Goal: Task Accomplishment & Management: Manage account settings

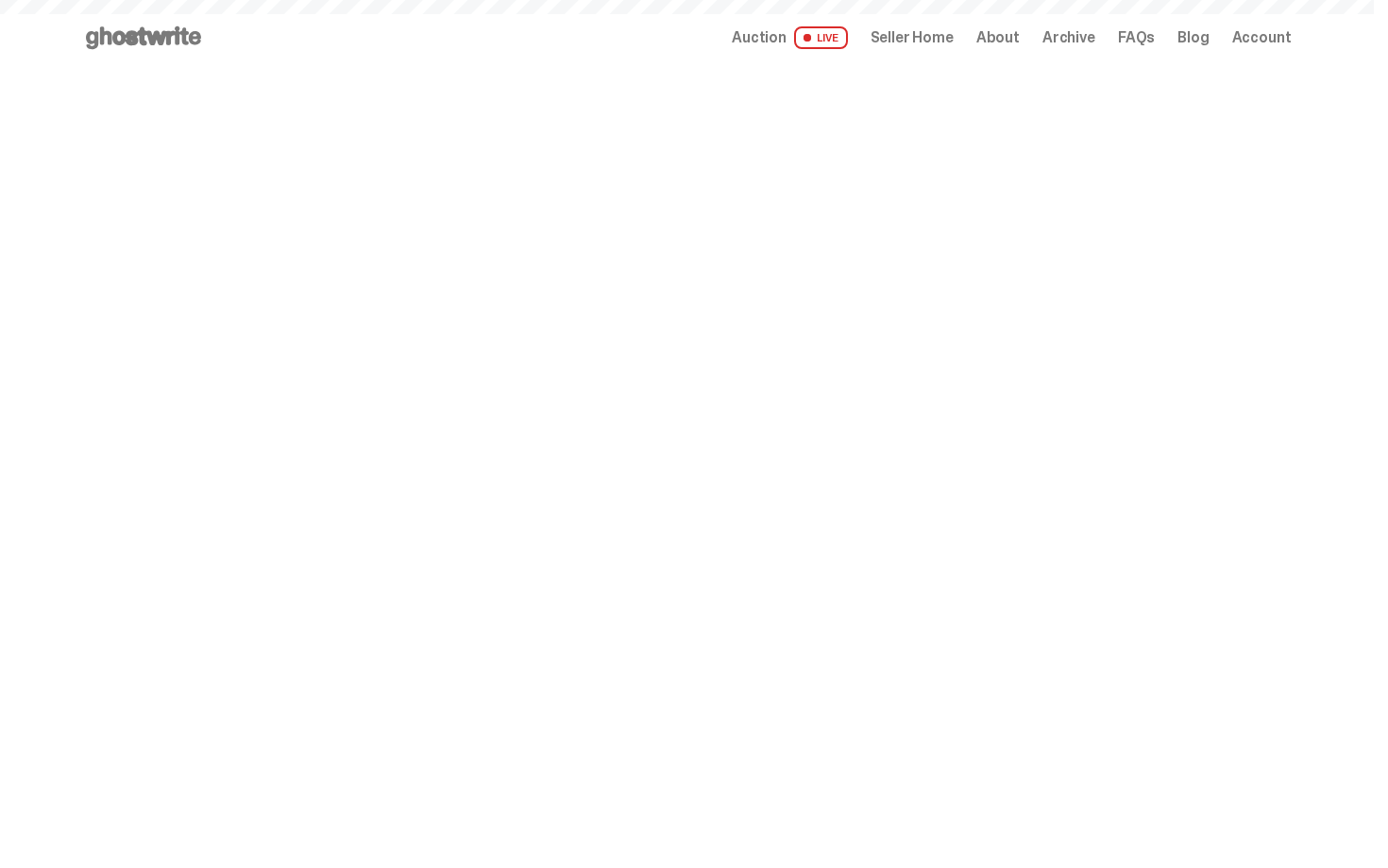
click at [923, 39] on span "Seller Home" at bounding box center [912, 38] width 83 height 15
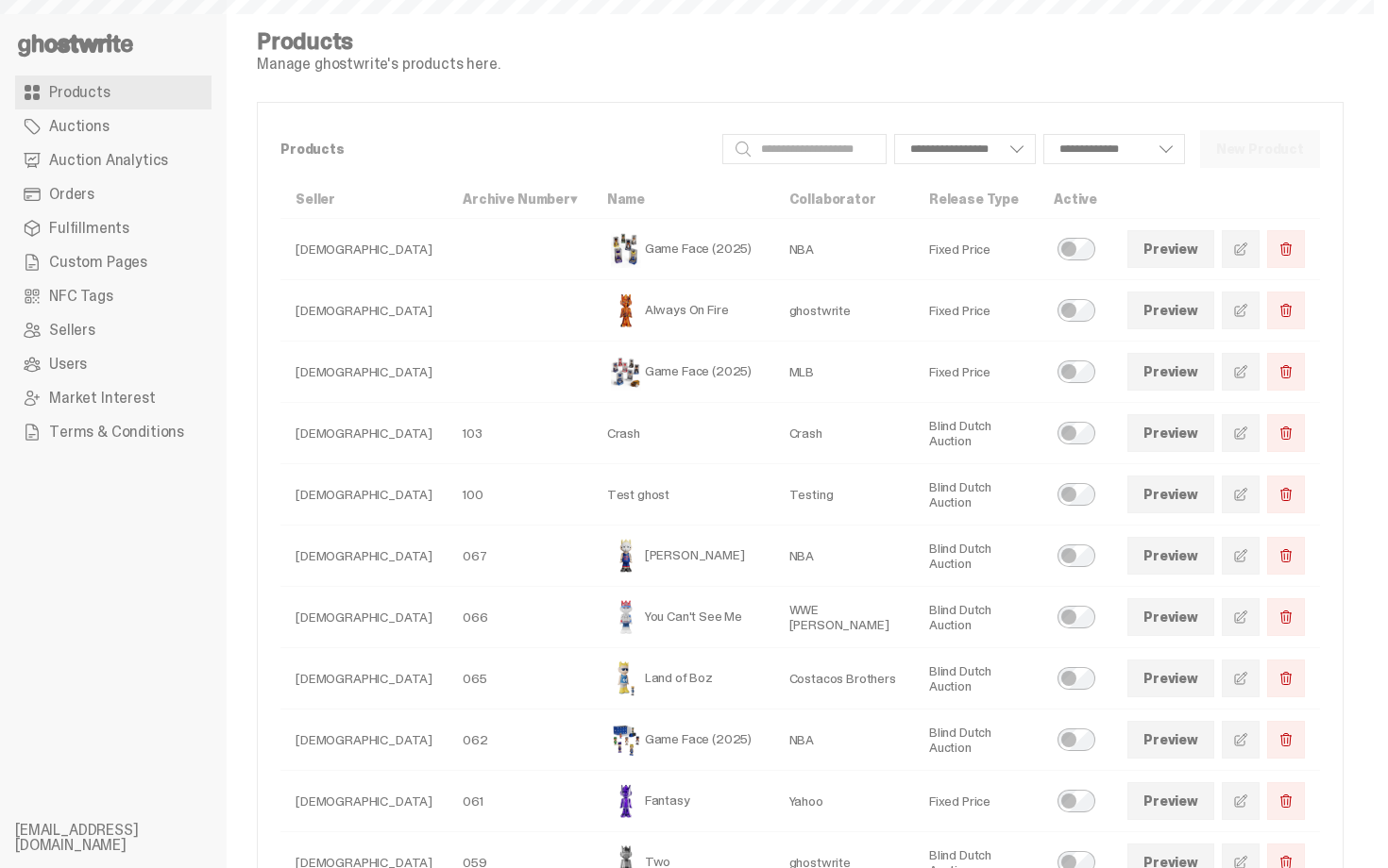
select select
click at [83, 201] on span "Orders" at bounding box center [71, 195] width 45 height 15
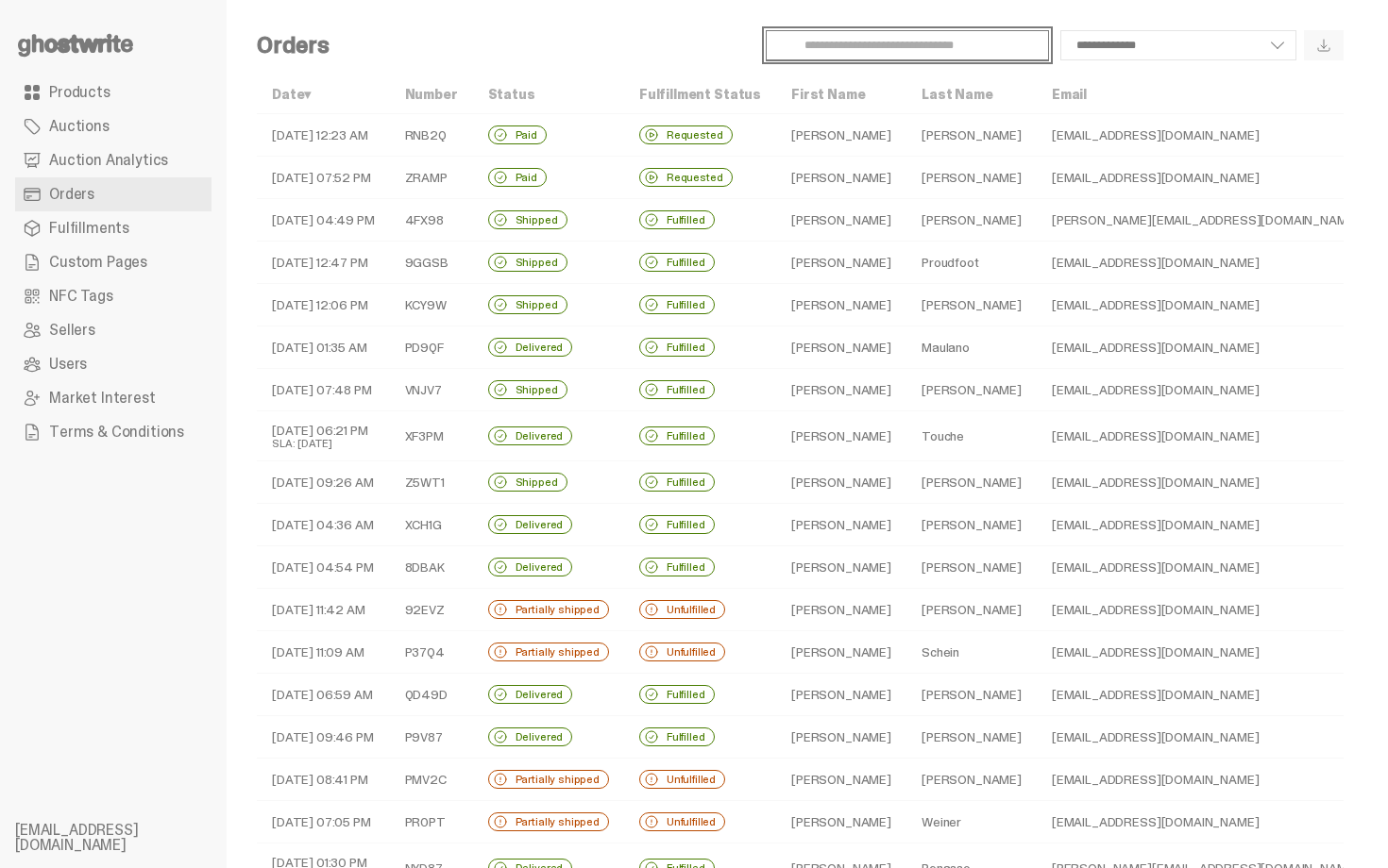
click at [869, 52] on input "Search" at bounding box center [907, 44] width 283 height 30
type input "******"
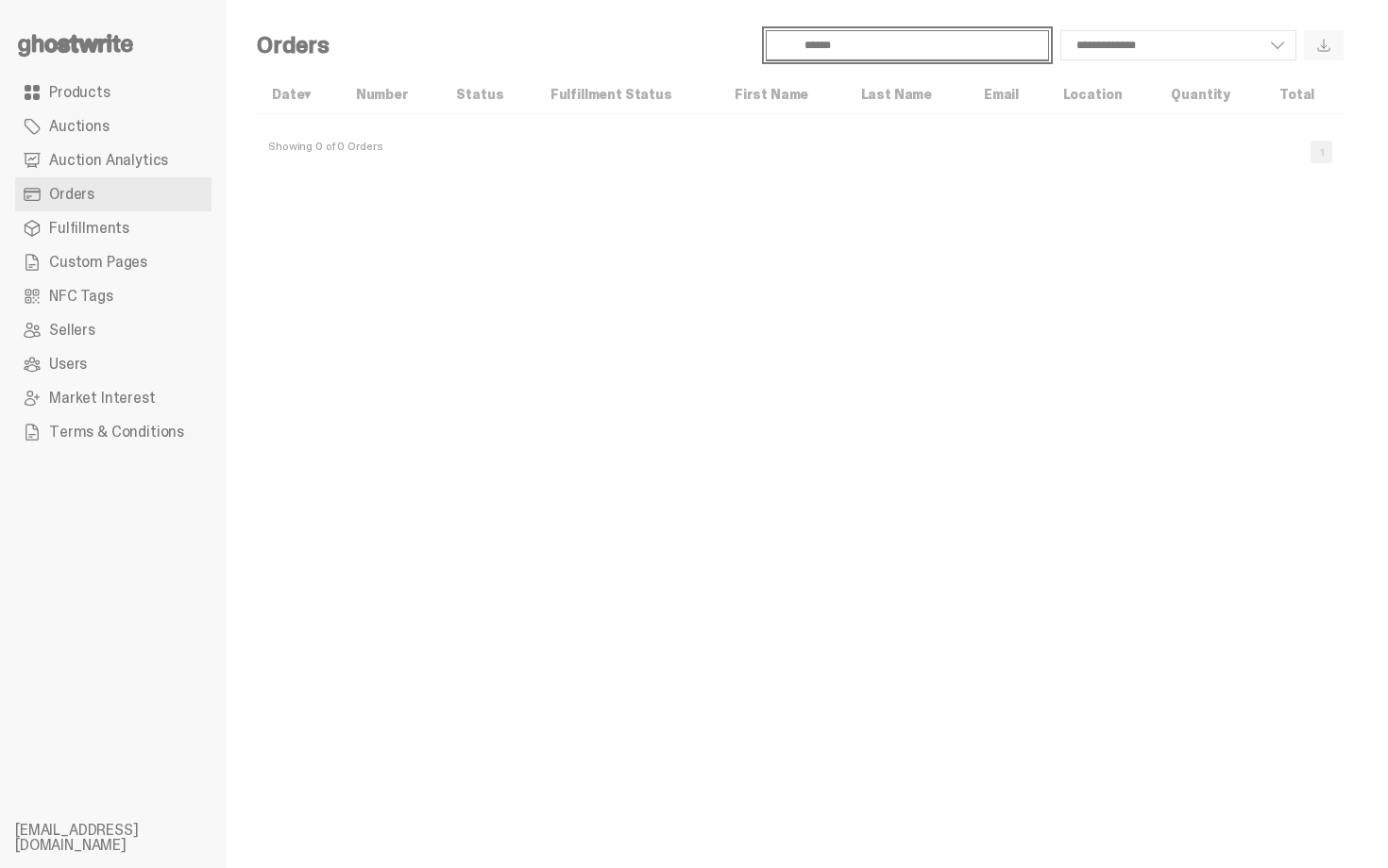
click at [869, 49] on input "******" at bounding box center [907, 44] width 283 height 30
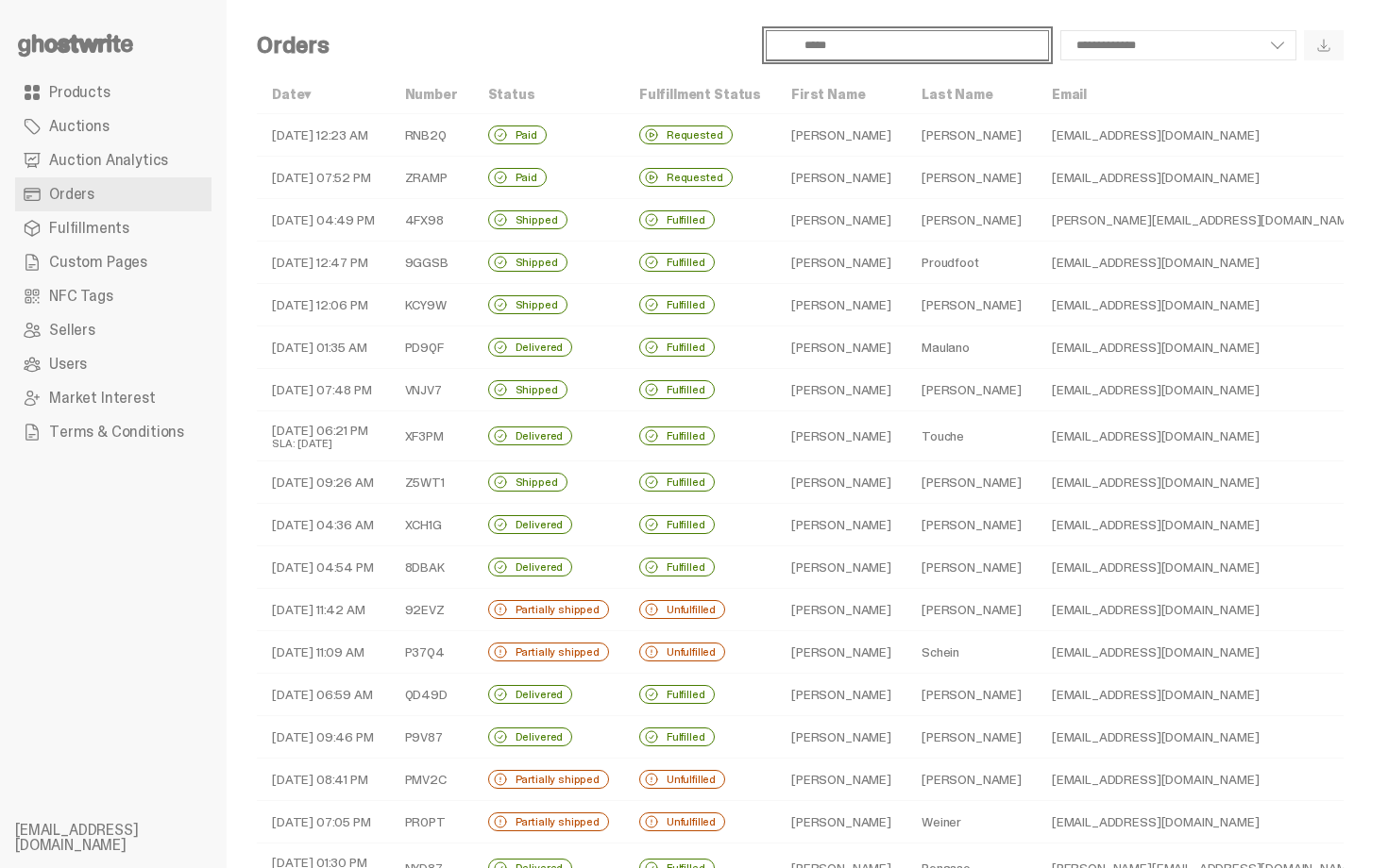
type input "*****"
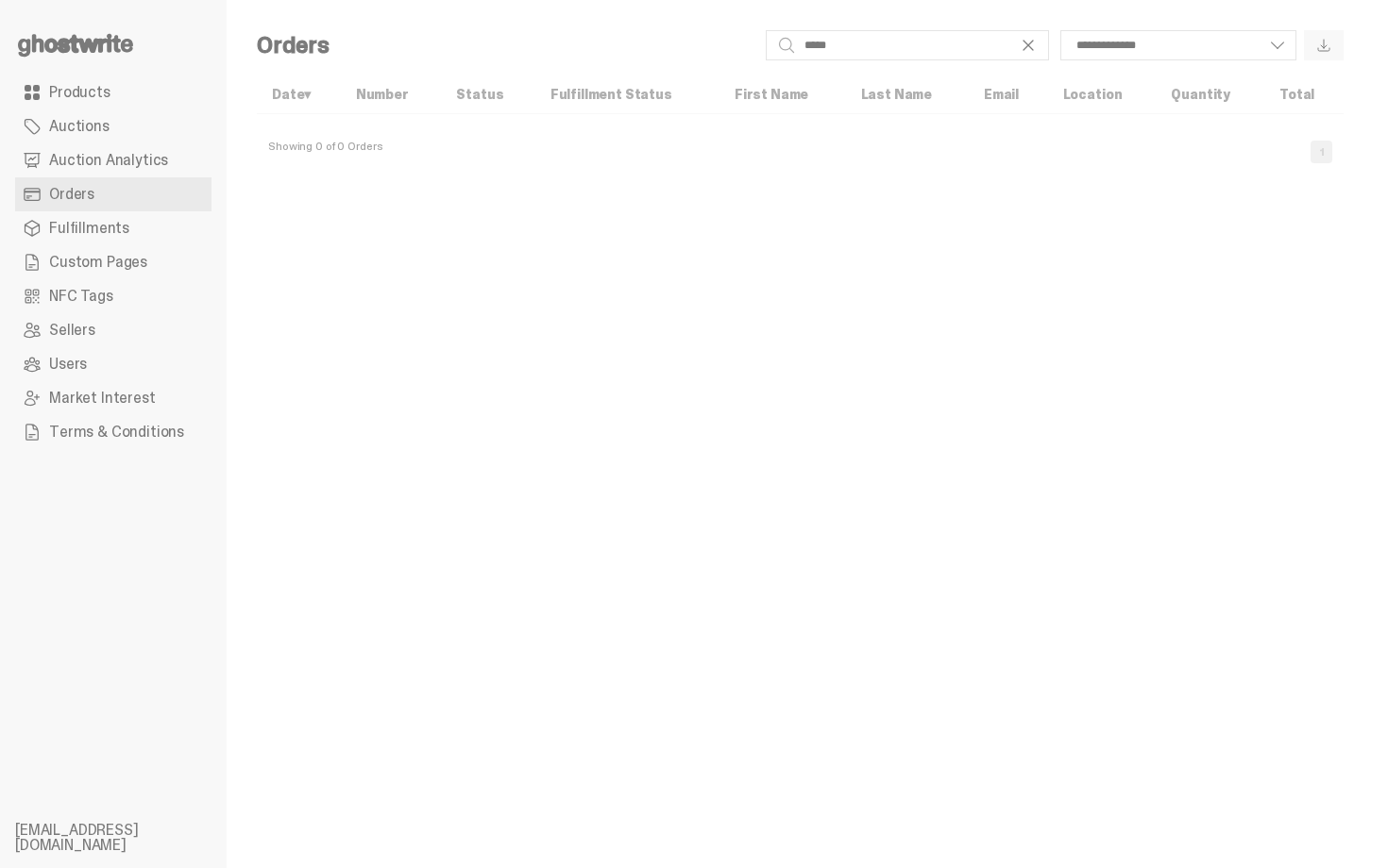
click at [106, 159] on span "Auction Analytics" at bounding box center [108, 161] width 119 height 15
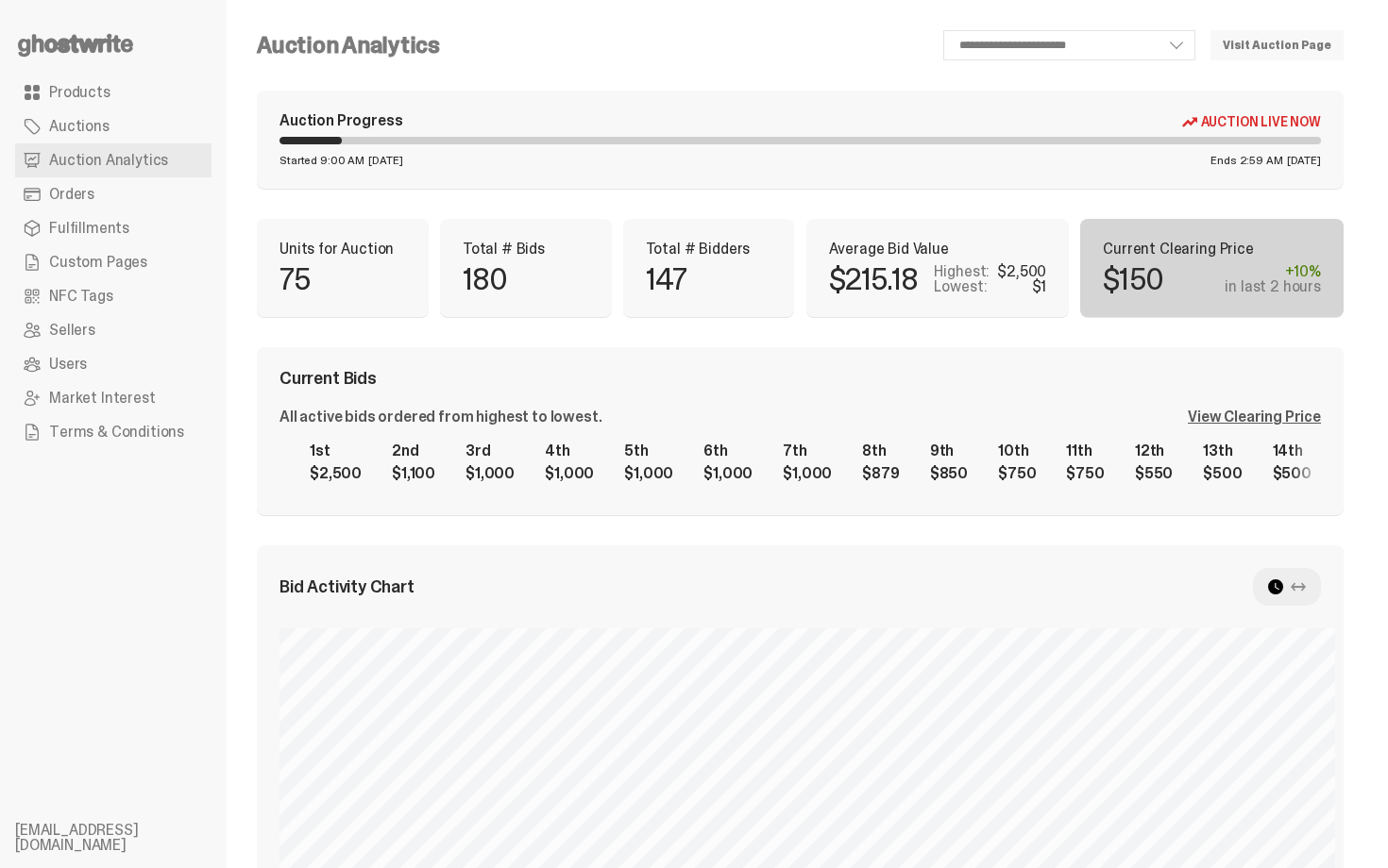
click at [824, 211] on div "**********" at bounding box center [799, 854] width 1086 height 1647
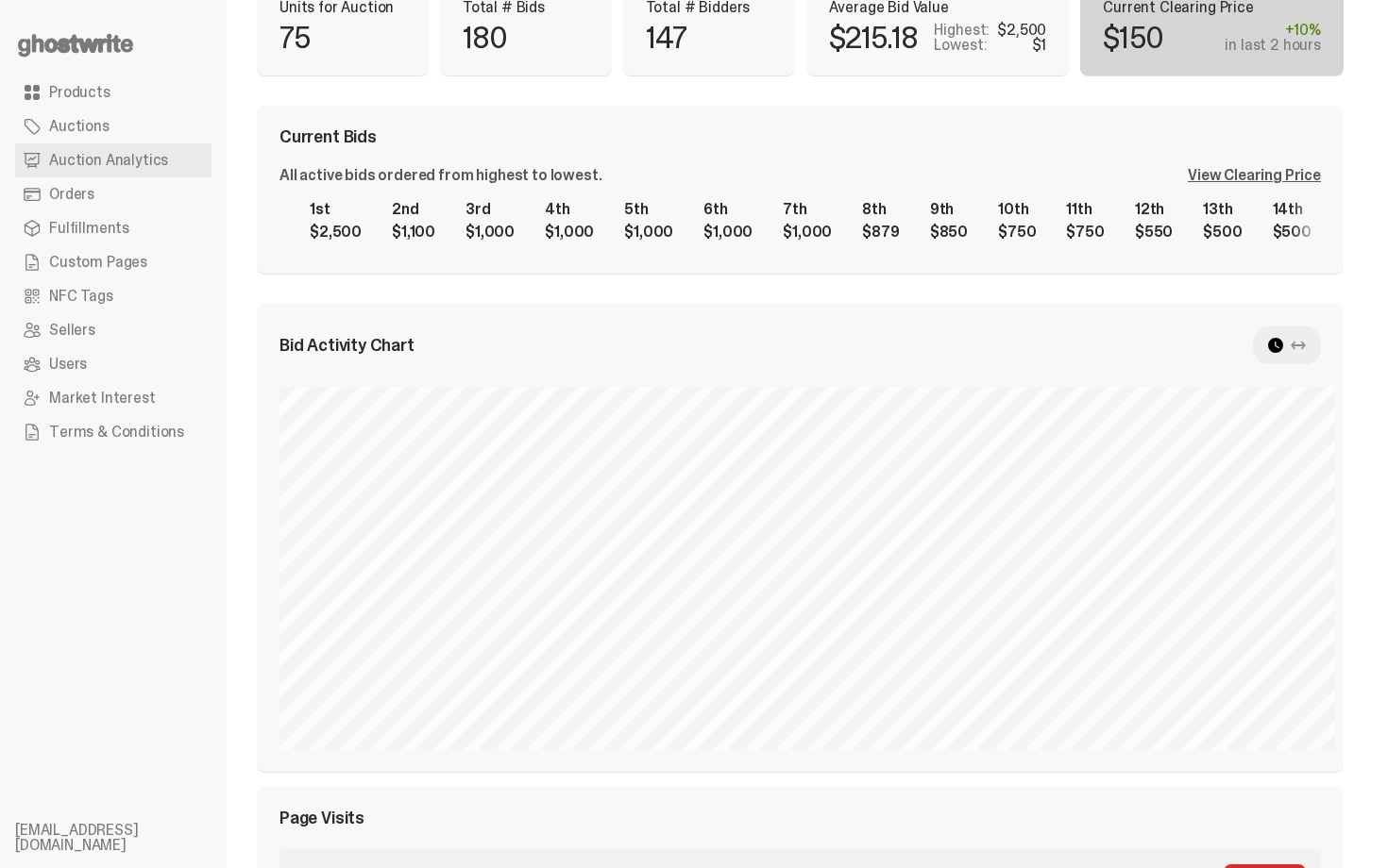
scroll to position [198, 0]
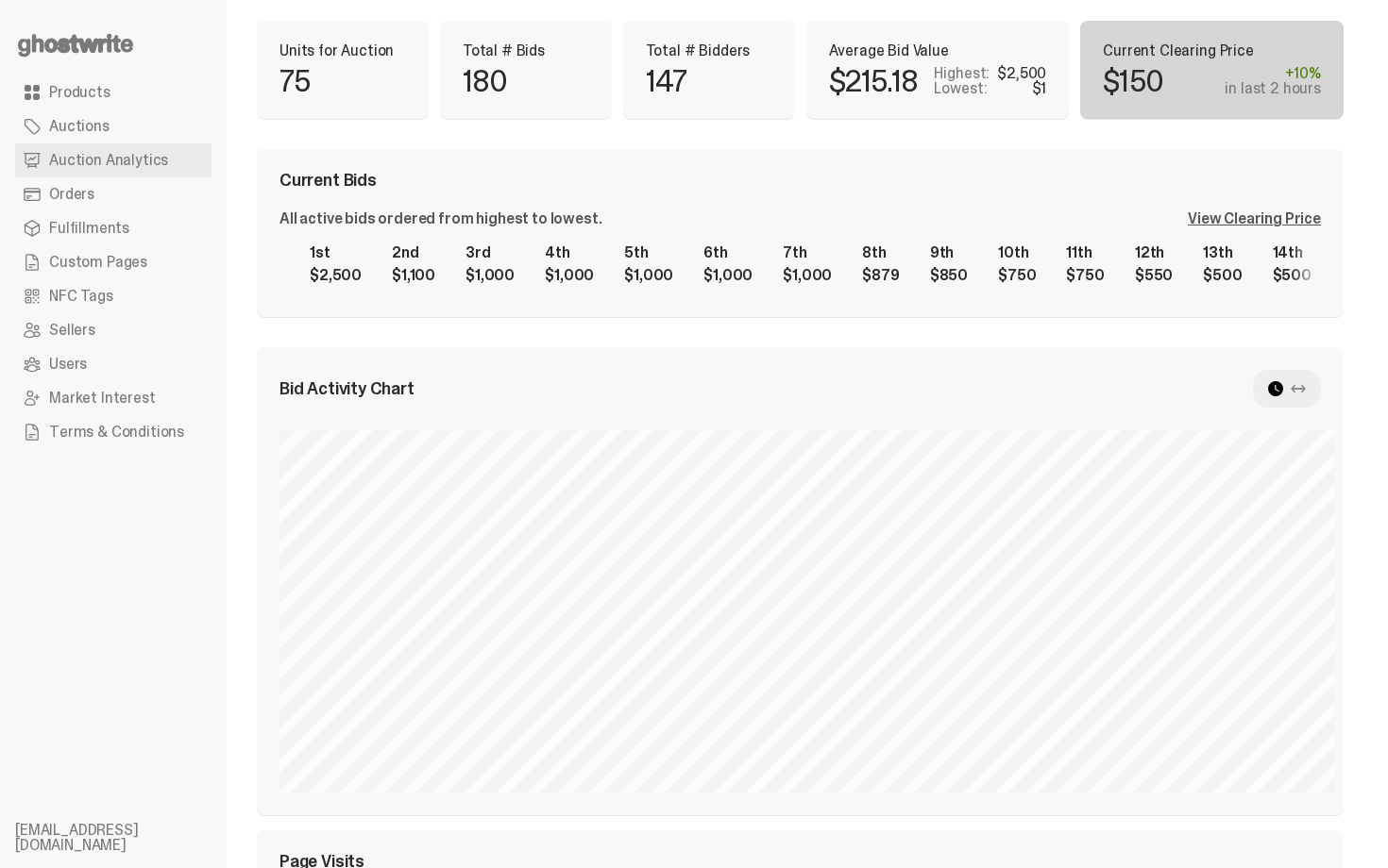
click at [1271, 223] on div "View Clearing Price" at bounding box center [1254, 219] width 133 height 15
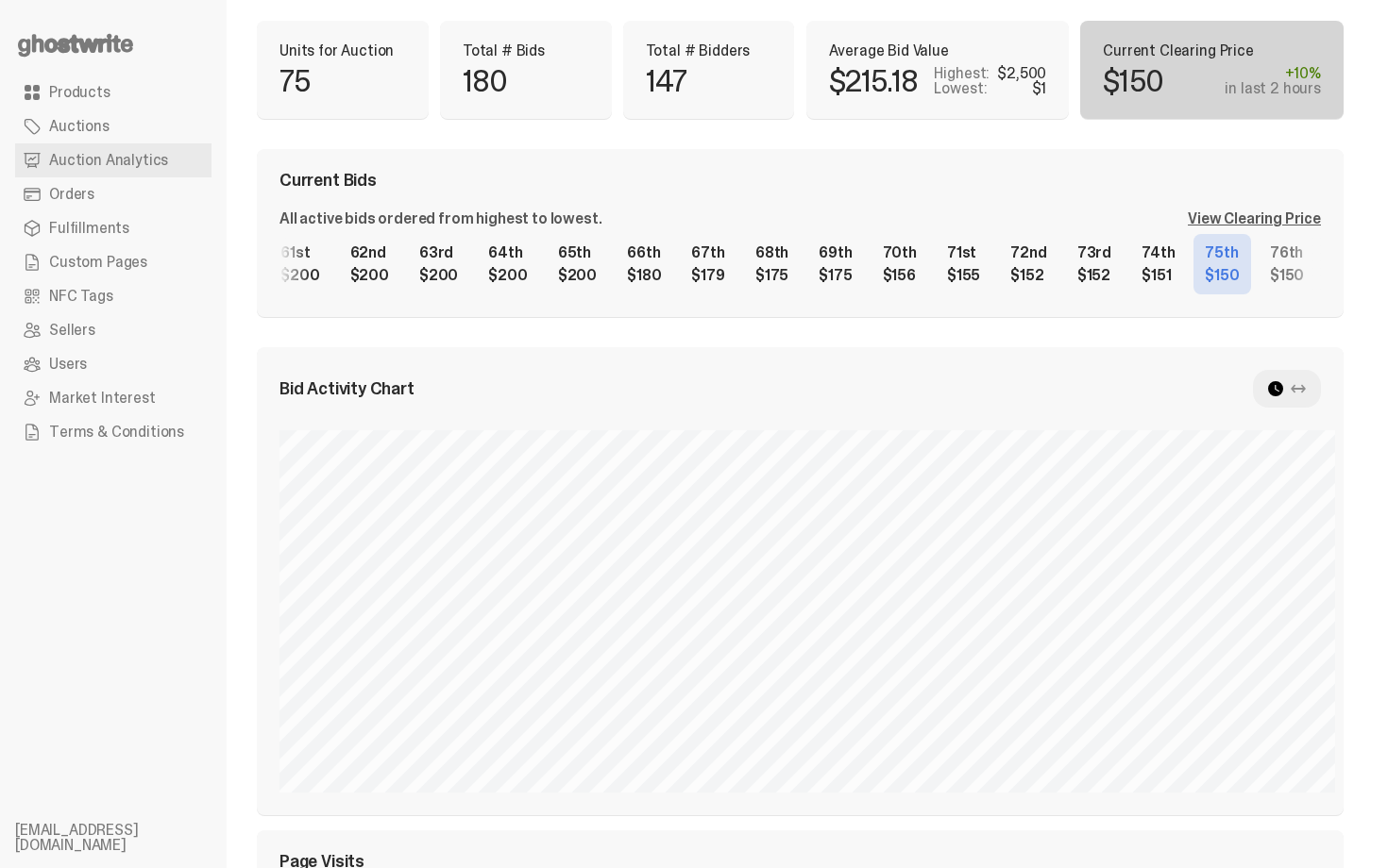
scroll to position [0, 4139]
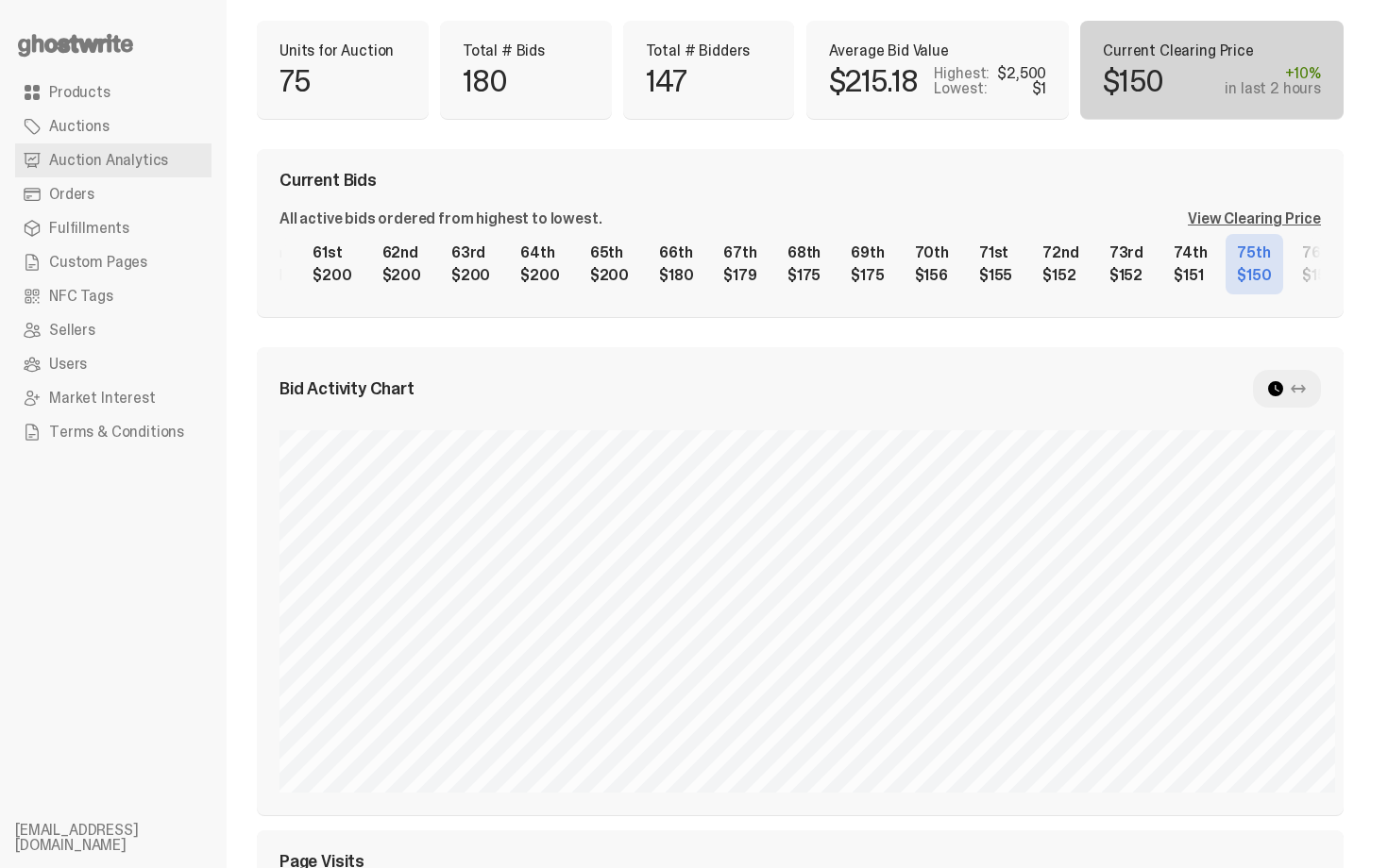
click at [974, 259] on div "1st $2,500 2nd $1,100 3rd $1,000 4th $1,000 5th $1,000 6th $1,000 7th $1,000 8t…" at bounding box center [800, 264] width 1041 height 61
click at [749, 200] on div "Current Bids All active bids ordered from highest to lowest. View Clearing Pric…" at bounding box center [799, 233] width 1086 height 168
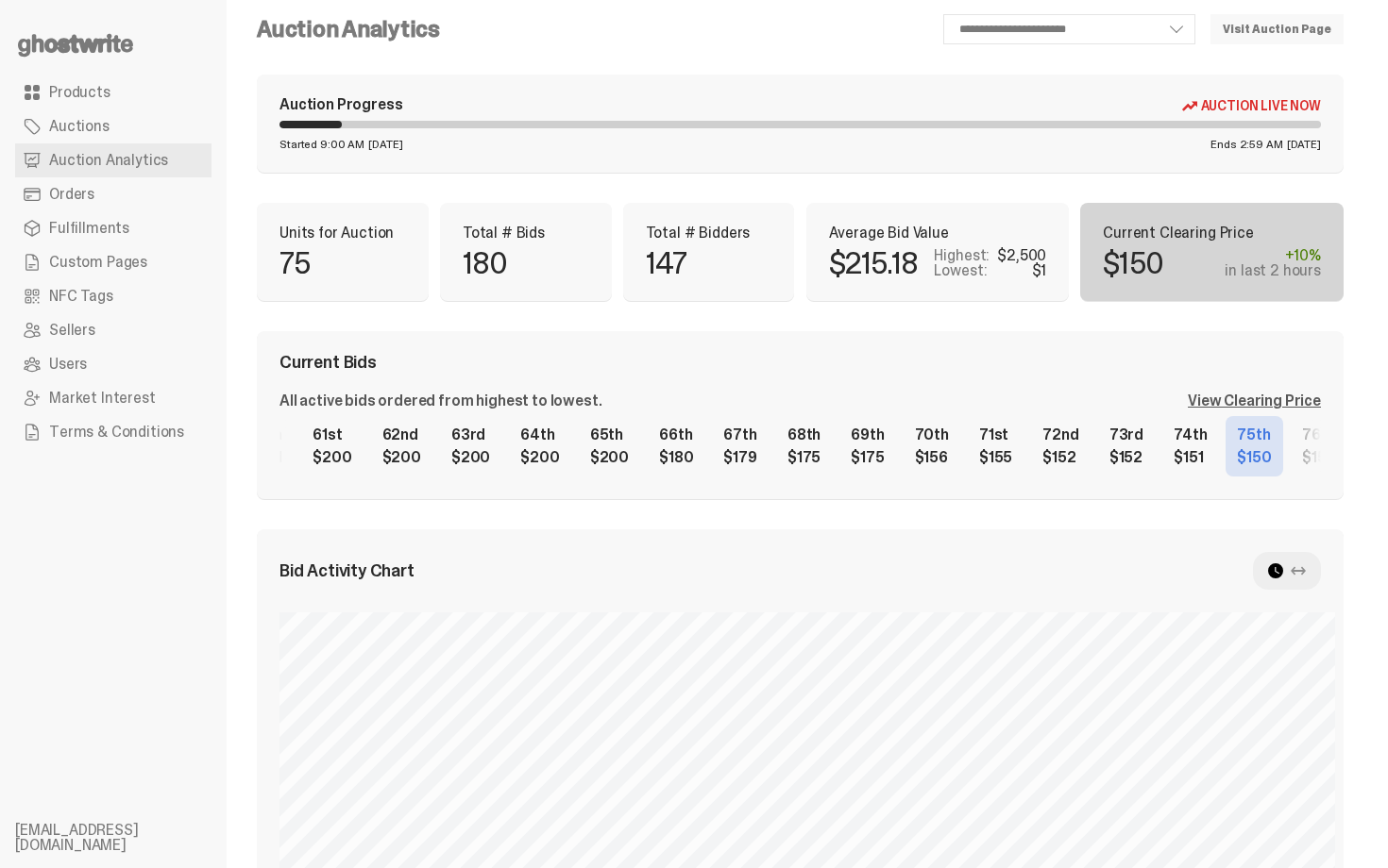
scroll to position [10, 0]
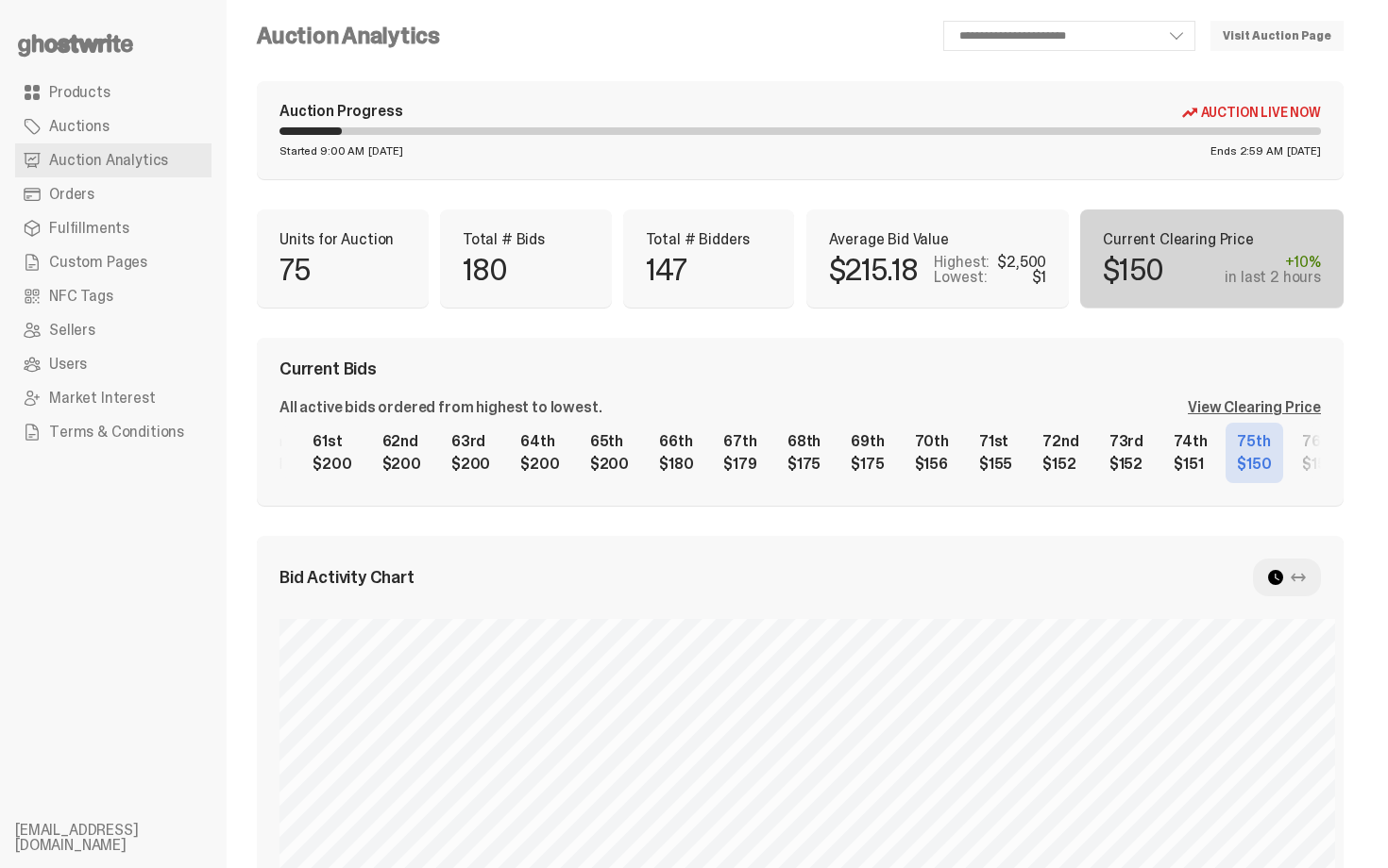
click at [632, 213] on div "Total # Bidders 147" at bounding box center [708, 258] width 172 height 98
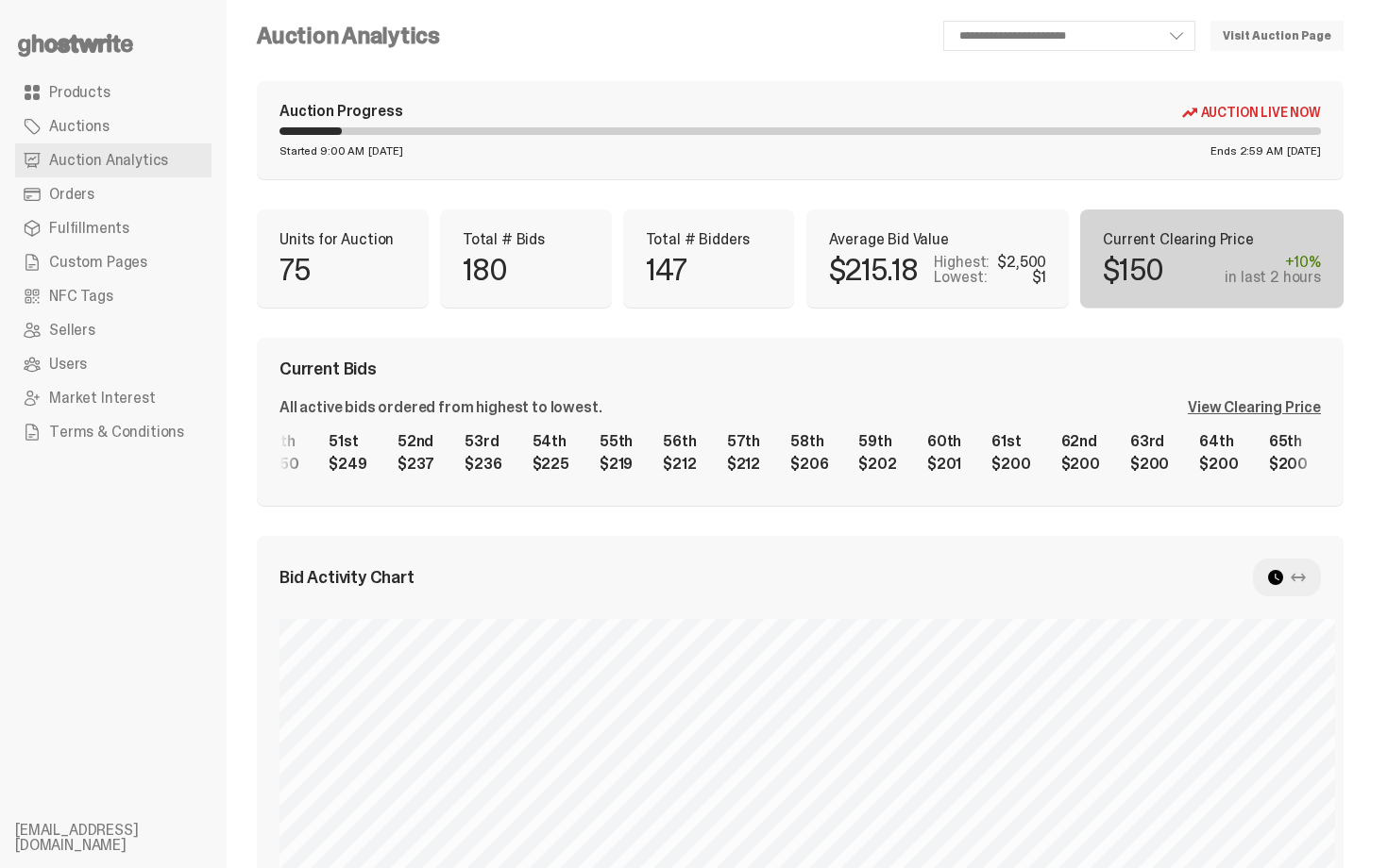
click at [1298, 432] on div "1st $2,500 2nd $1,100 3rd $1,000 4th $1,000 5th $1,000 6th $1,000 7th $1,000 8t…" at bounding box center [800, 453] width 1041 height 61
drag, startPoint x: 877, startPoint y: 417, endPoint x: 1183, endPoint y: 427, distance: 306.2
click at [1183, 427] on div "All active bids ordered from highest to lowest. View Clearing Price 1st $2,500 …" at bounding box center [800, 441] width 1041 height 83
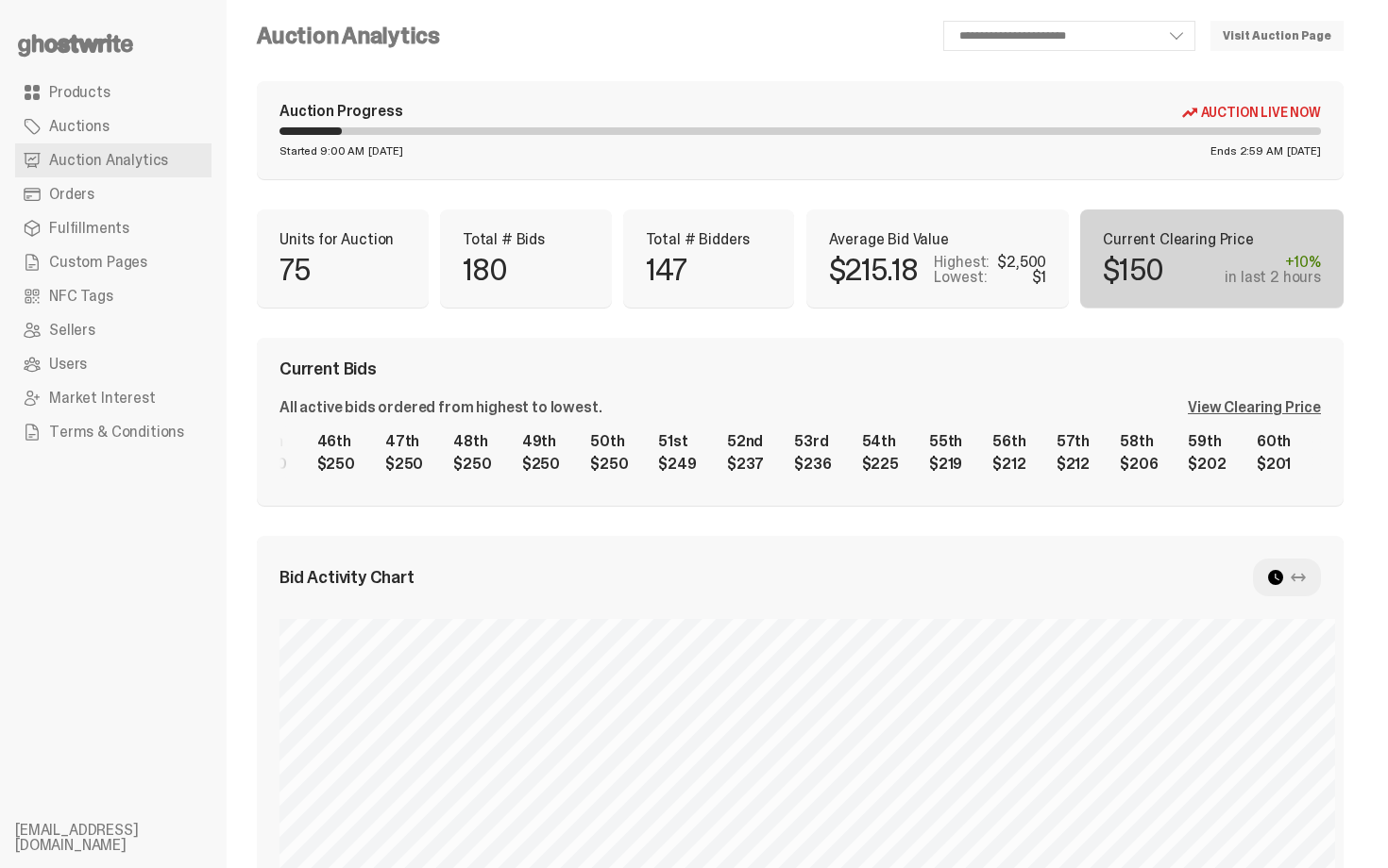
click at [1161, 424] on div "1st $2,500 2nd $1,100 3rd $1,000 4th $1,000 5th $1,000 6th $1,000 7th $1,000 8t…" at bounding box center [800, 453] width 1041 height 61
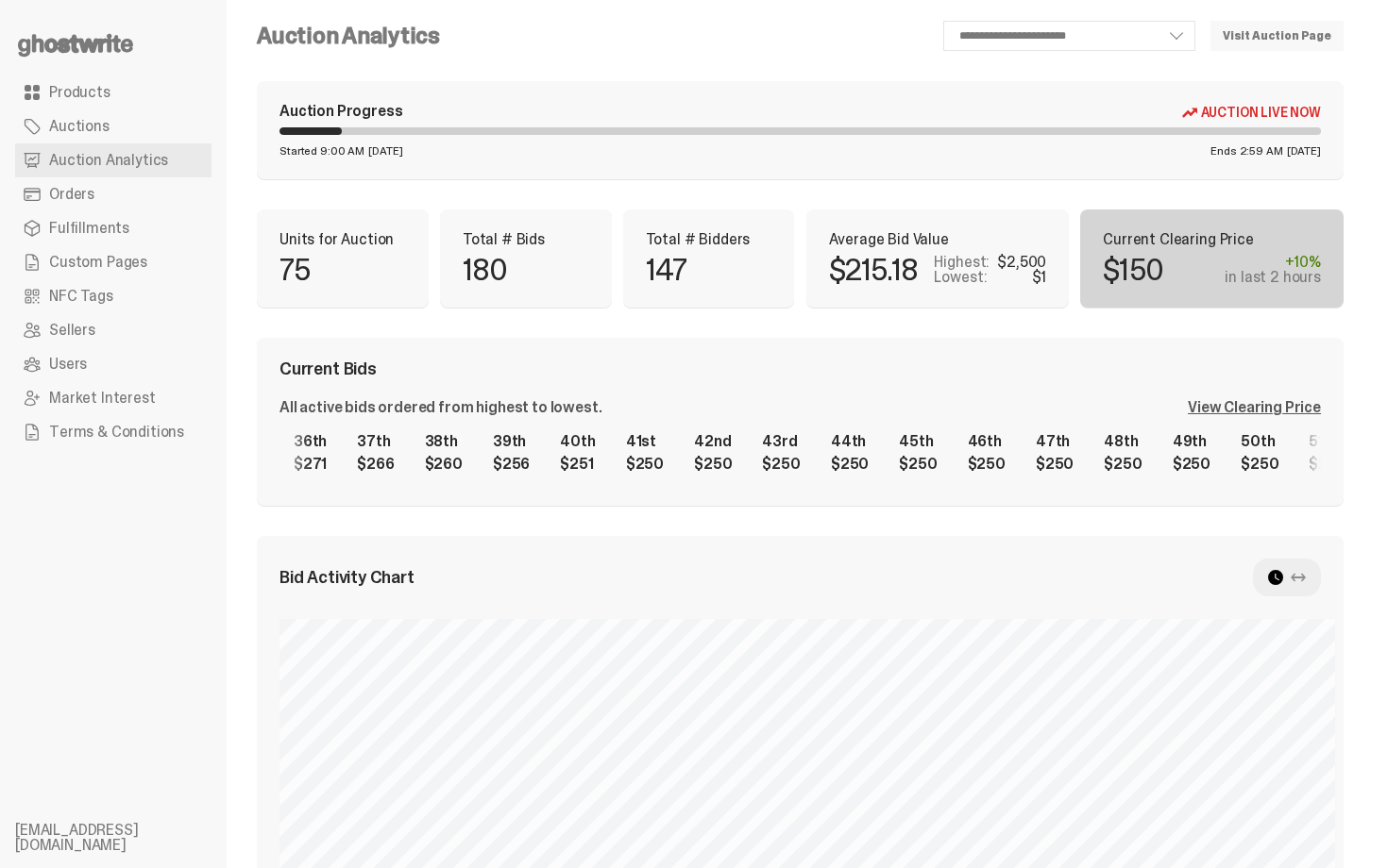
click at [1081, 448] on div "1st $2,500 2nd $1,100 3rd $1,000 4th $1,000 5th $1,000 6th $1,000 7th $1,000 8t…" at bounding box center [800, 453] width 1041 height 61
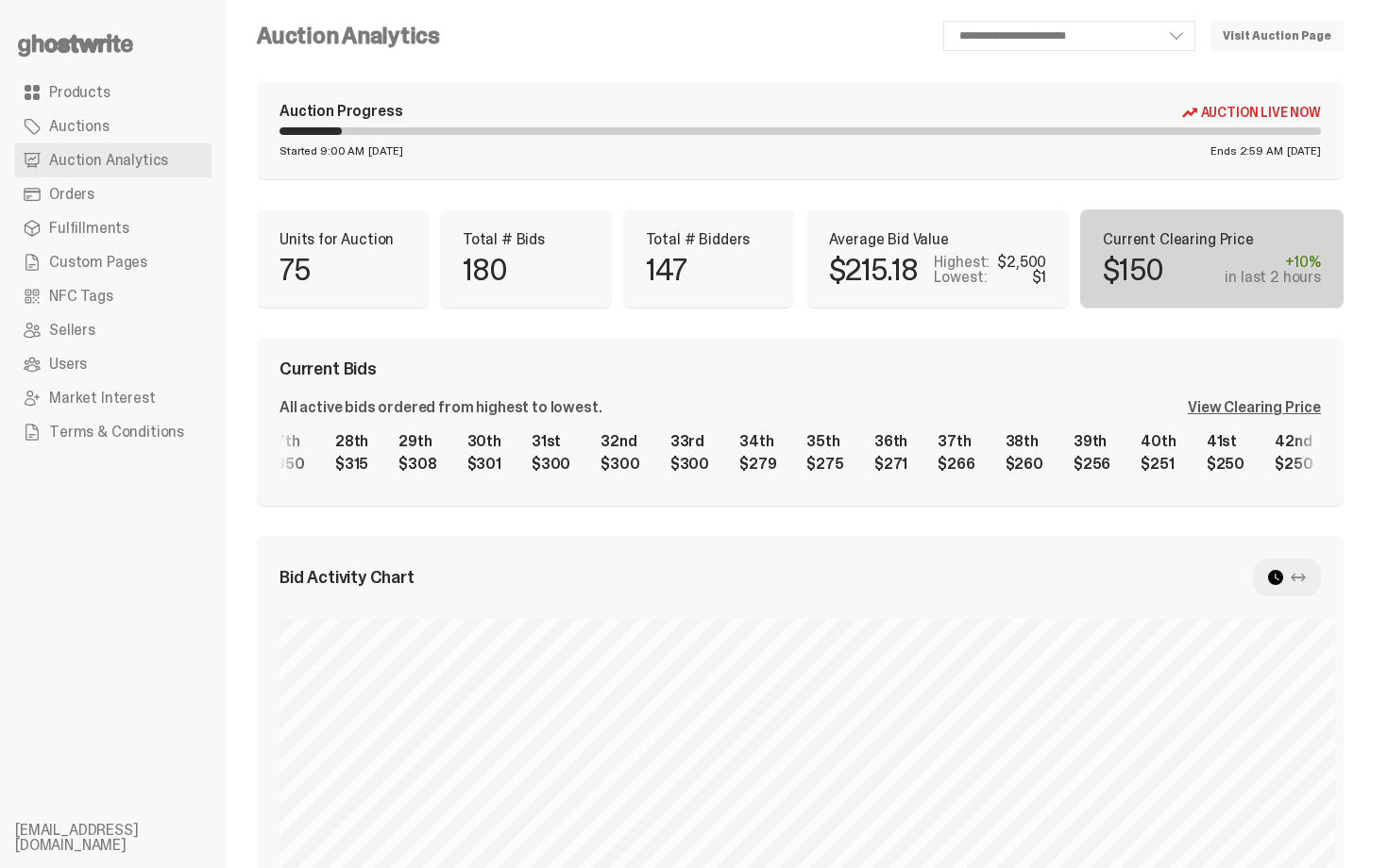
click at [1204, 460] on div "1st $2,500 2nd $1,100 3rd $1,000 4th $1,000 5th $1,000 6th $1,000 7th $1,000 8t…" at bounding box center [800, 453] width 1041 height 61
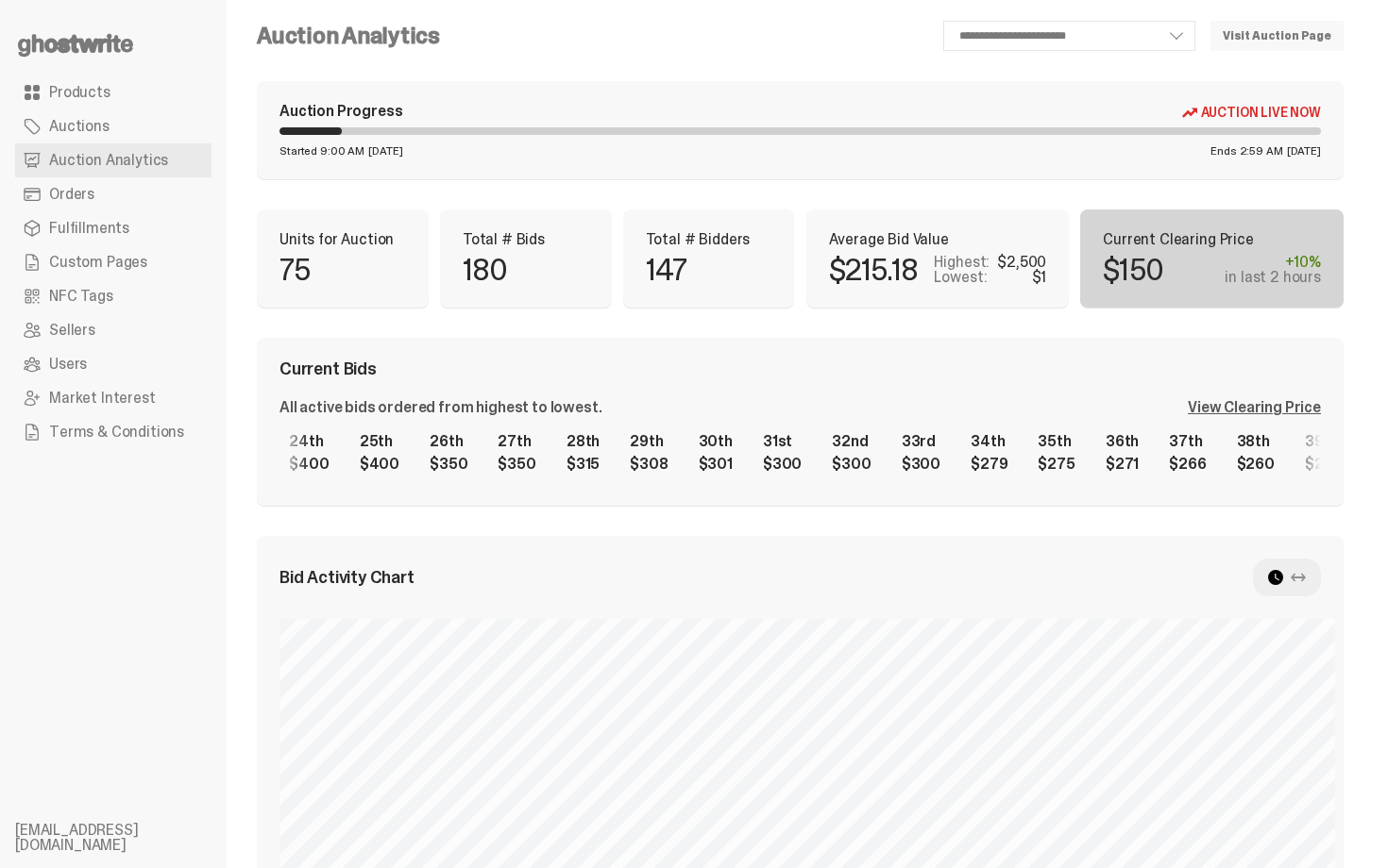
click at [773, 453] on div "1st $2,500 2nd $1,100 3rd $1,000 4th $1,000 5th $1,000 6th $1,000 7th $1,000 8t…" at bounding box center [800, 453] width 1041 height 61
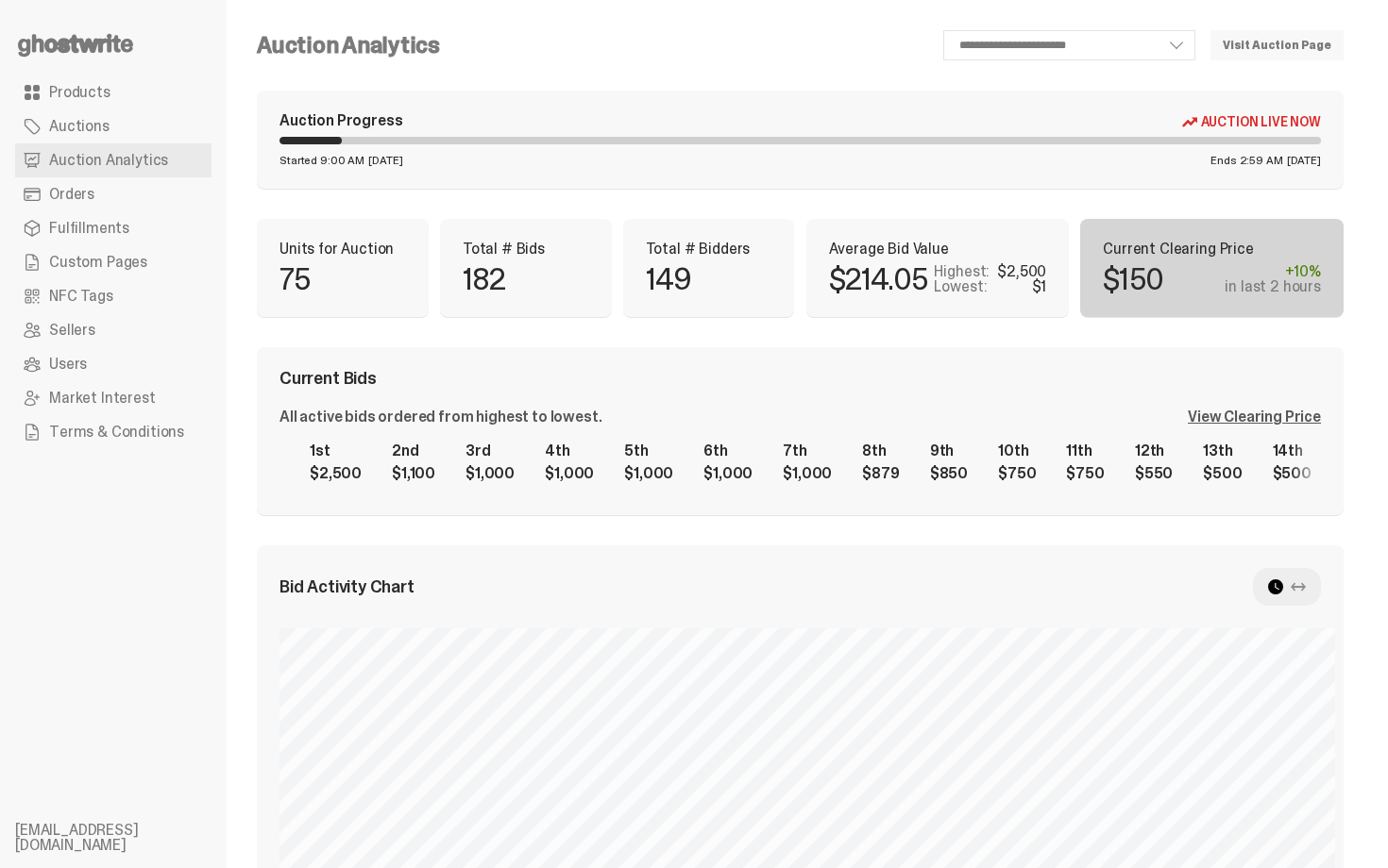
scroll to position [10, 0]
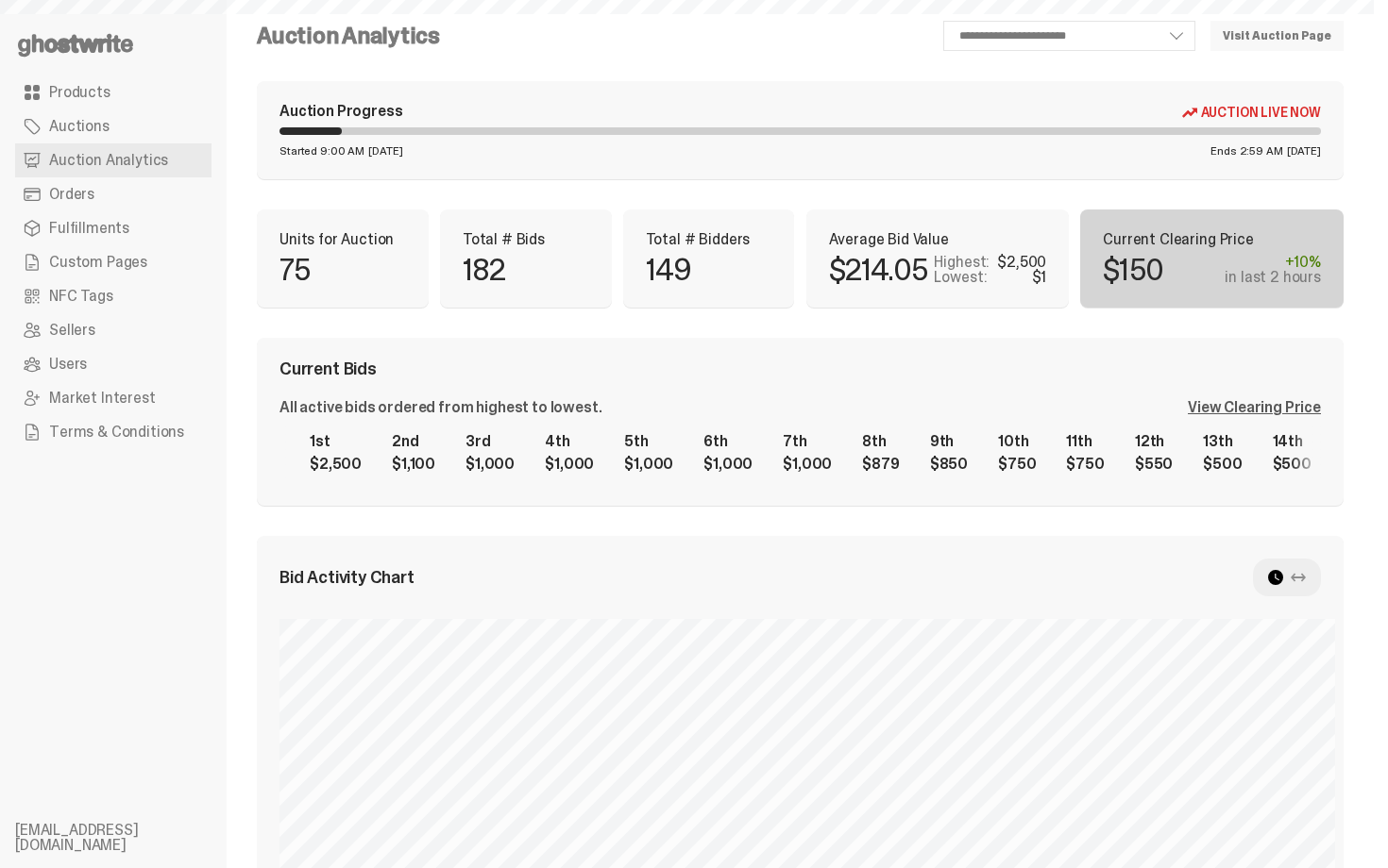
select select "**"
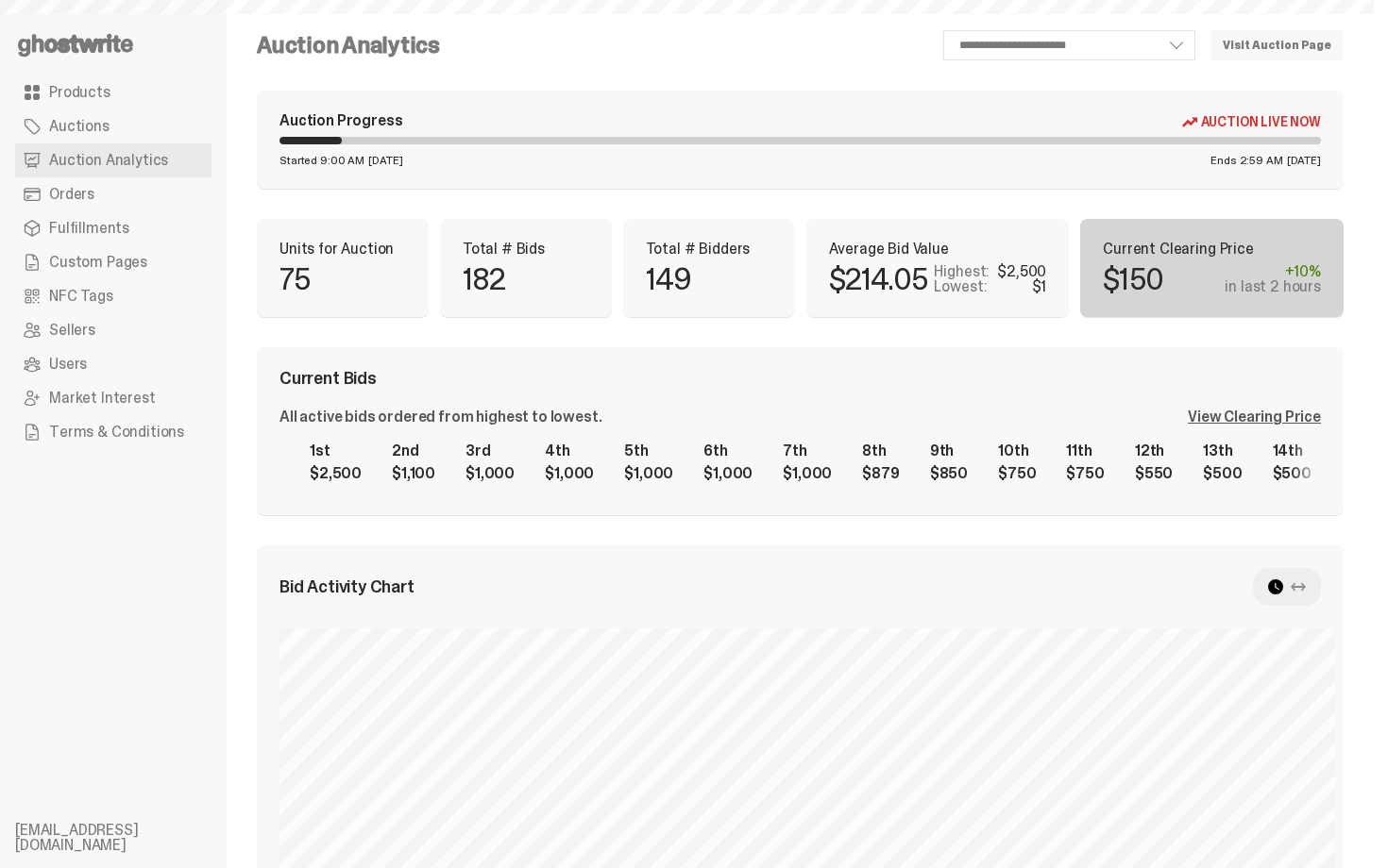
scroll to position [10, 0]
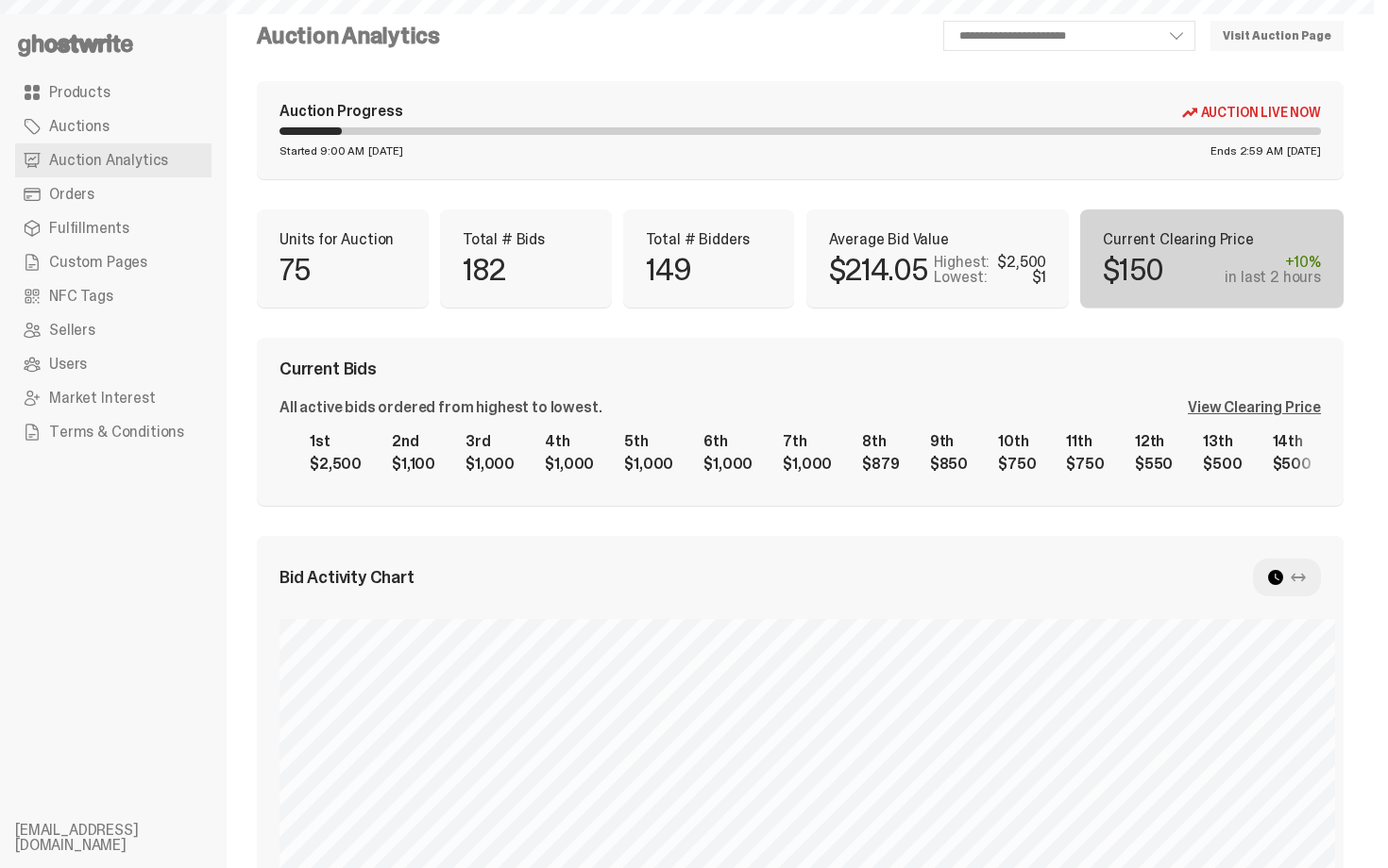
select select "**"
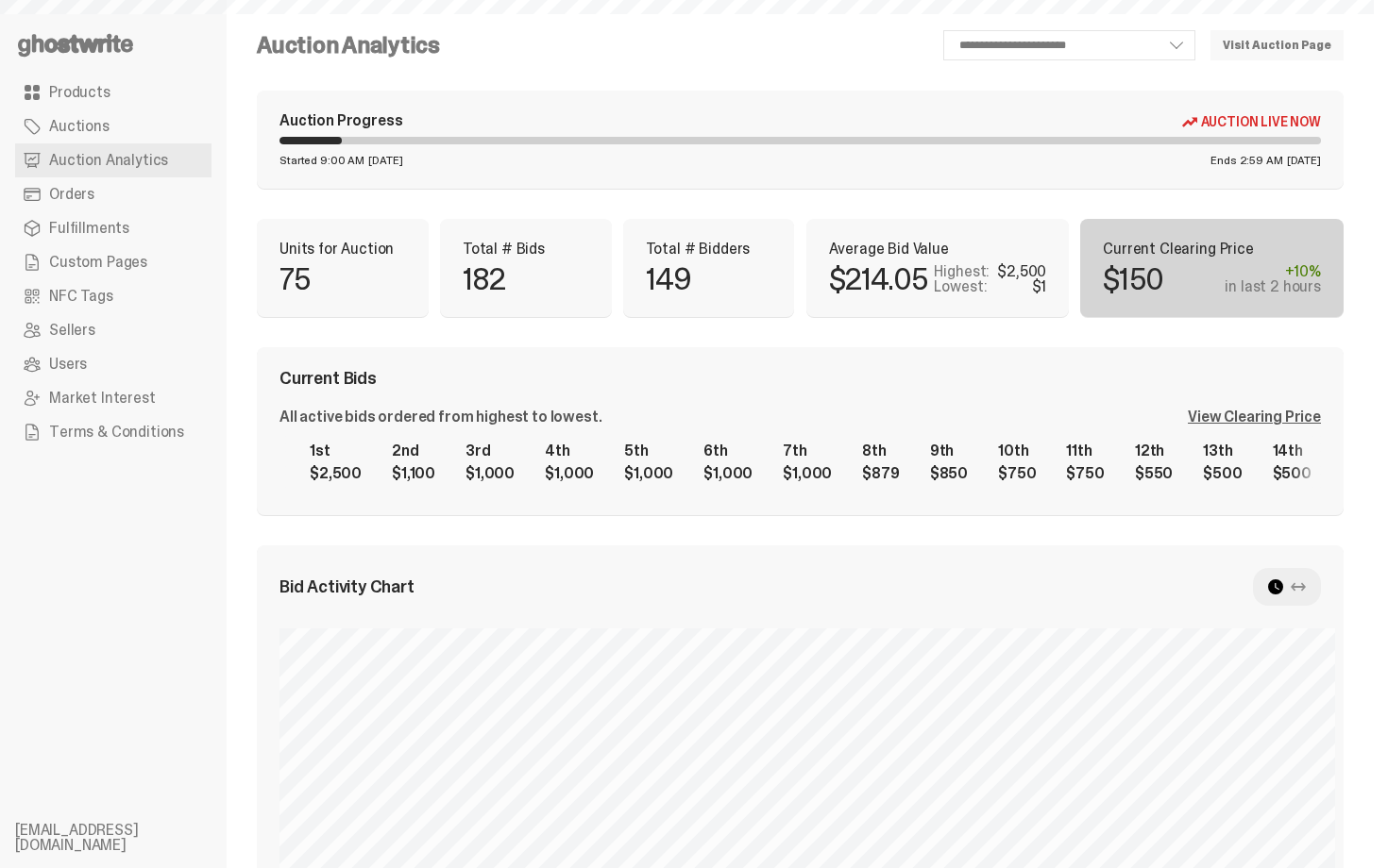
scroll to position [10, 0]
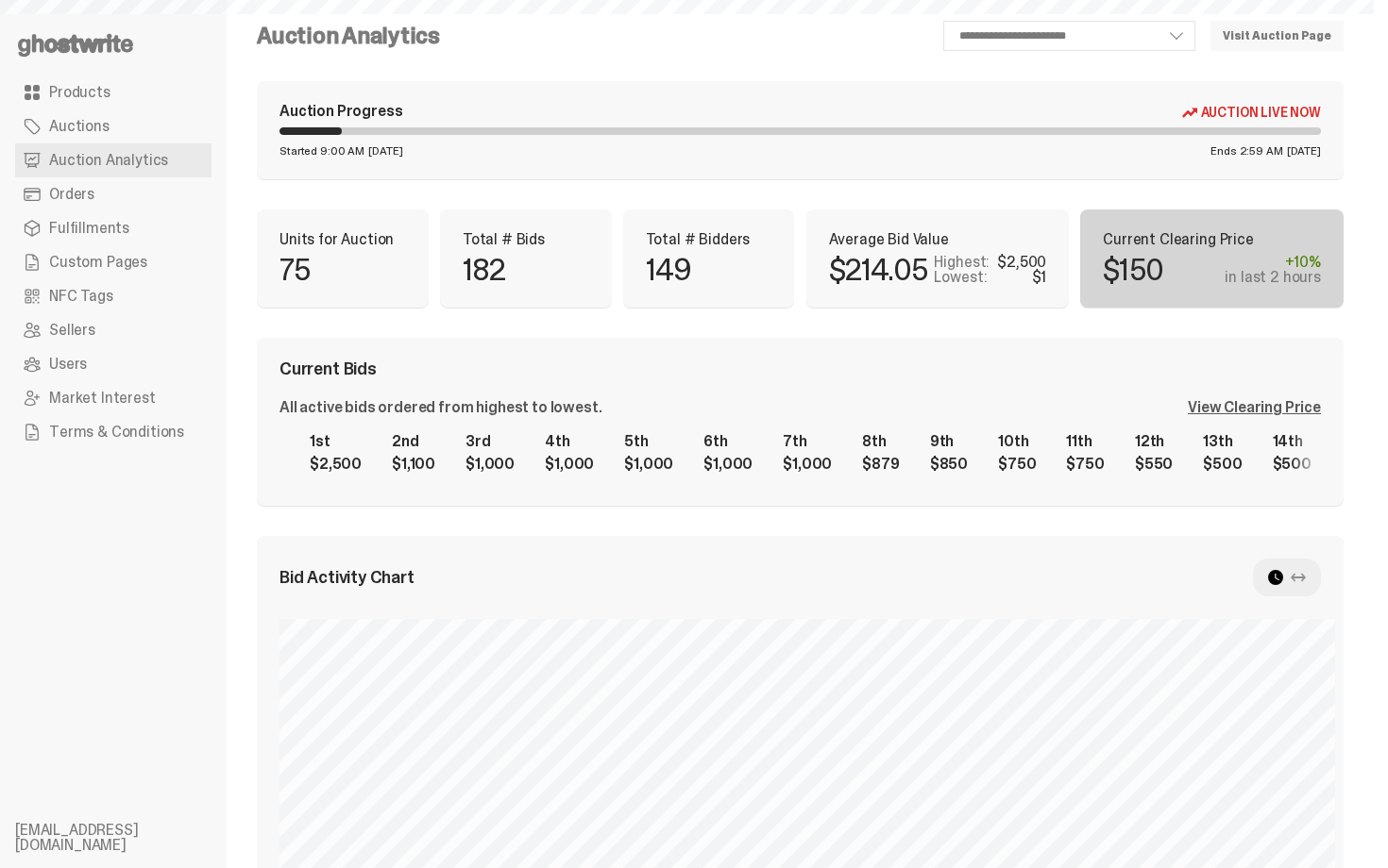
select select "**"
click at [115, 187] on link "Orders" at bounding box center [114, 194] width 197 height 34
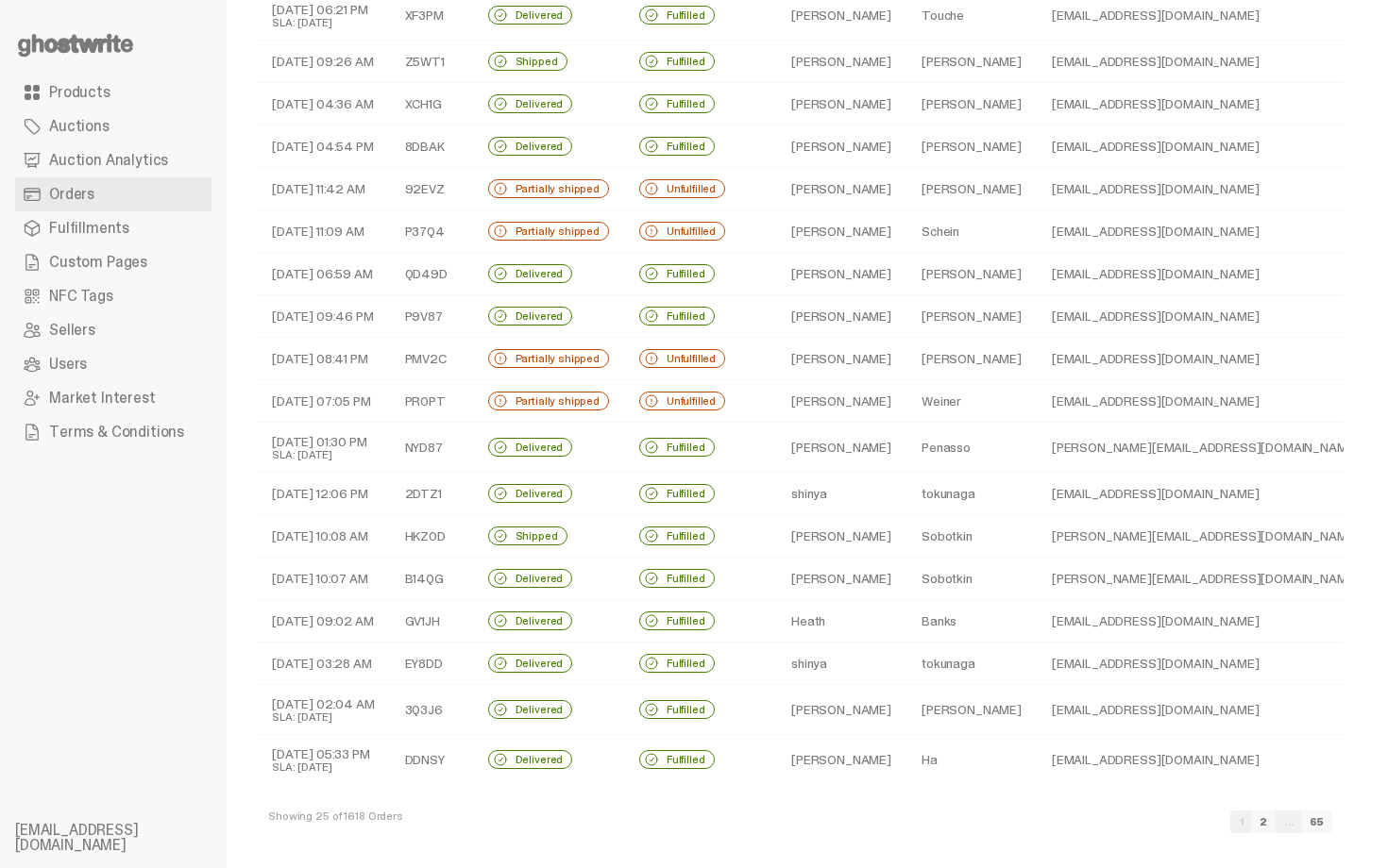
scroll to position [428, 0]
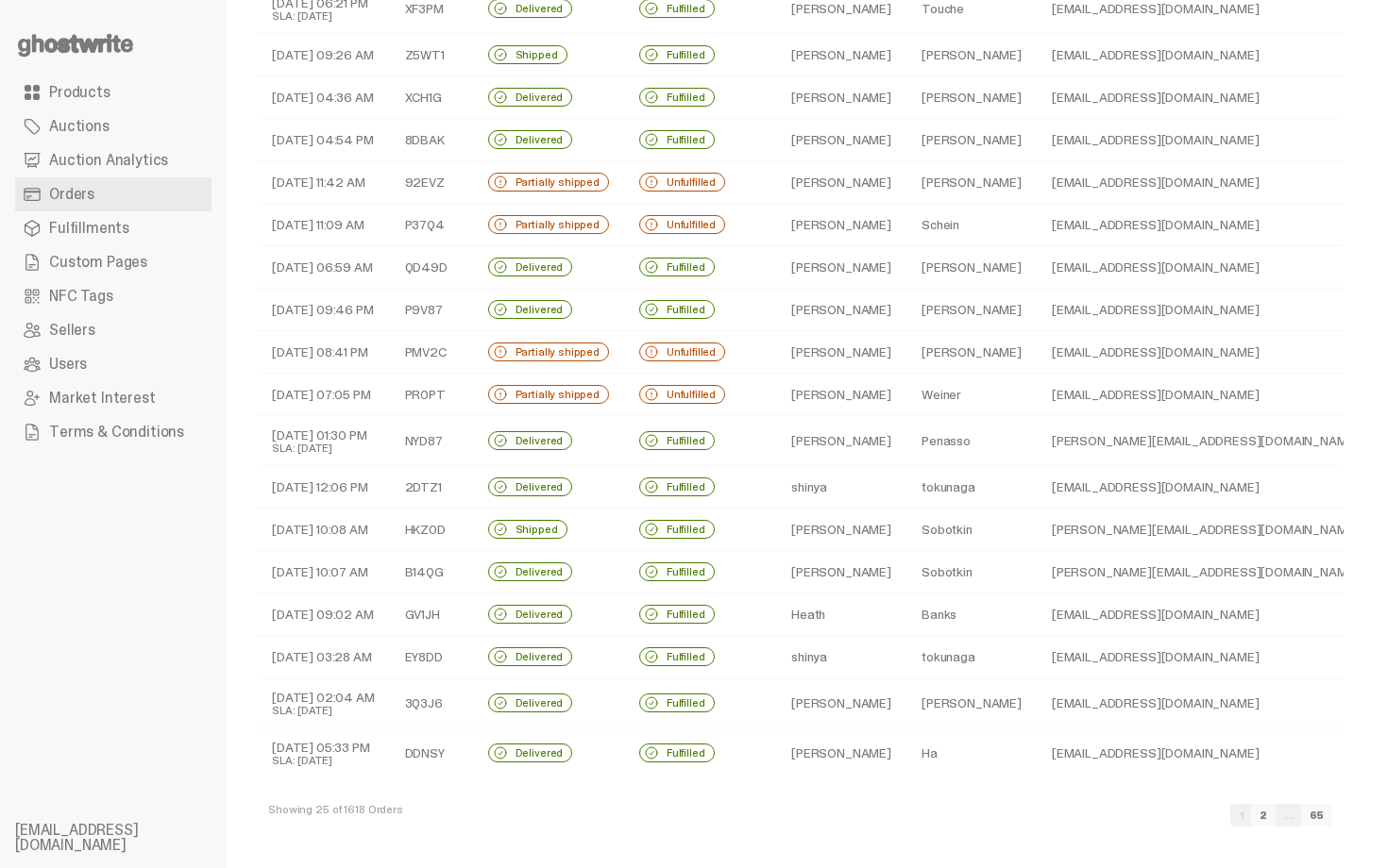
click at [1374, 685] on div "**********" at bounding box center [800, 220] width 1147 height 1296
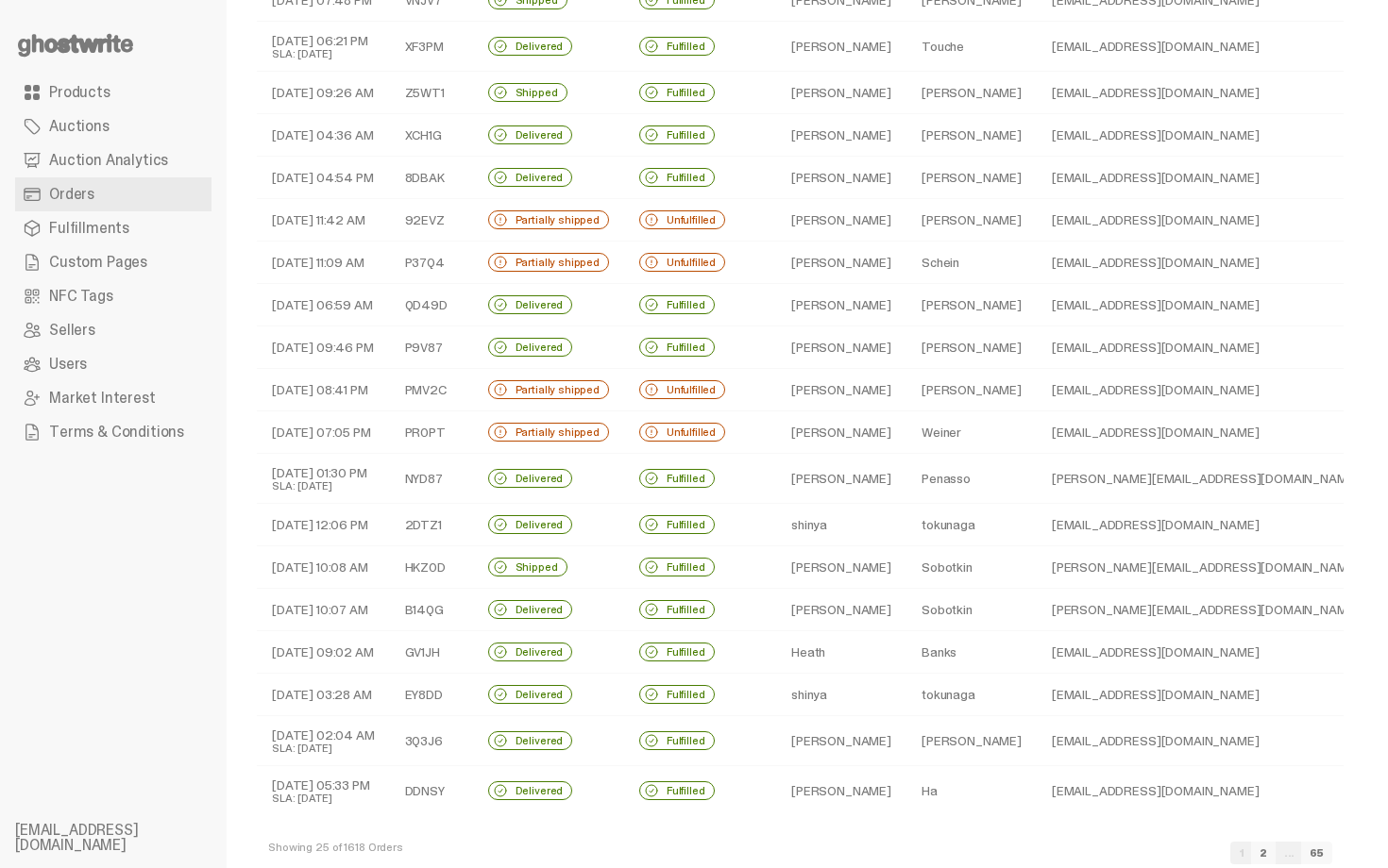
scroll to position [0, 0]
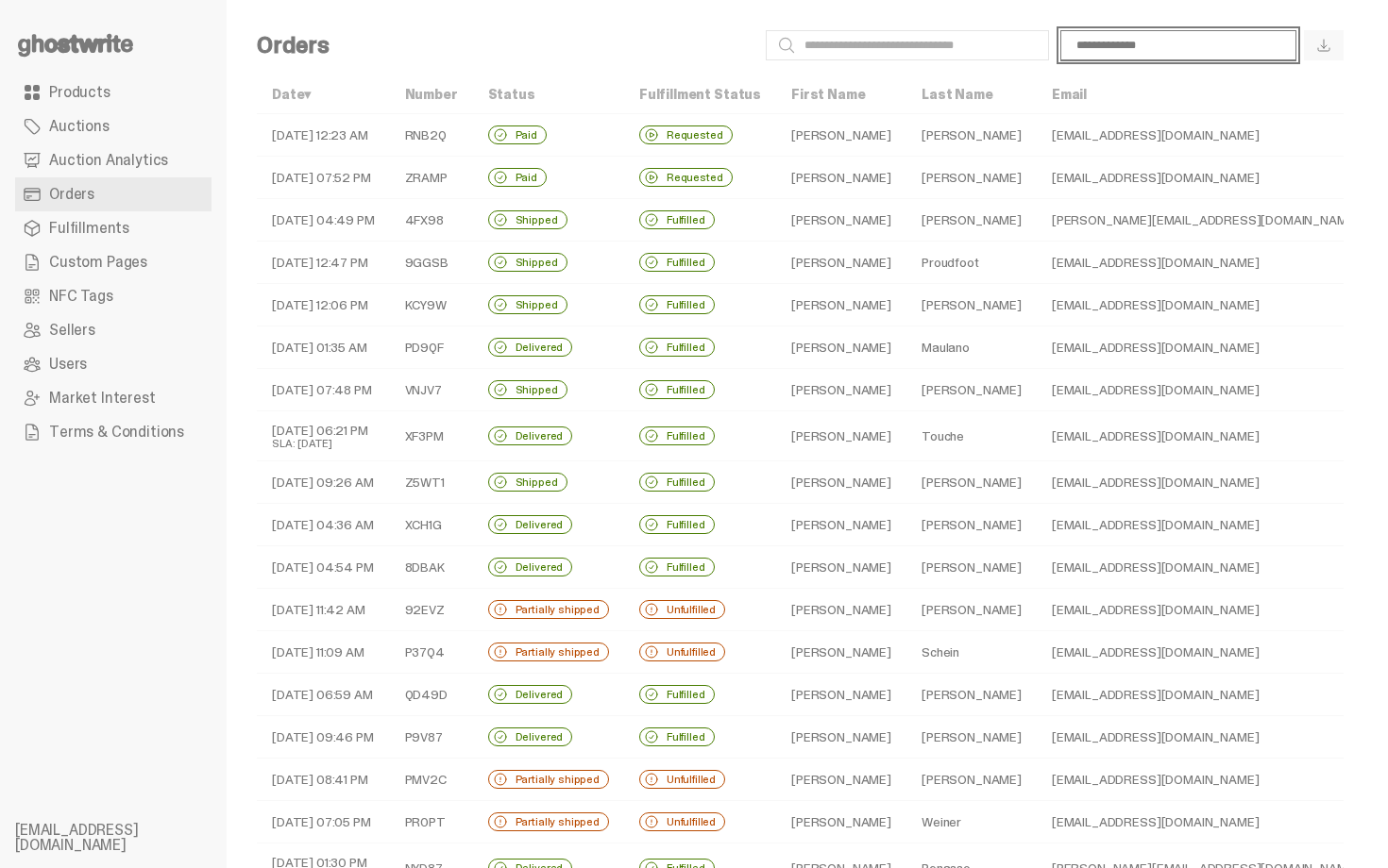
click at [1152, 45] on select "**********" at bounding box center [1178, 44] width 236 height 30
click at [1075, 30] on select "**********" at bounding box center [1178, 44] width 236 height 30
select select "**********"
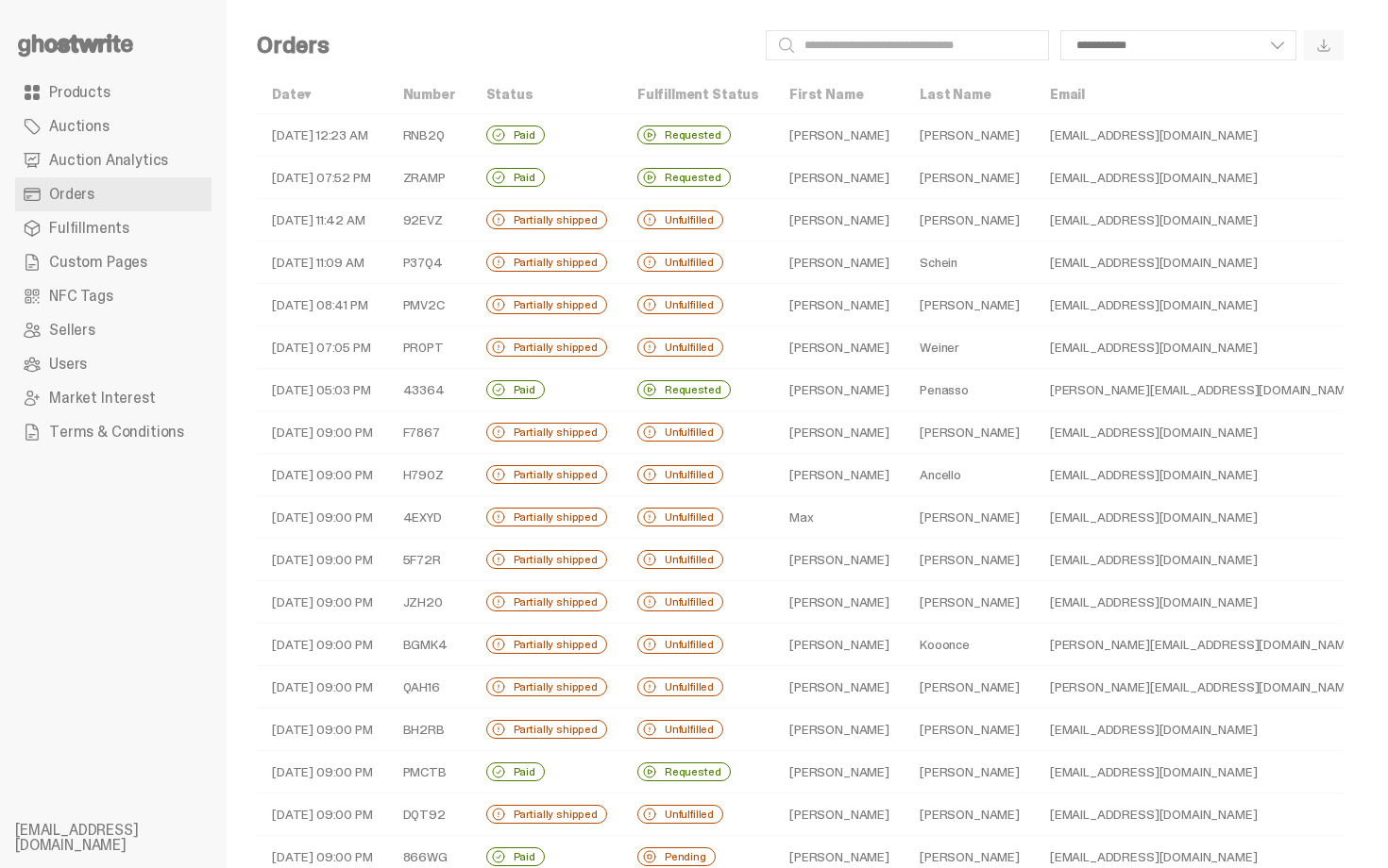
click at [681, 39] on div "**********" at bounding box center [843, 44] width 999 height 30
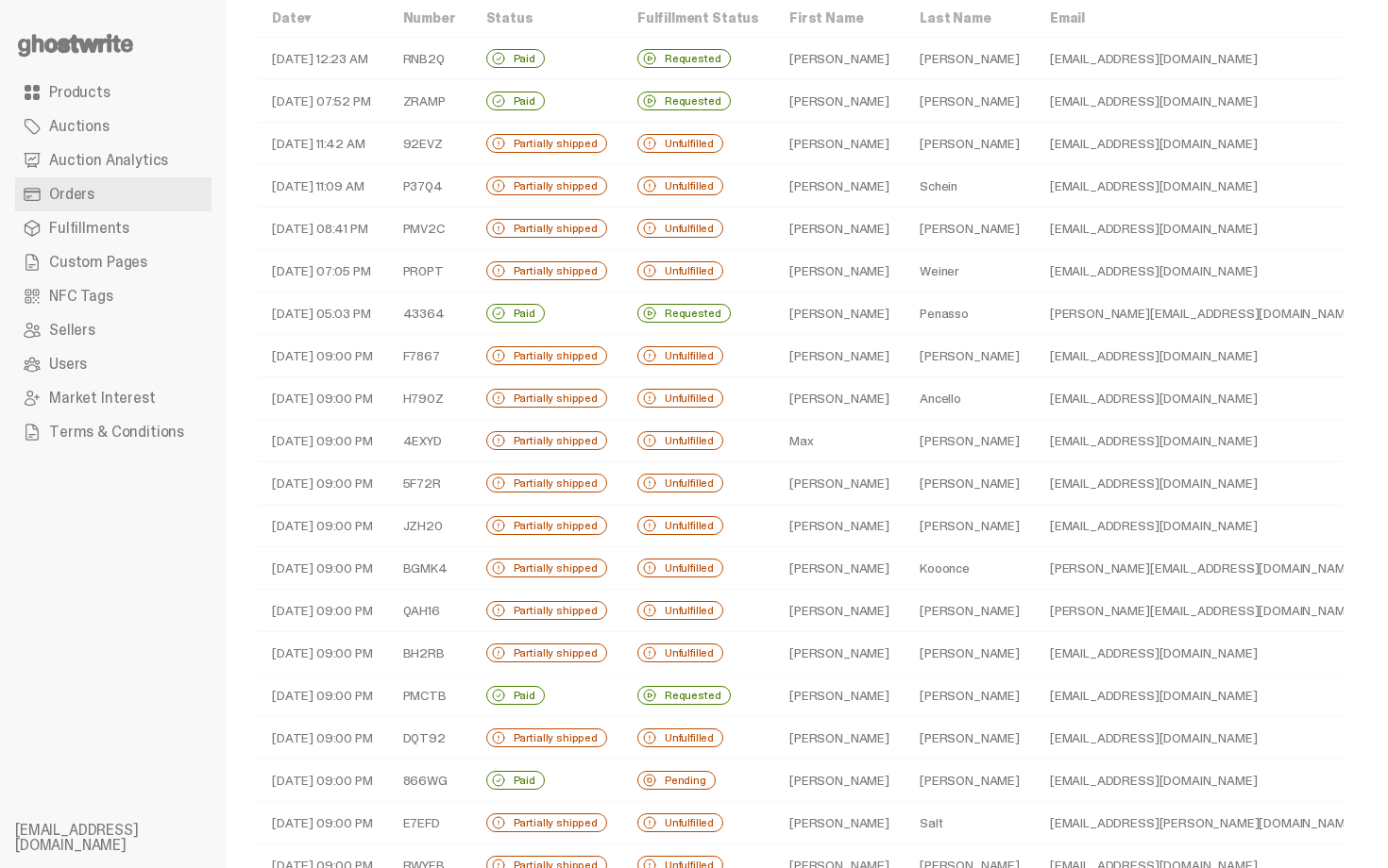
scroll to position [114, 0]
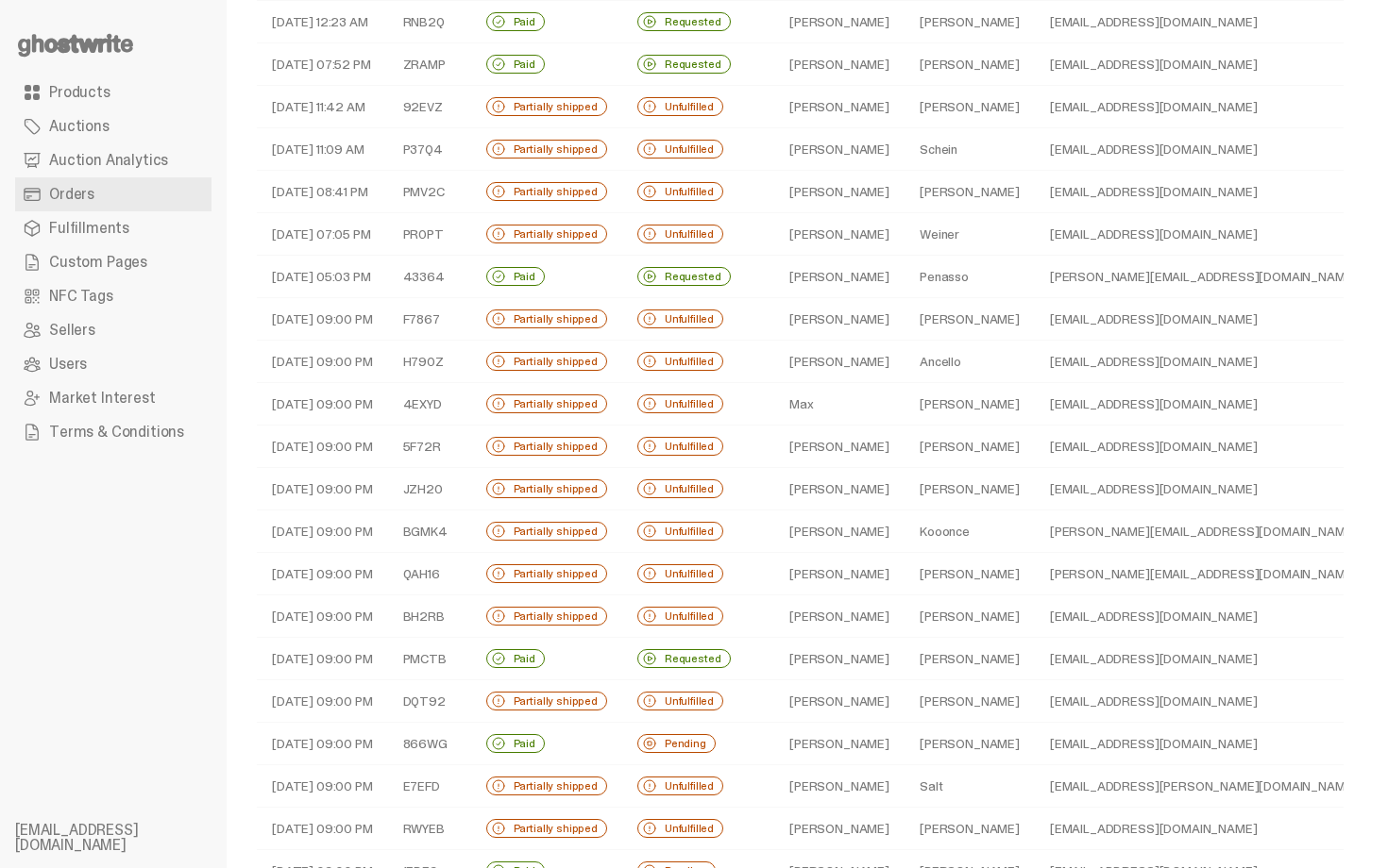
click at [652, 112] on span at bounding box center [650, 107] width 15 height 15
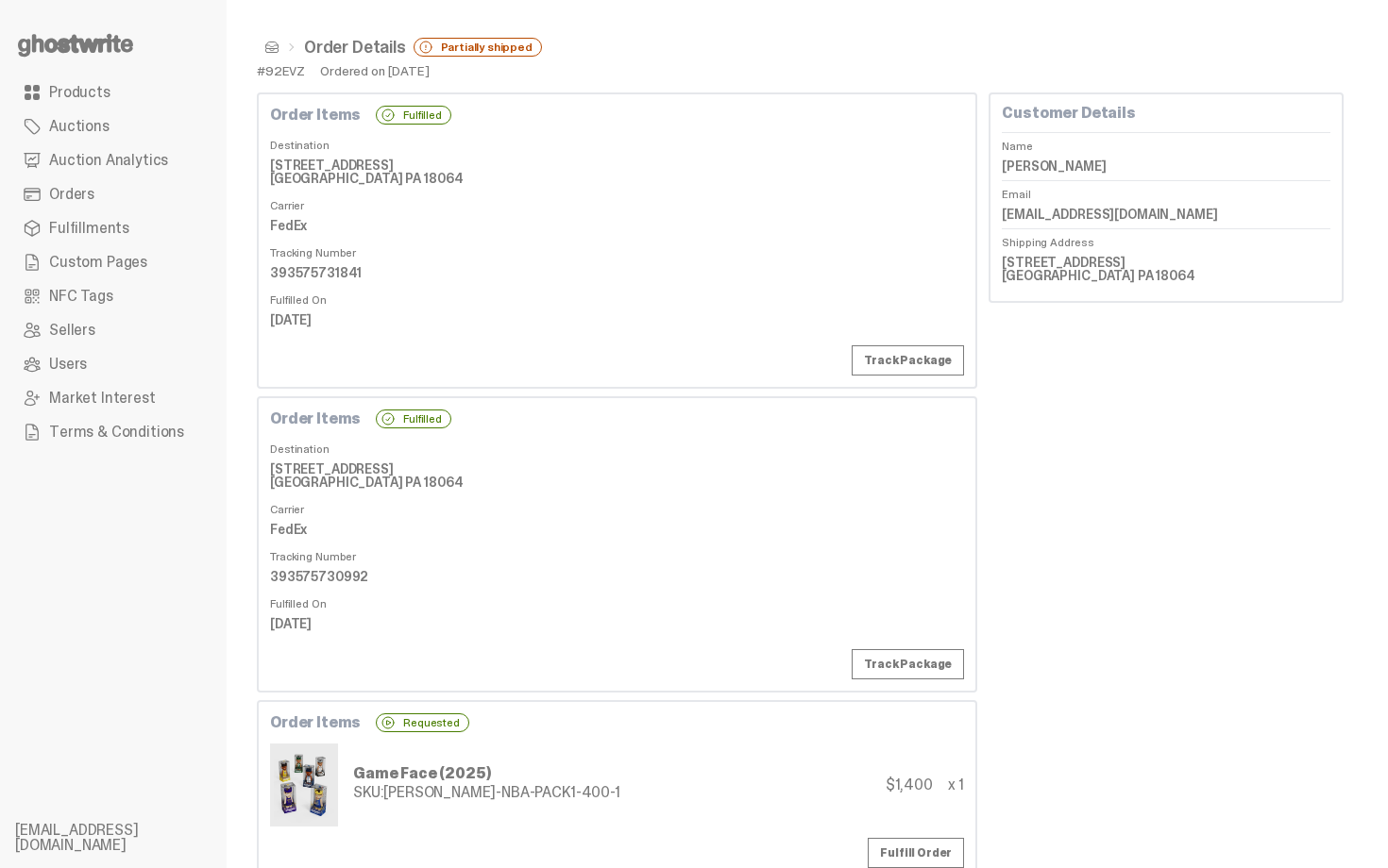
click at [315, 270] on dd "393575731841" at bounding box center [617, 272] width 694 height 28
copy dd "393575731841"
click at [573, 293] on dt "Fulfilled On" at bounding box center [617, 297] width 694 height 19
click at [269, 41] on span at bounding box center [272, 47] width 15 height 15
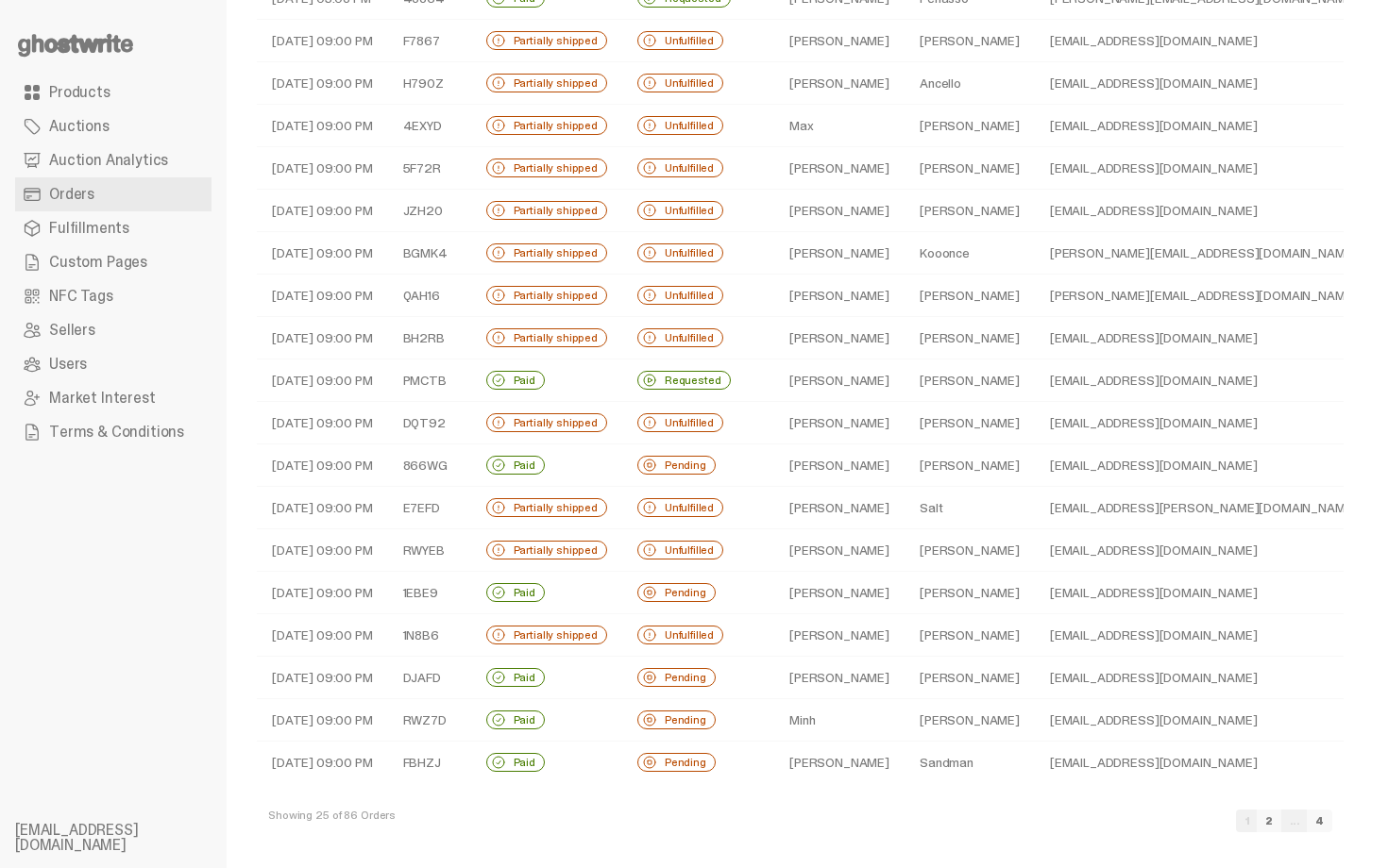
scroll to position [397, 0]
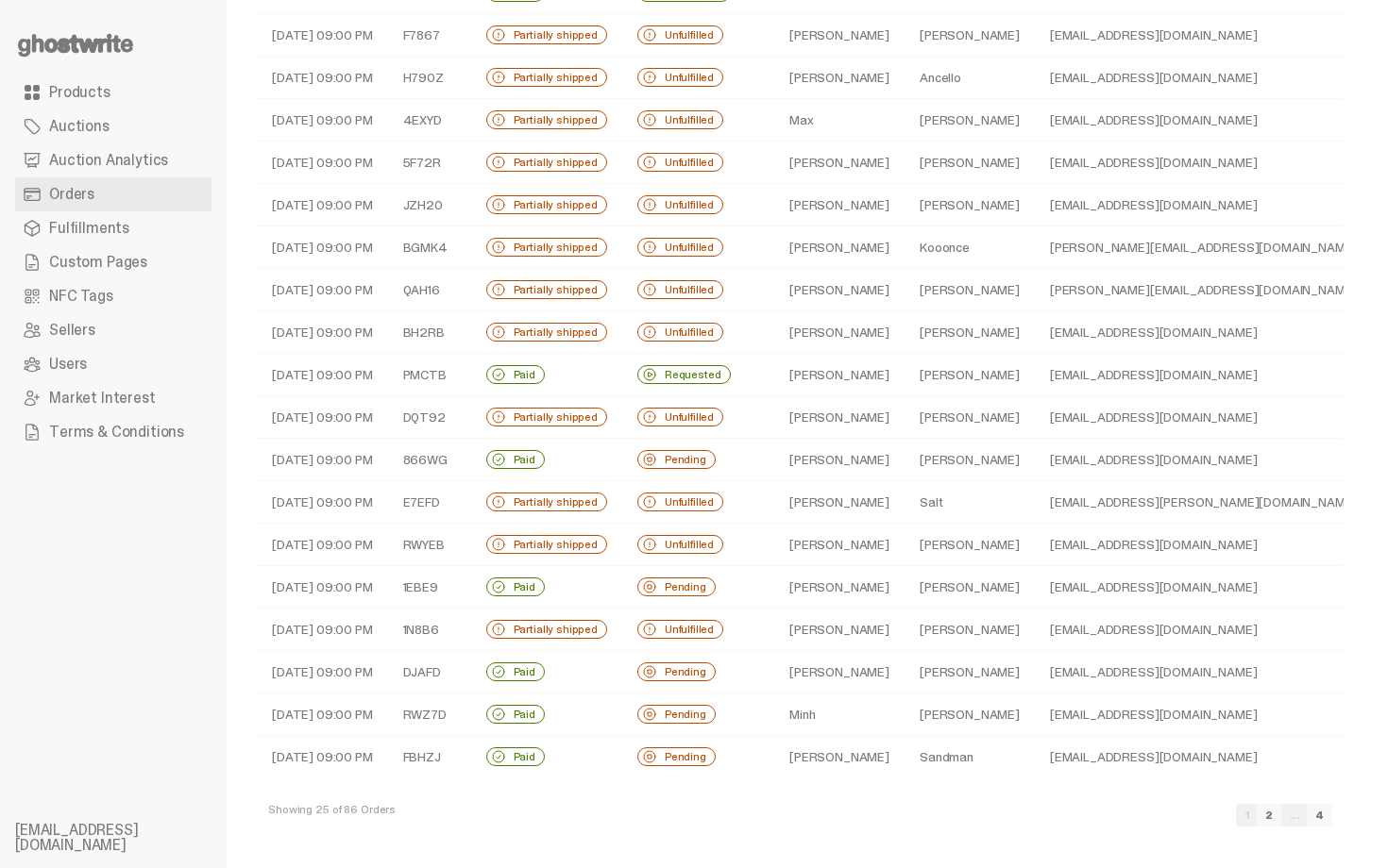
click at [753, 665] on td "Pending" at bounding box center [698, 672] width 152 height 42
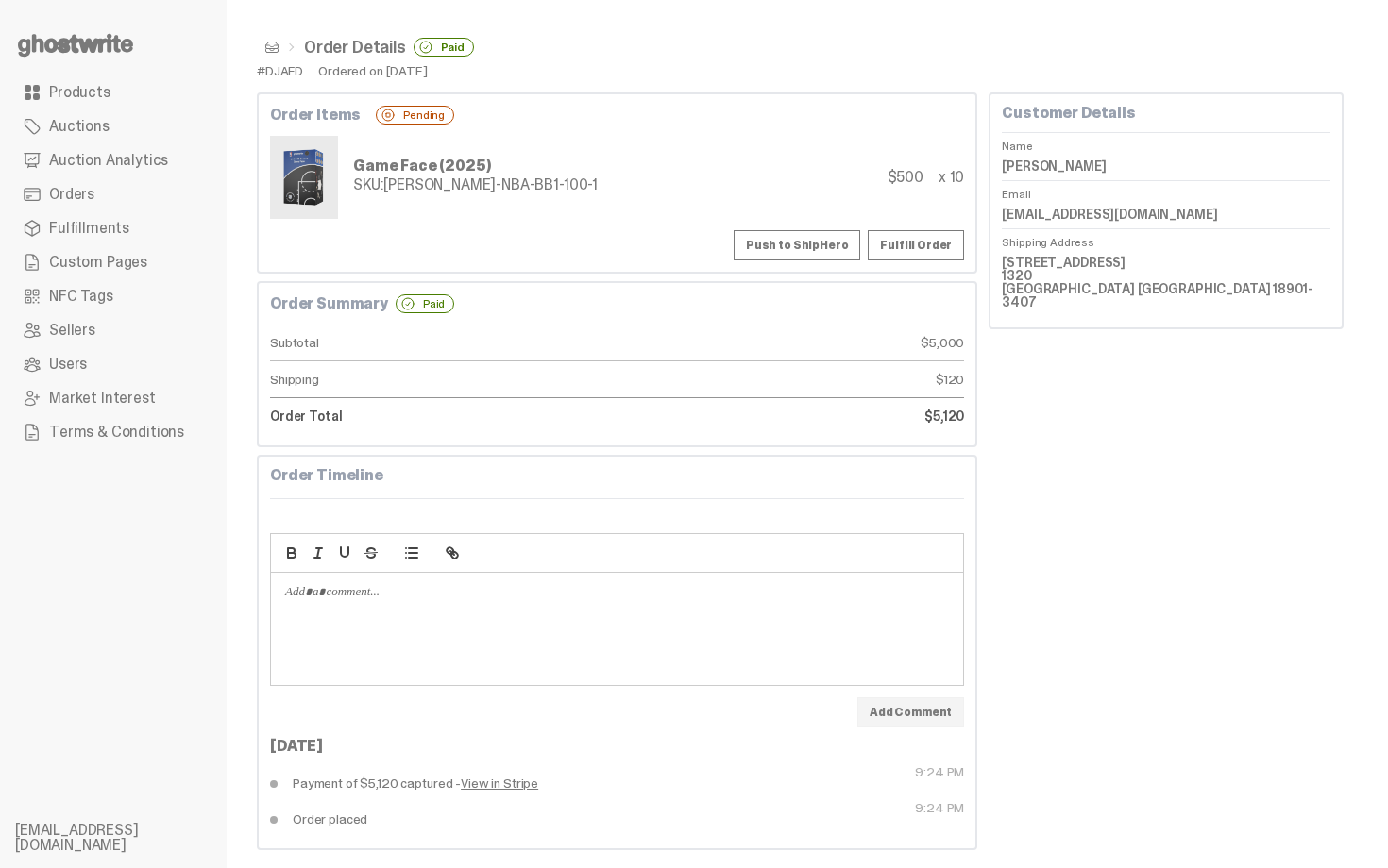
click at [272, 47] on span at bounding box center [272, 47] width 15 height 15
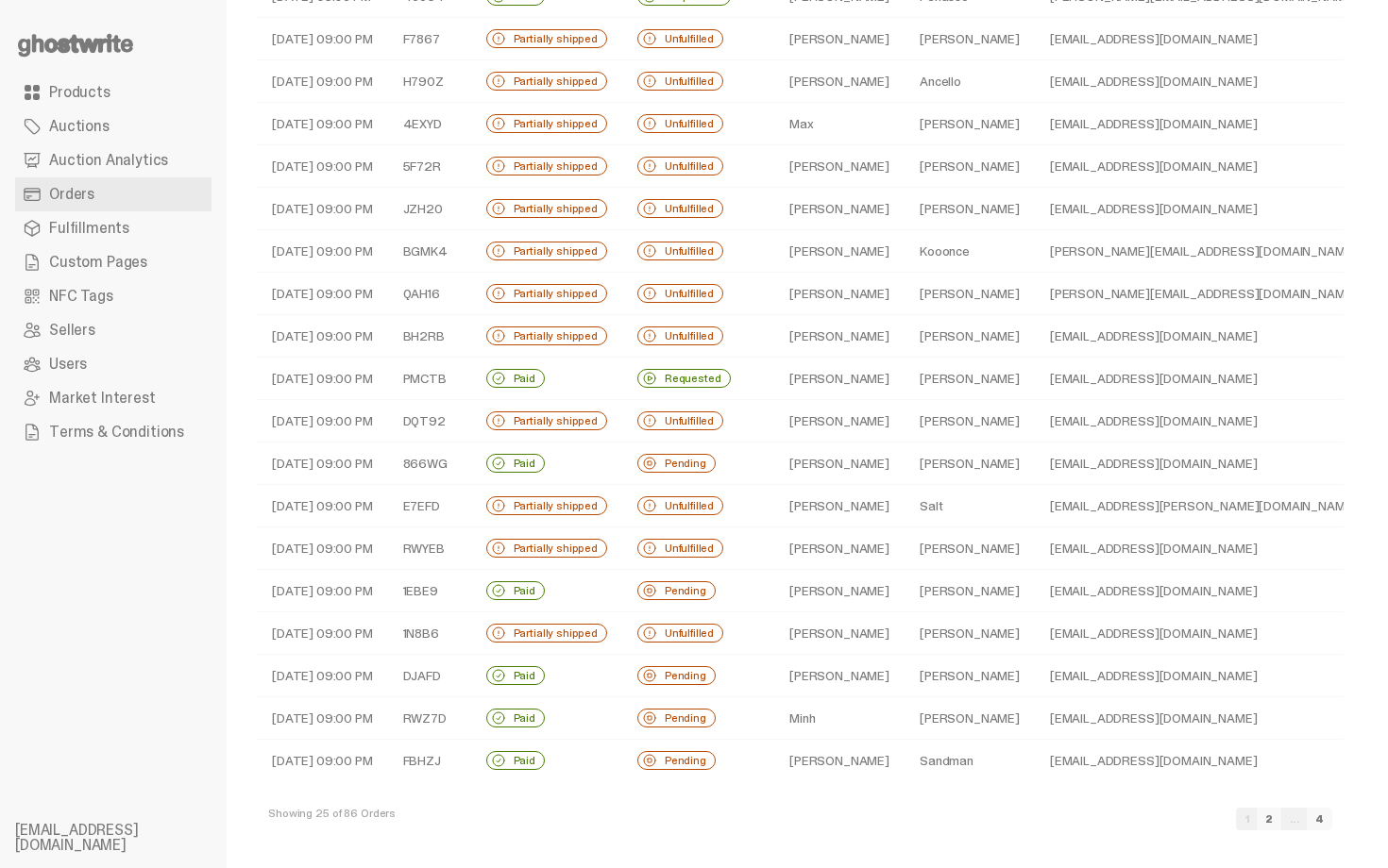
scroll to position [397, 0]
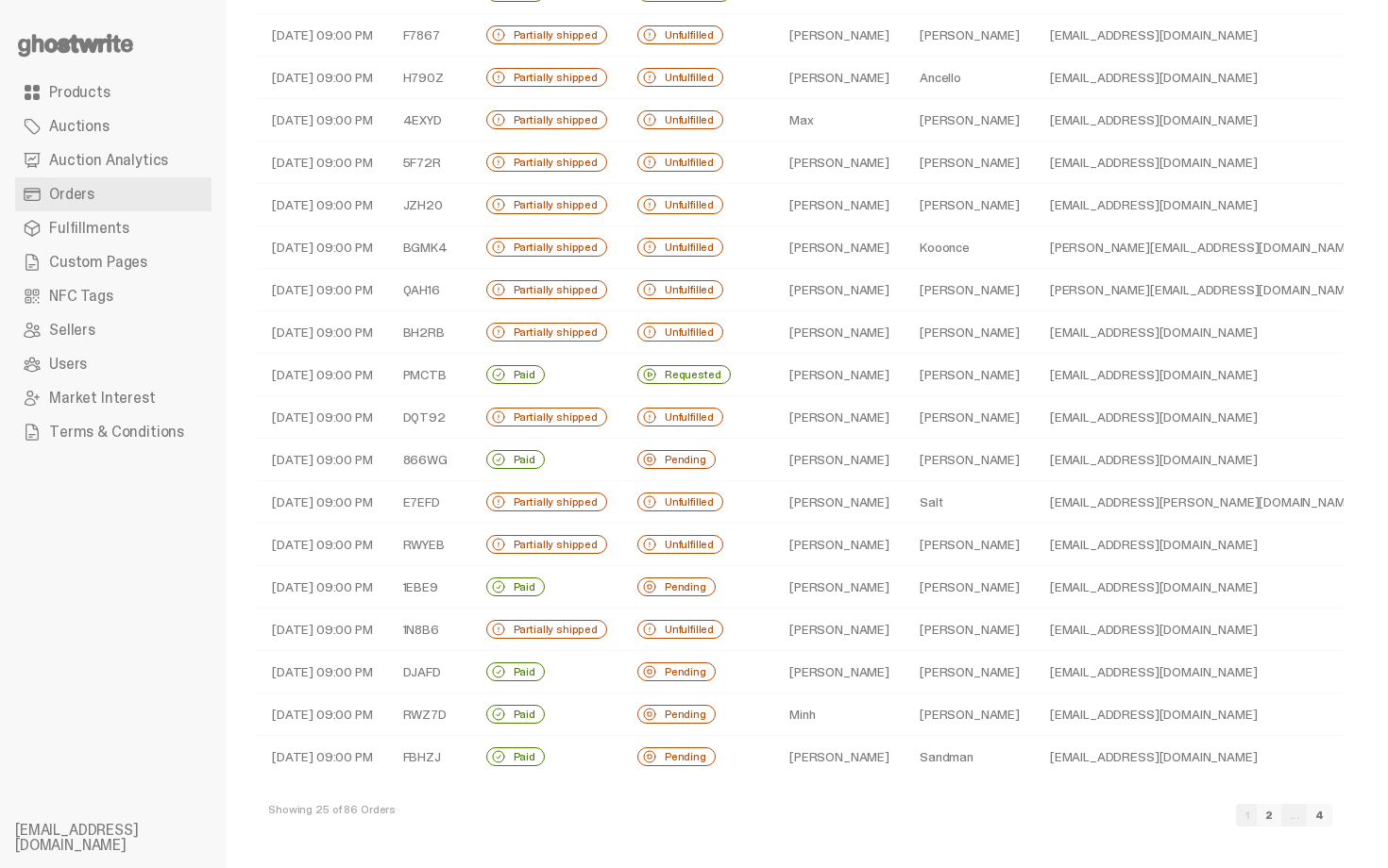
click at [800, 499] on td "Jamie" at bounding box center [839, 502] width 130 height 42
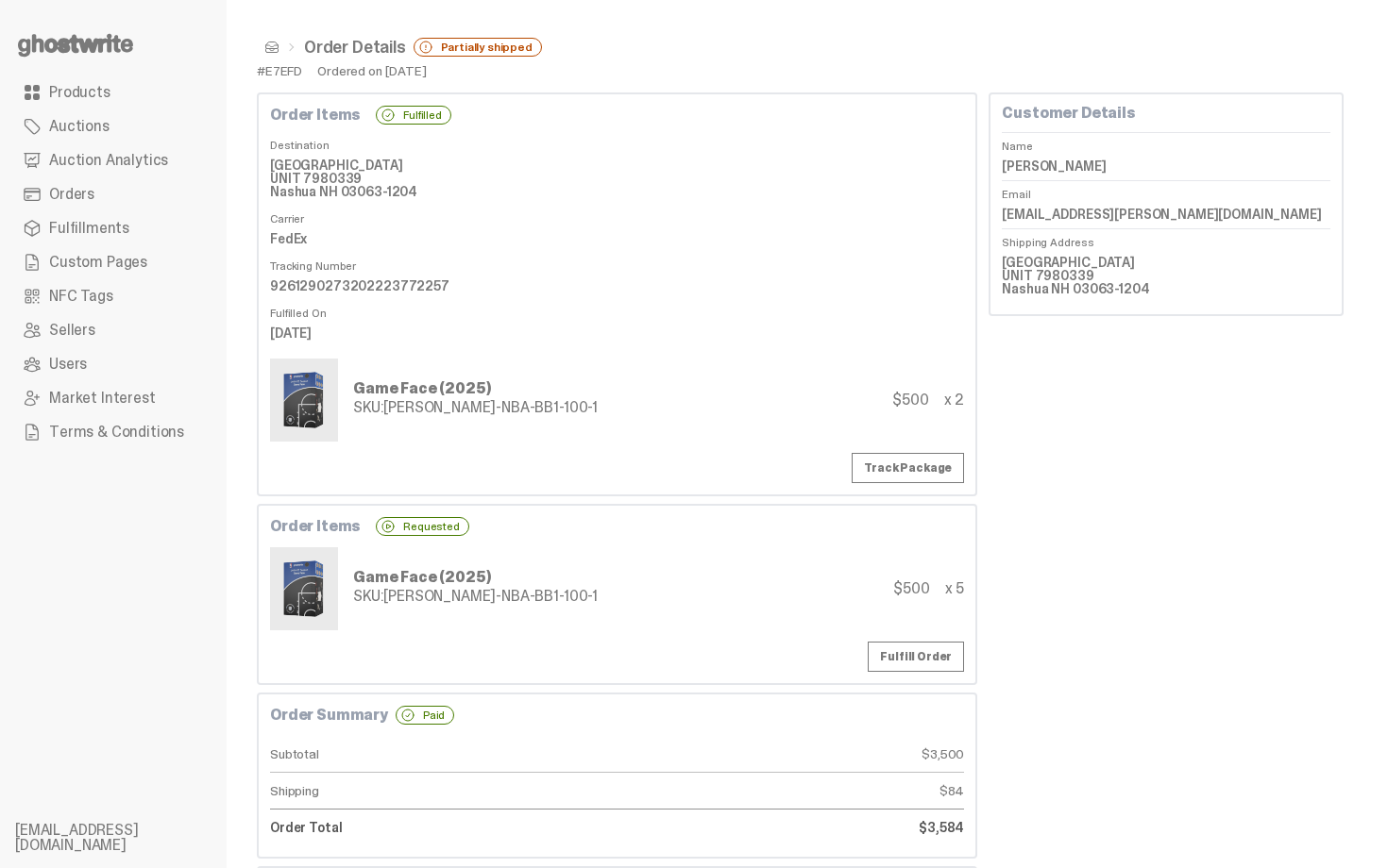
click at [271, 51] on span at bounding box center [272, 47] width 15 height 15
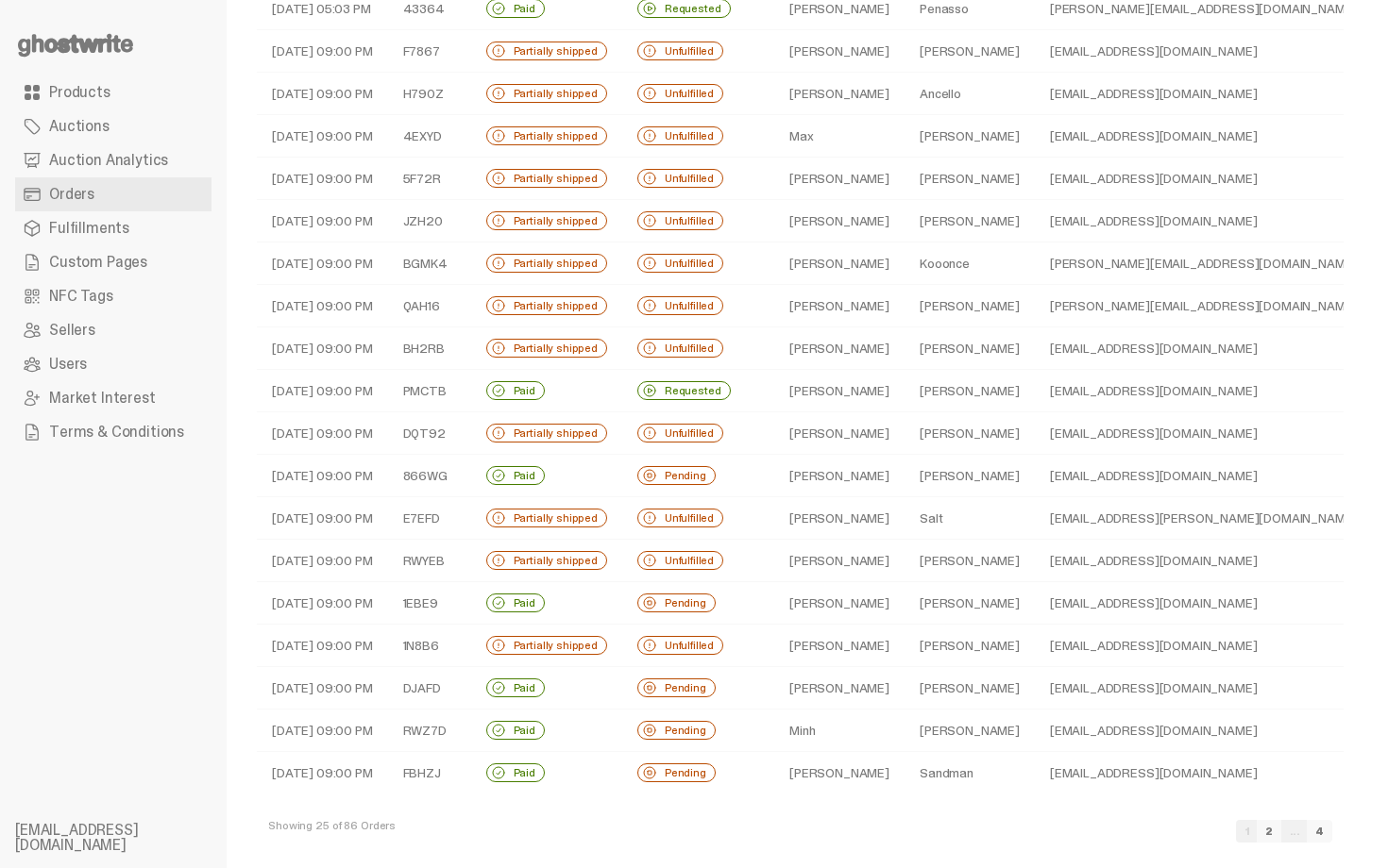
scroll to position [359, 0]
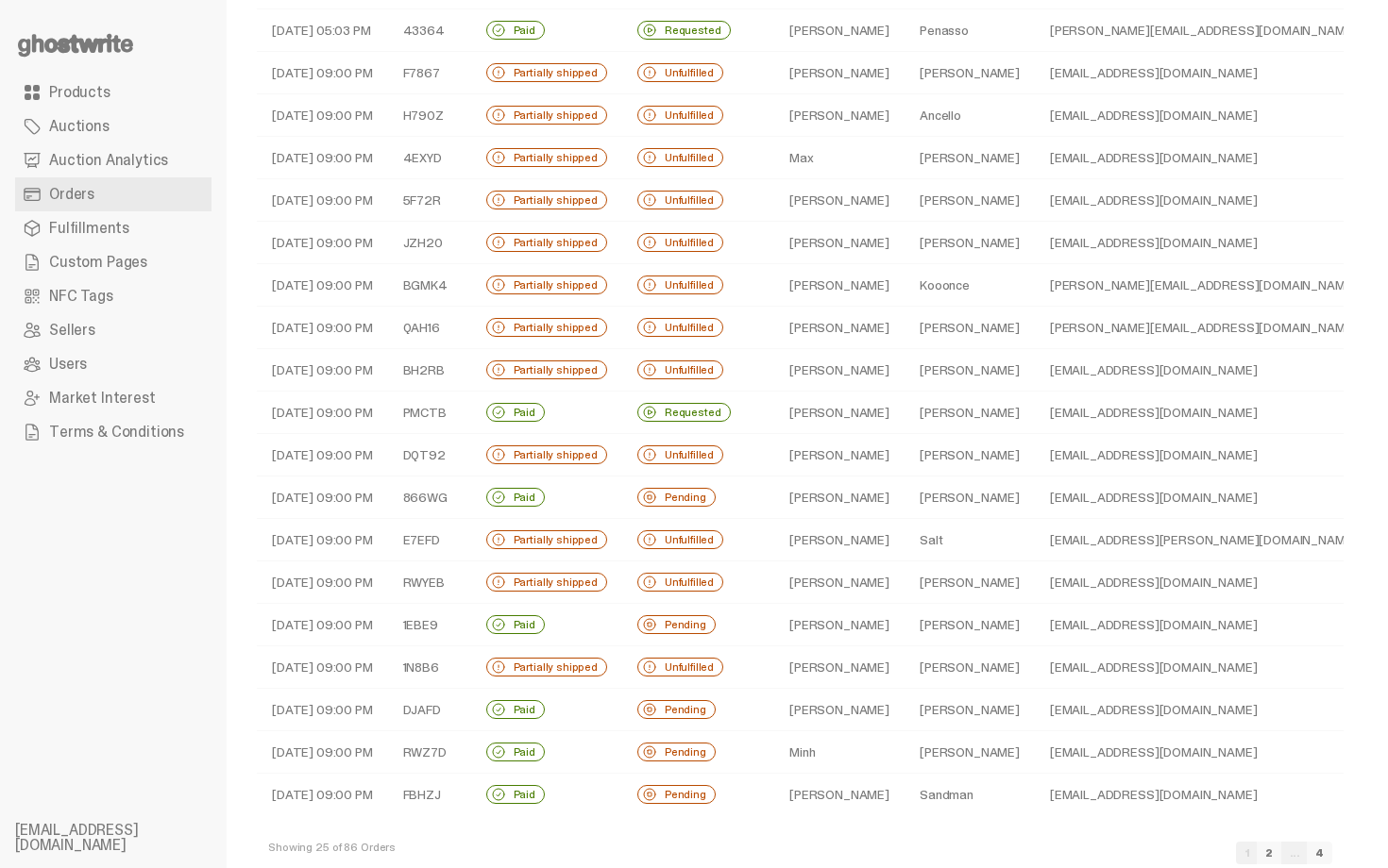
click at [774, 477] on td "Andrew" at bounding box center [839, 498] width 130 height 42
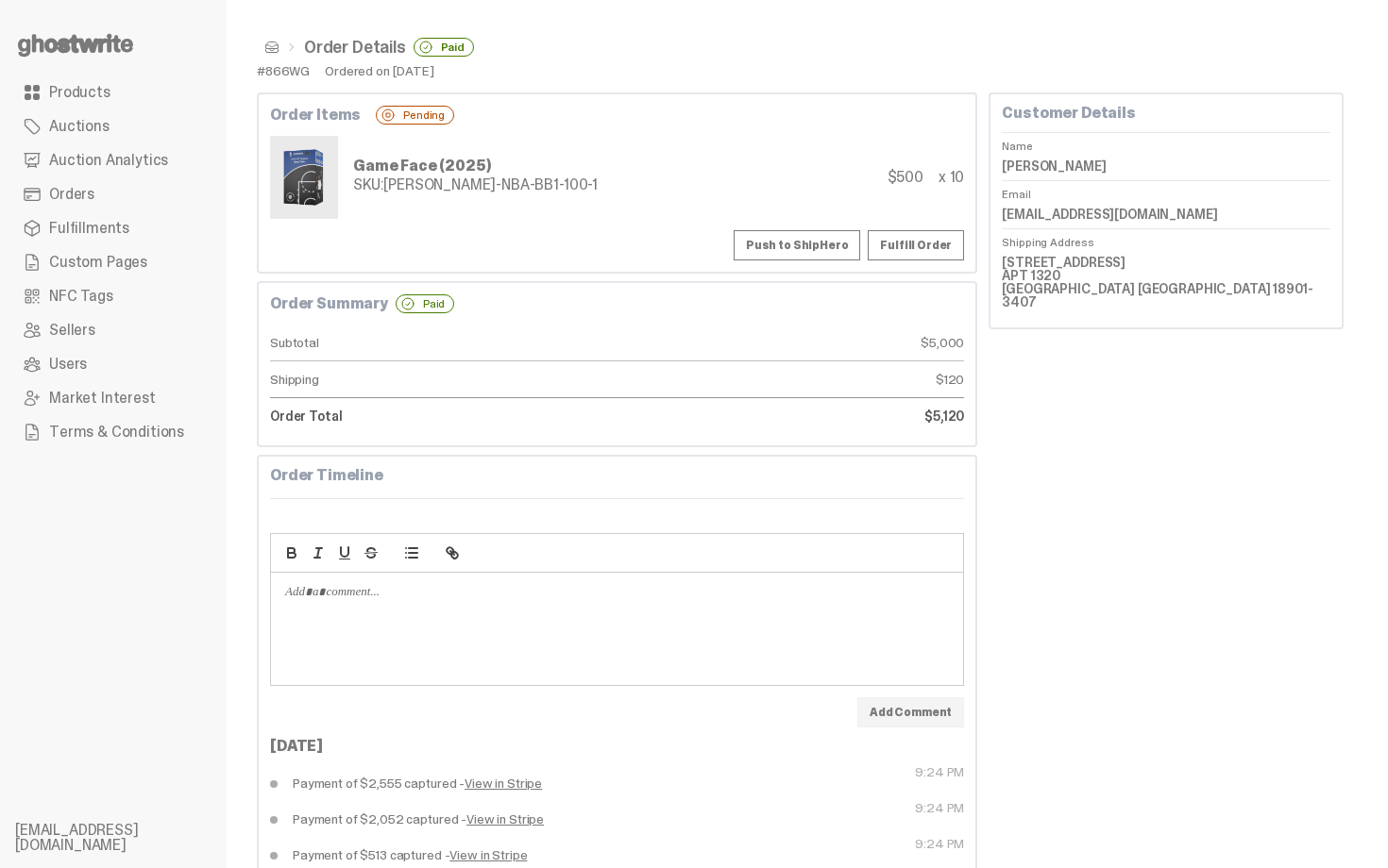
click at [267, 45] on span at bounding box center [272, 47] width 15 height 15
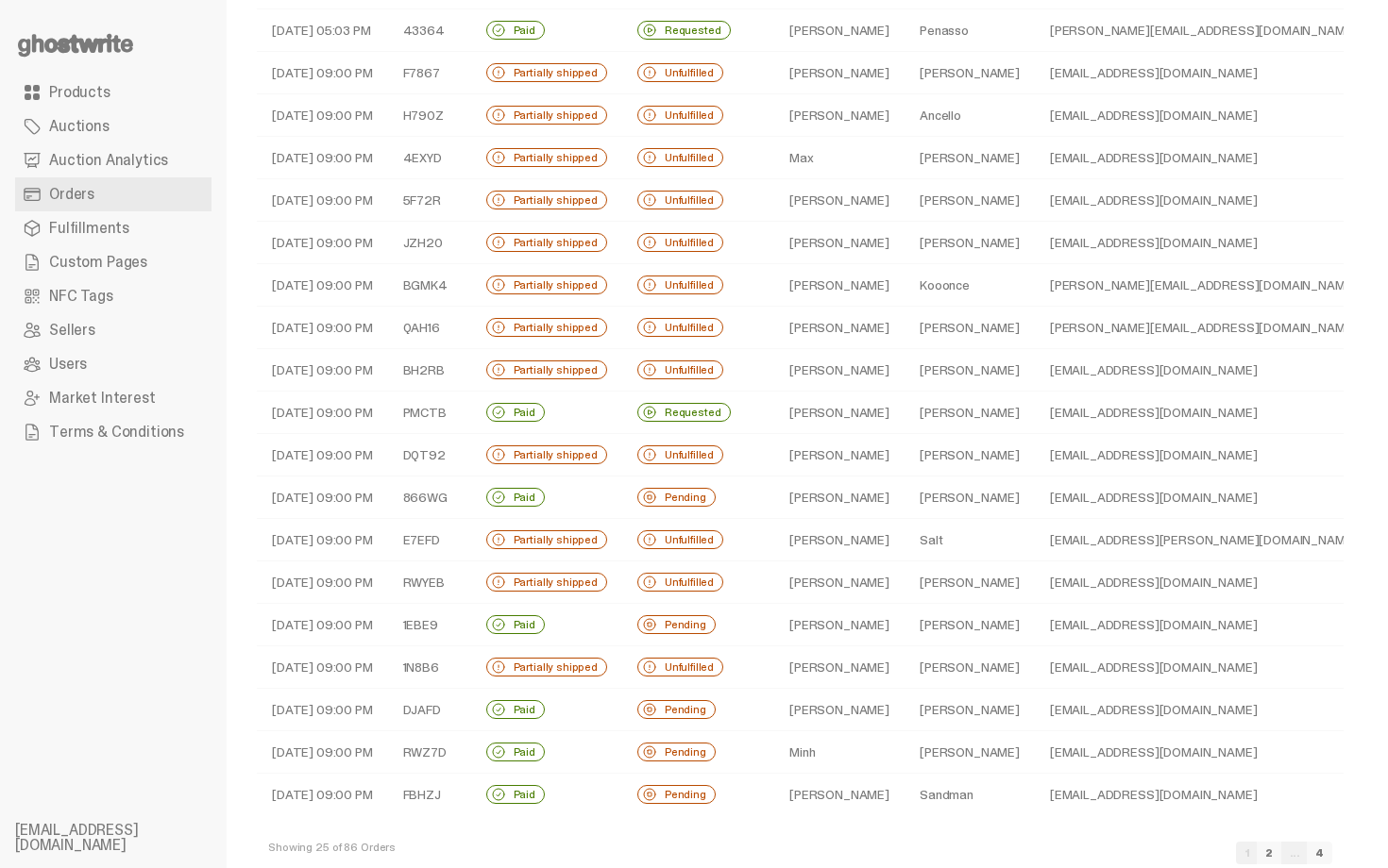
click at [833, 457] on td "John" at bounding box center [839, 456] width 130 height 42
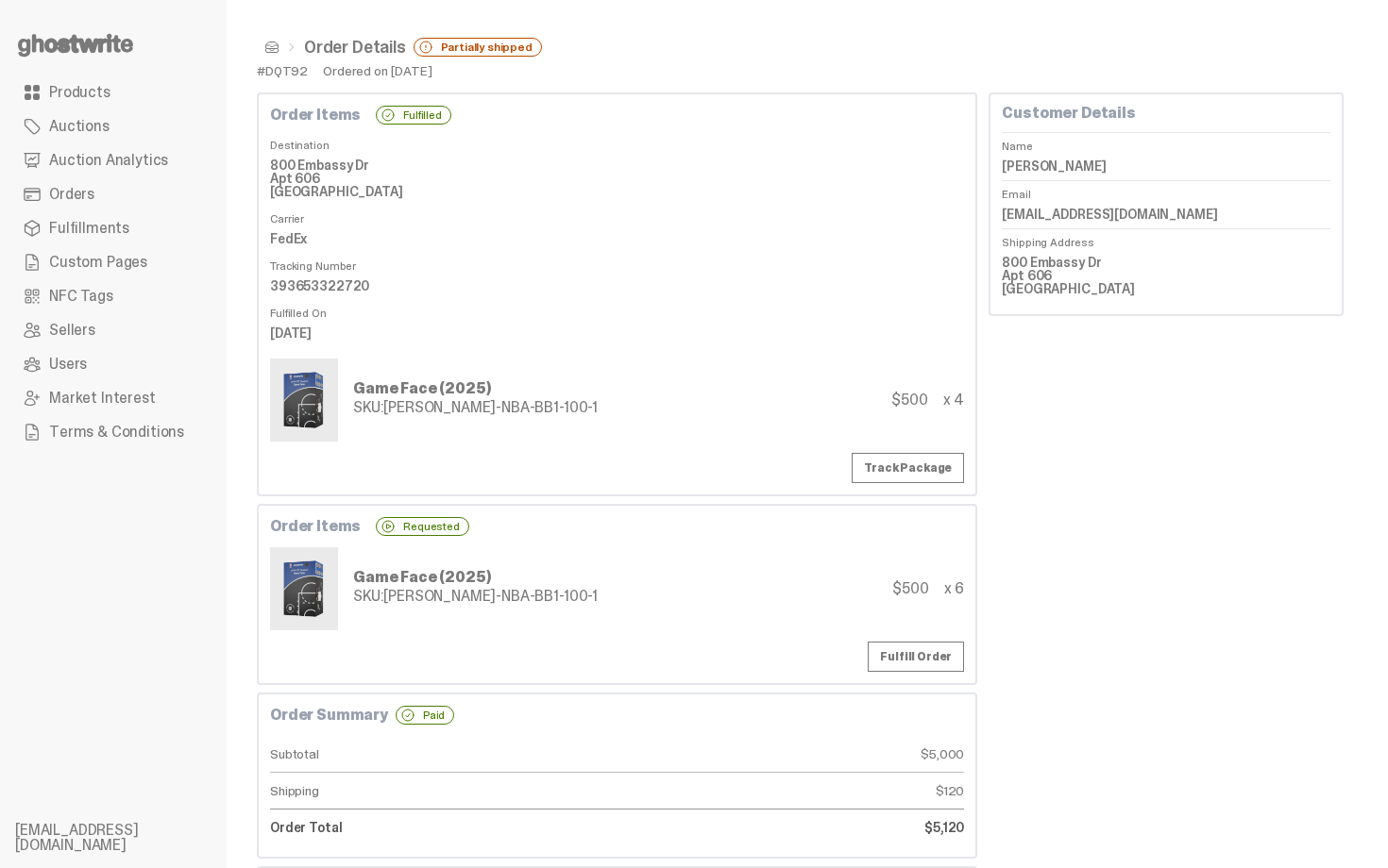
click at [308, 167] on dd "800 Embassy Dr Apt 606 Austin TX 78702" at bounding box center [617, 178] width 694 height 55
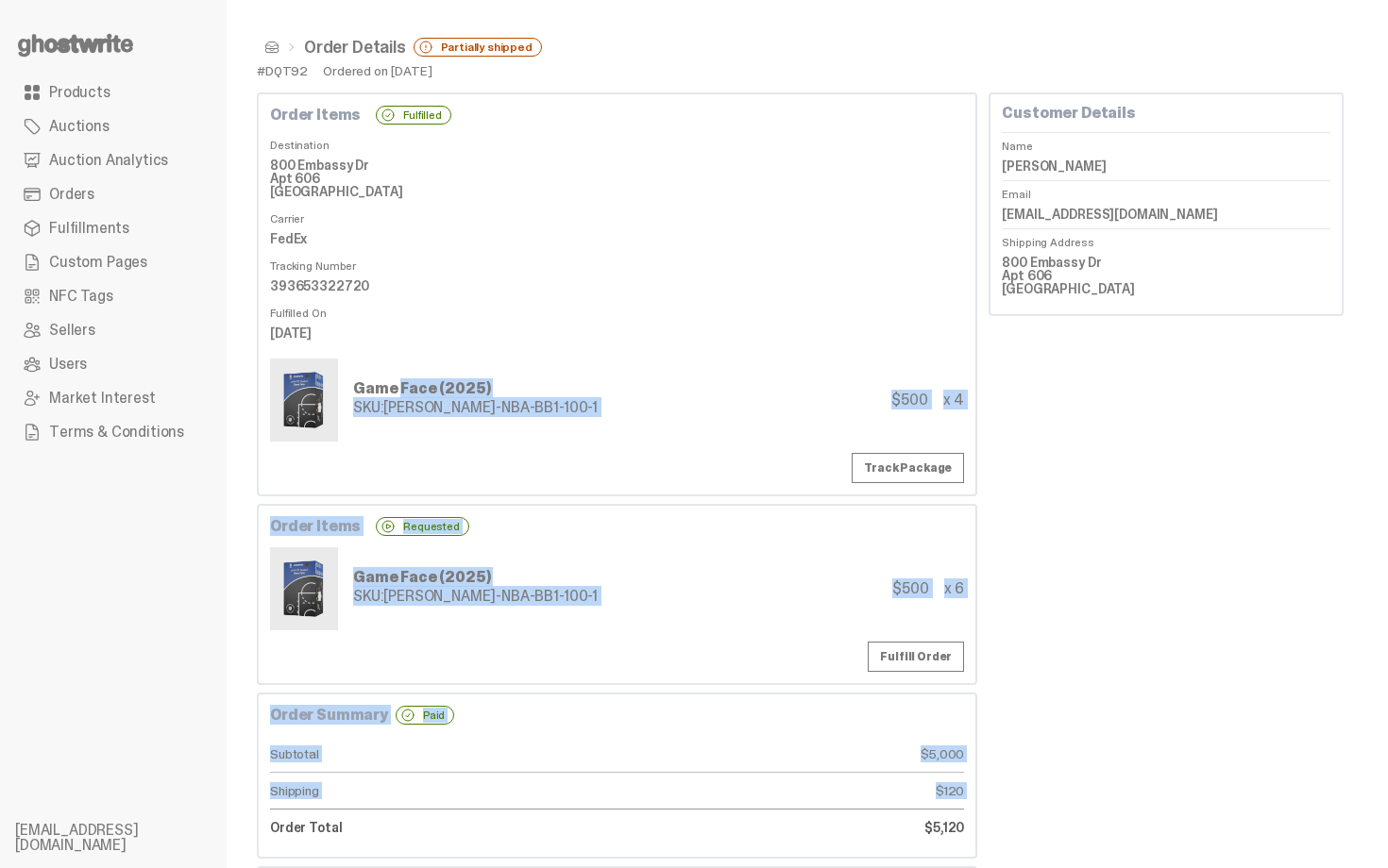
drag, startPoint x: 430, startPoint y: 288, endPoint x: 563, endPoint y: 398, distance: 172.6
click at [561, 381] on div "Order Items Fulfilled Destination 800 Embassy Dr Apt 606 Austin TX 78702 Carrie…" at bounding box center [616, 768] width 720 height 1352
click at [563, 398] on div "Game Face (2025) SKU: TY-GH-NBA-BB1-100-1 $500 x 4" at bounding box center [617, 400] width 694 height 83
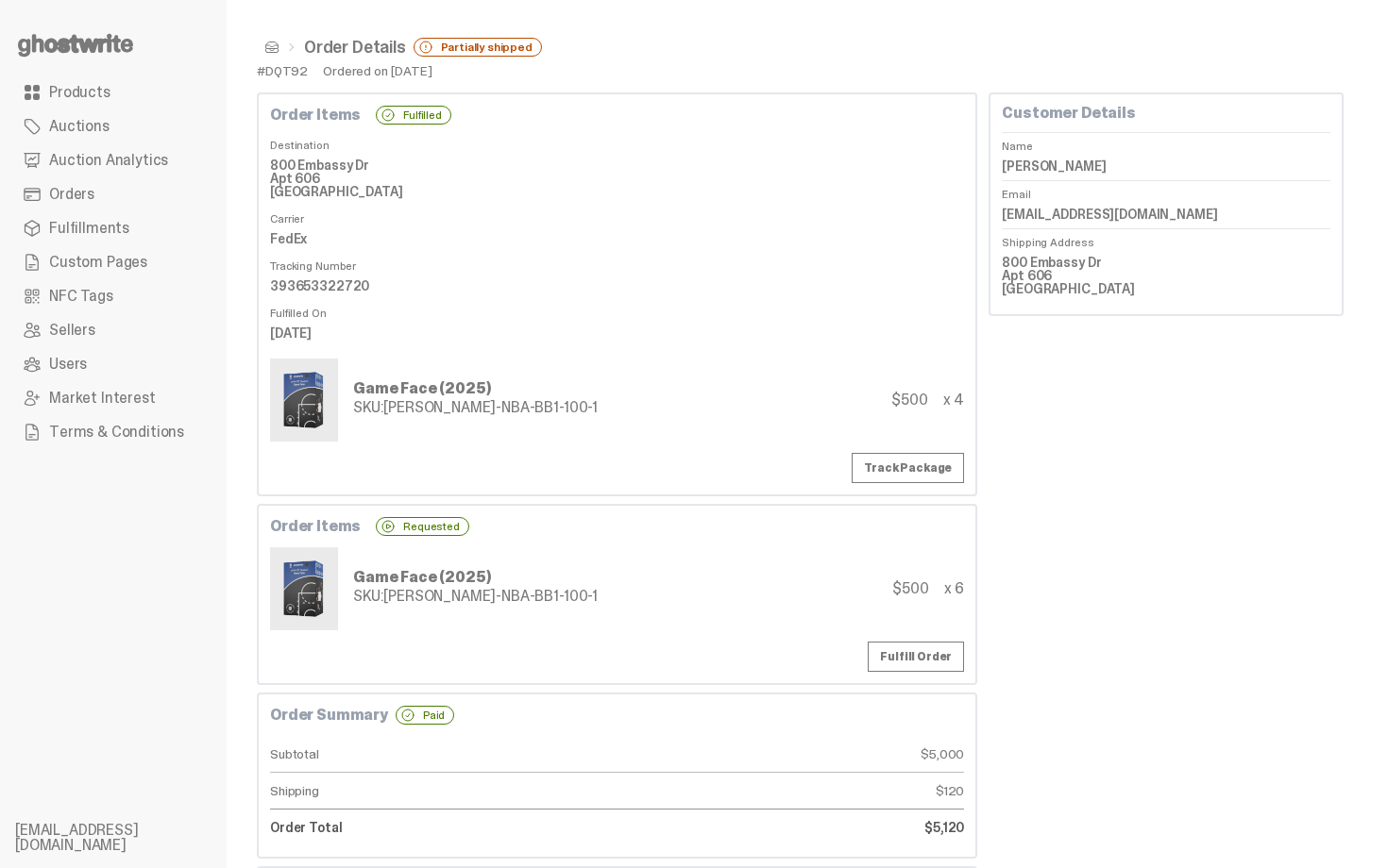
click at [288, 68] on div "#DQT92" at bounding box center [281, 71] width 51 height 13
copy div "DQT92"
click at [598, 226] on dd "FedEx" at bounding box center [617, 238] width 694 height 28
click at [272, 50] on span at bounding box center [272, 47] width 15 height 15
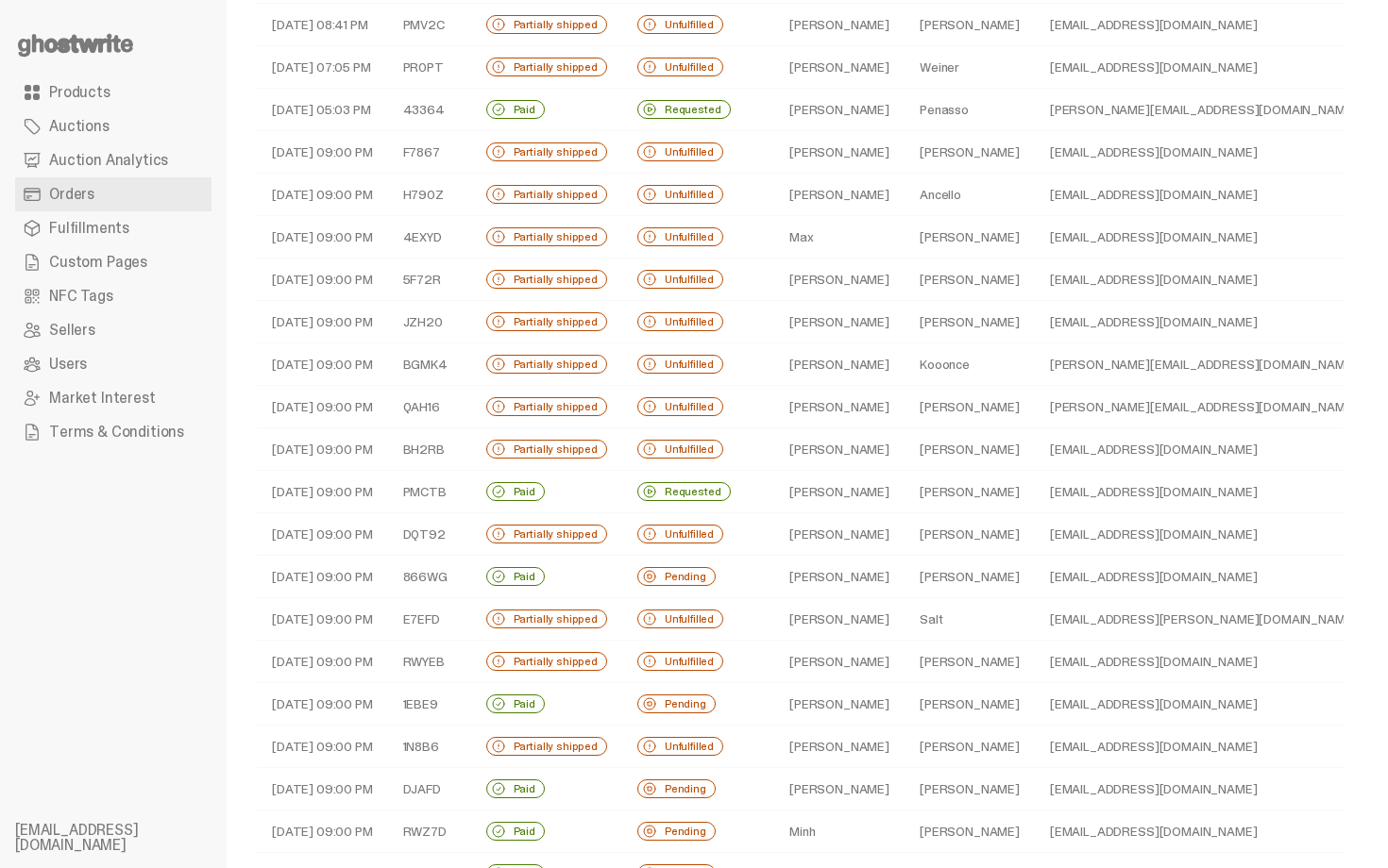
scroll to position [247, 0]
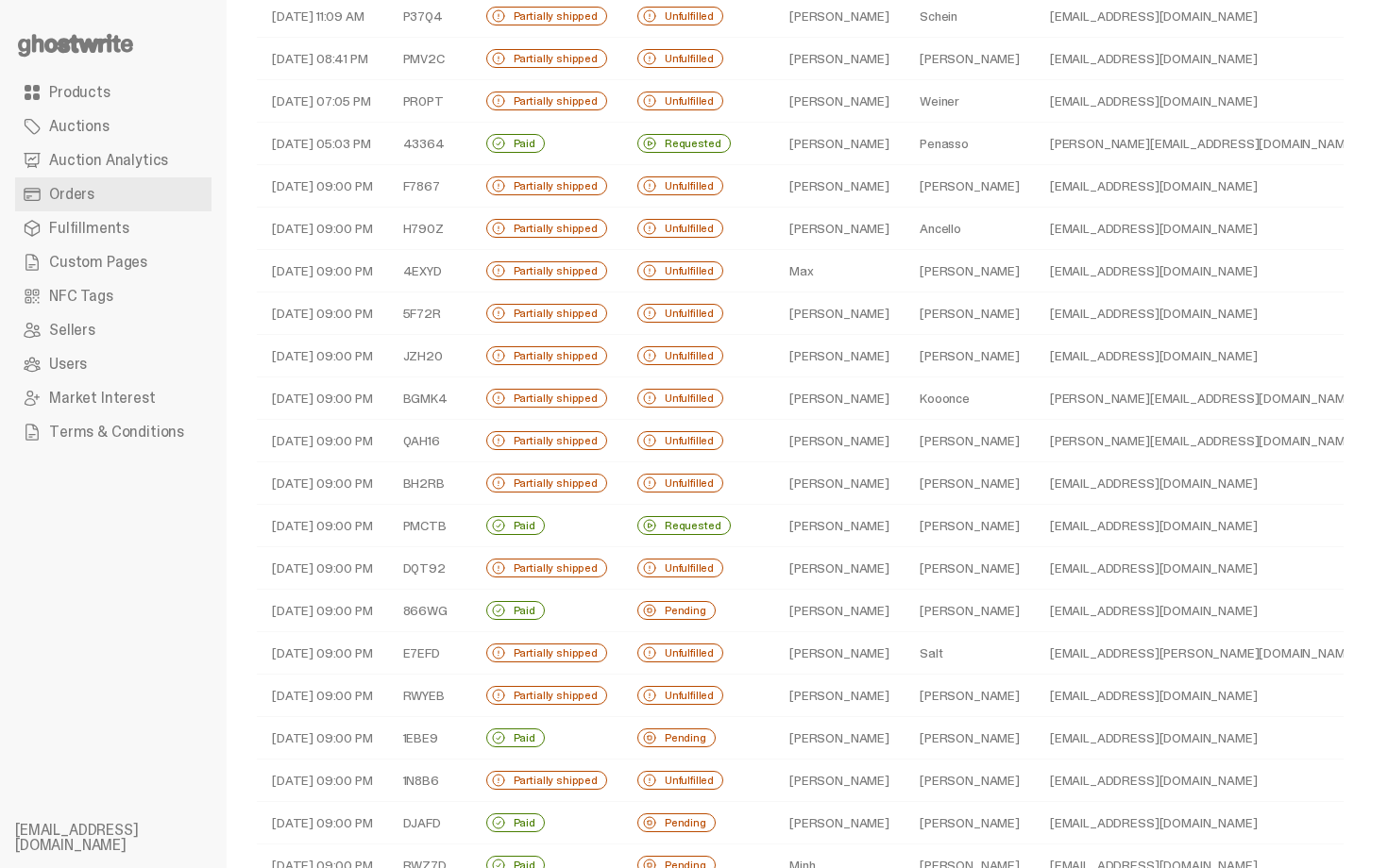
click at [838, 400] on td "Jason" at bounding box center [839, 399] width 130 height 42
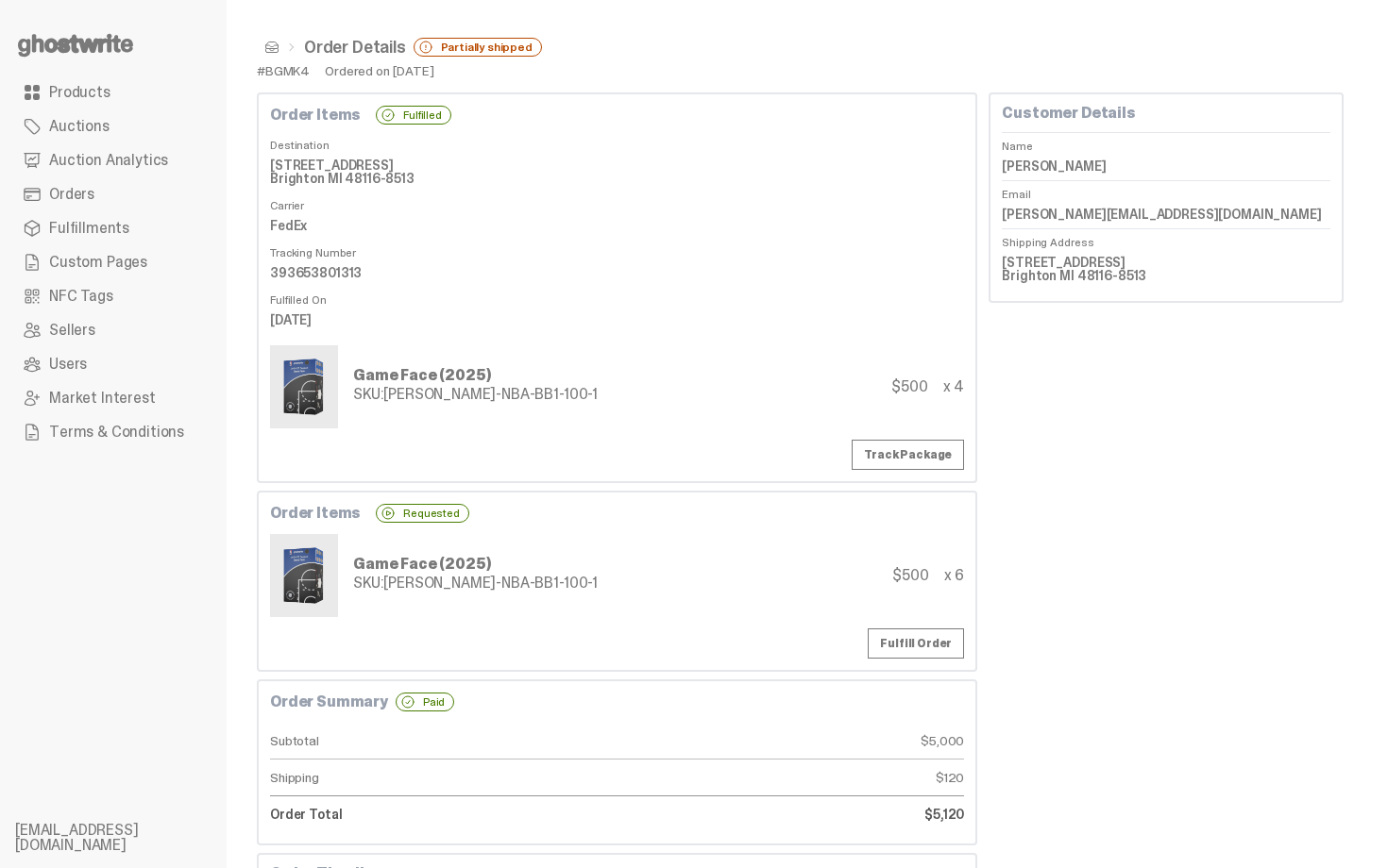
click at [271, 51] on span at bounding box center [272, 47] width 15 height 15
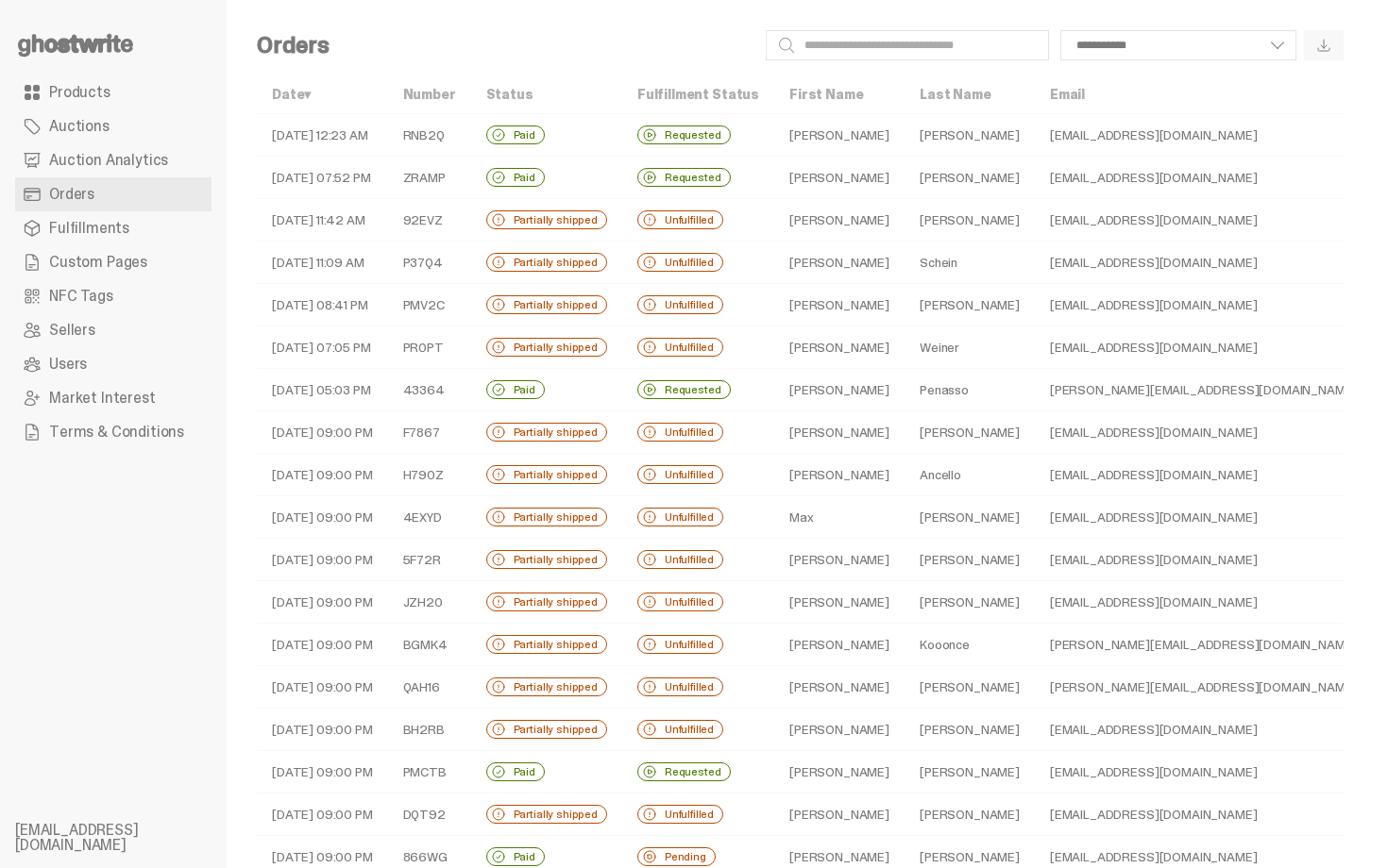
click at [828, 381] on td "Gabriel" at bounding box center [839, 390] width 130 height 42
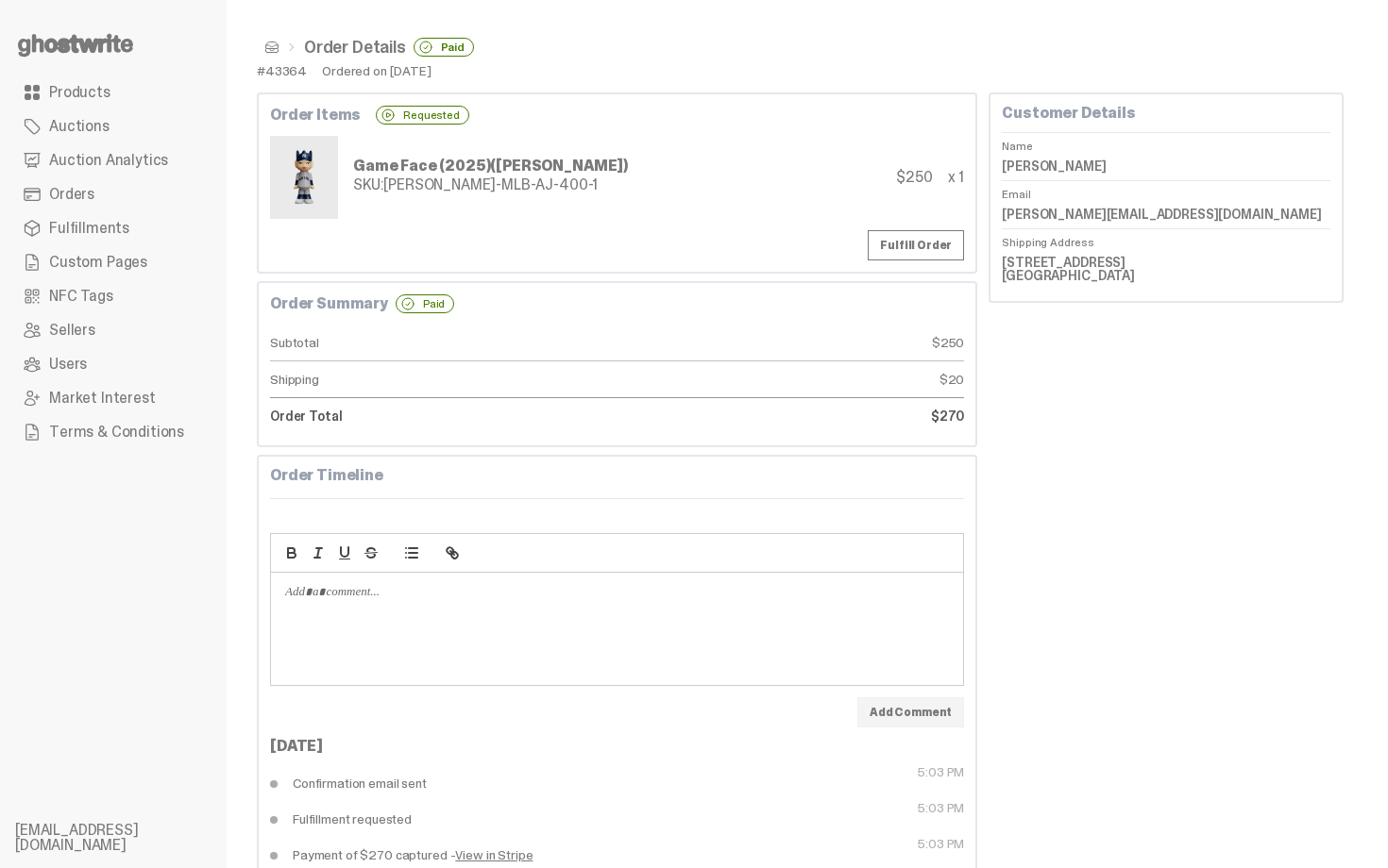
click at [267, 44] on span at bounding box center [272, 47] width 15 height 15
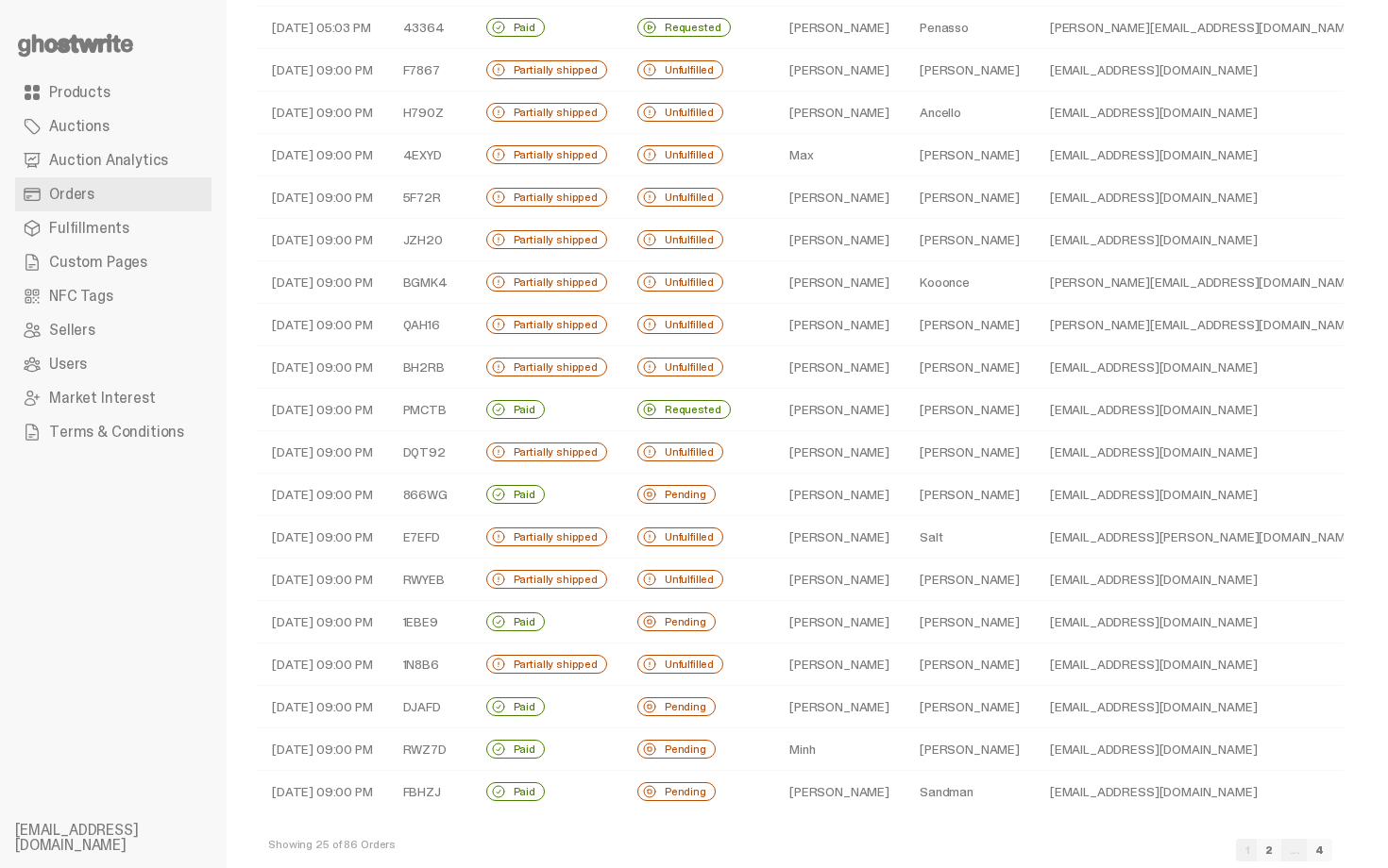
scroll to position [397, 0]
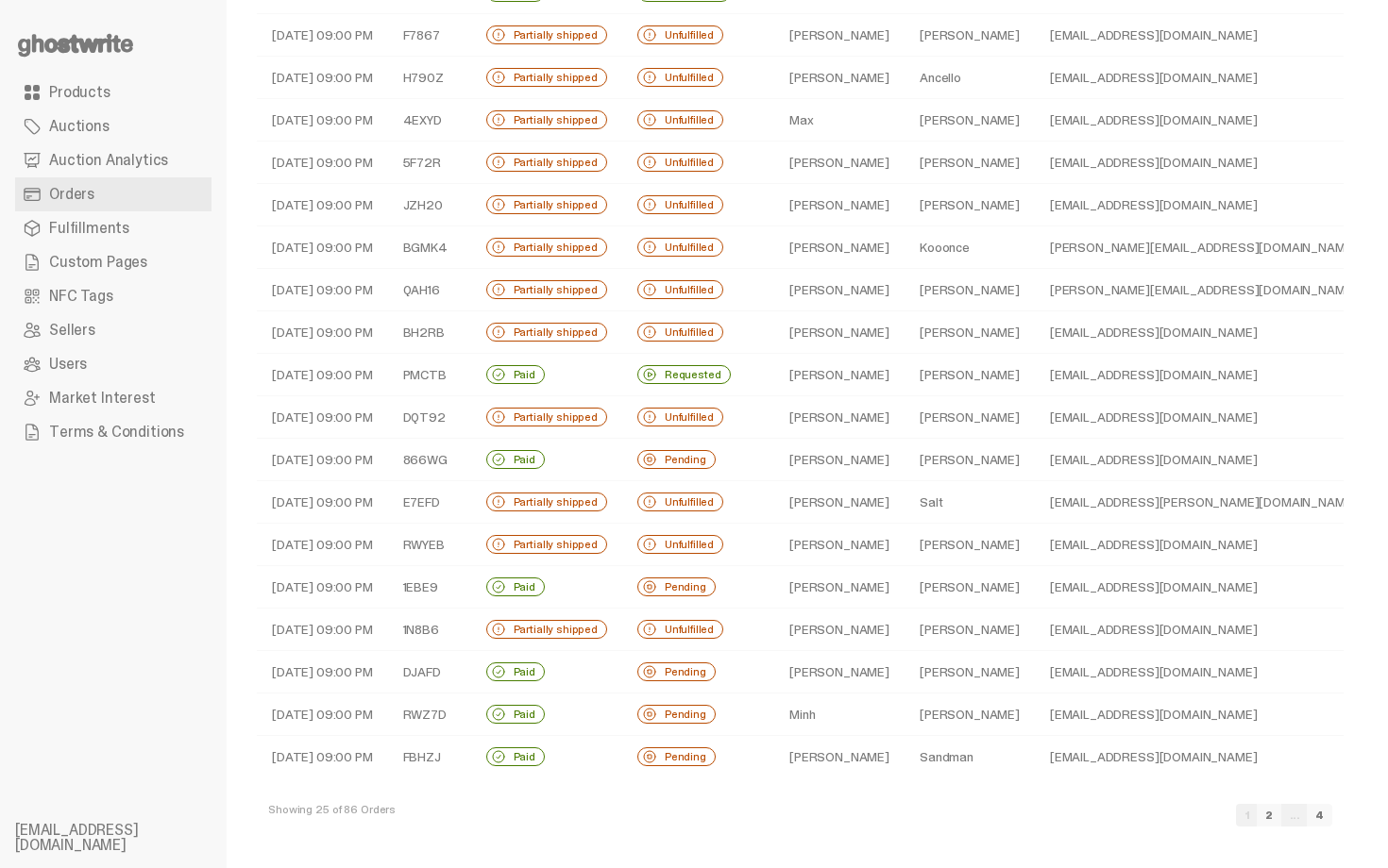
click at [1281, 814] on link "2" at bounding box center [1268, 815] width 24 height 23
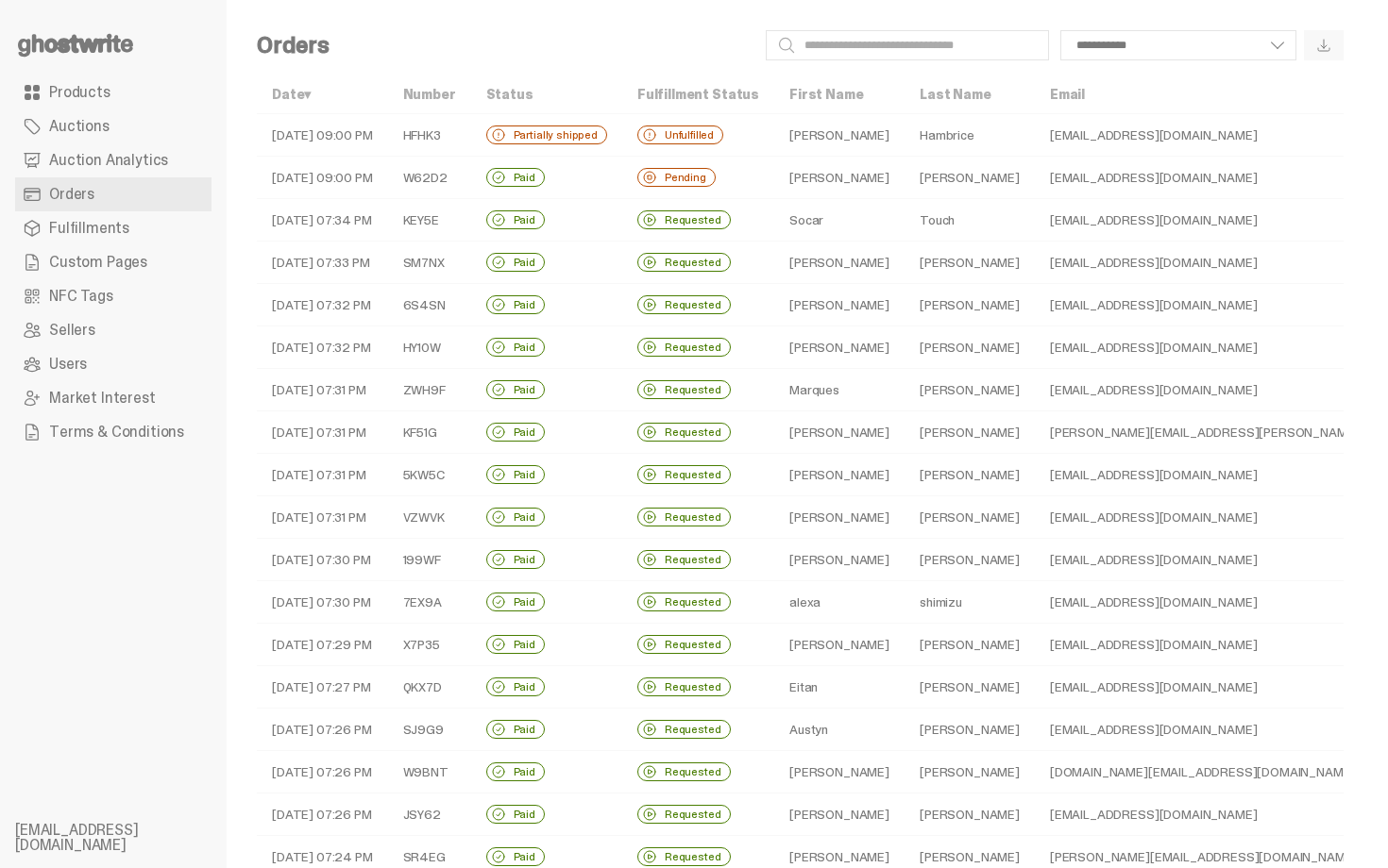
scroll to position [38, 0]
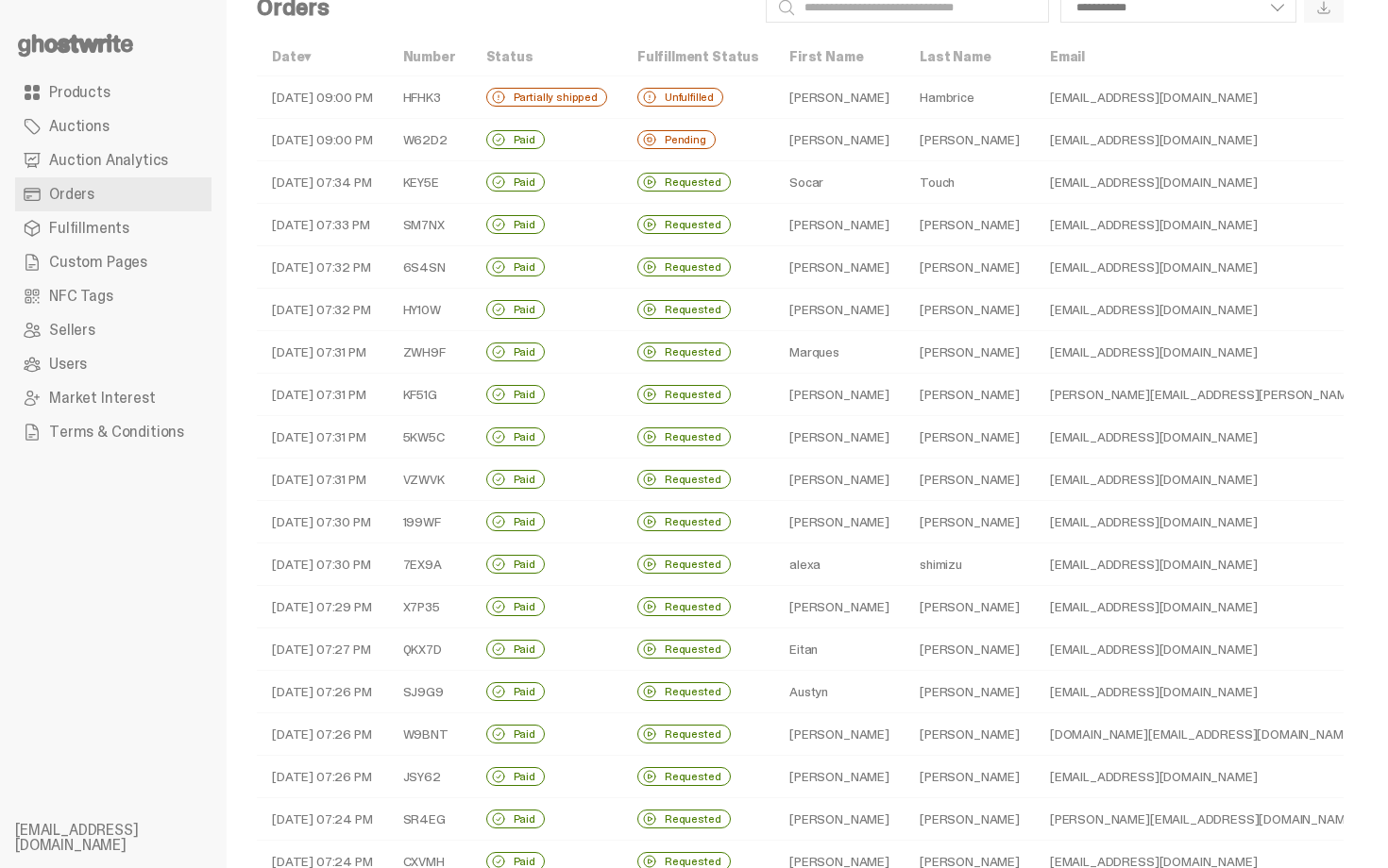
click at [702, 261] on div "Requested" at bounding box center [683, 267] width 93 height 19
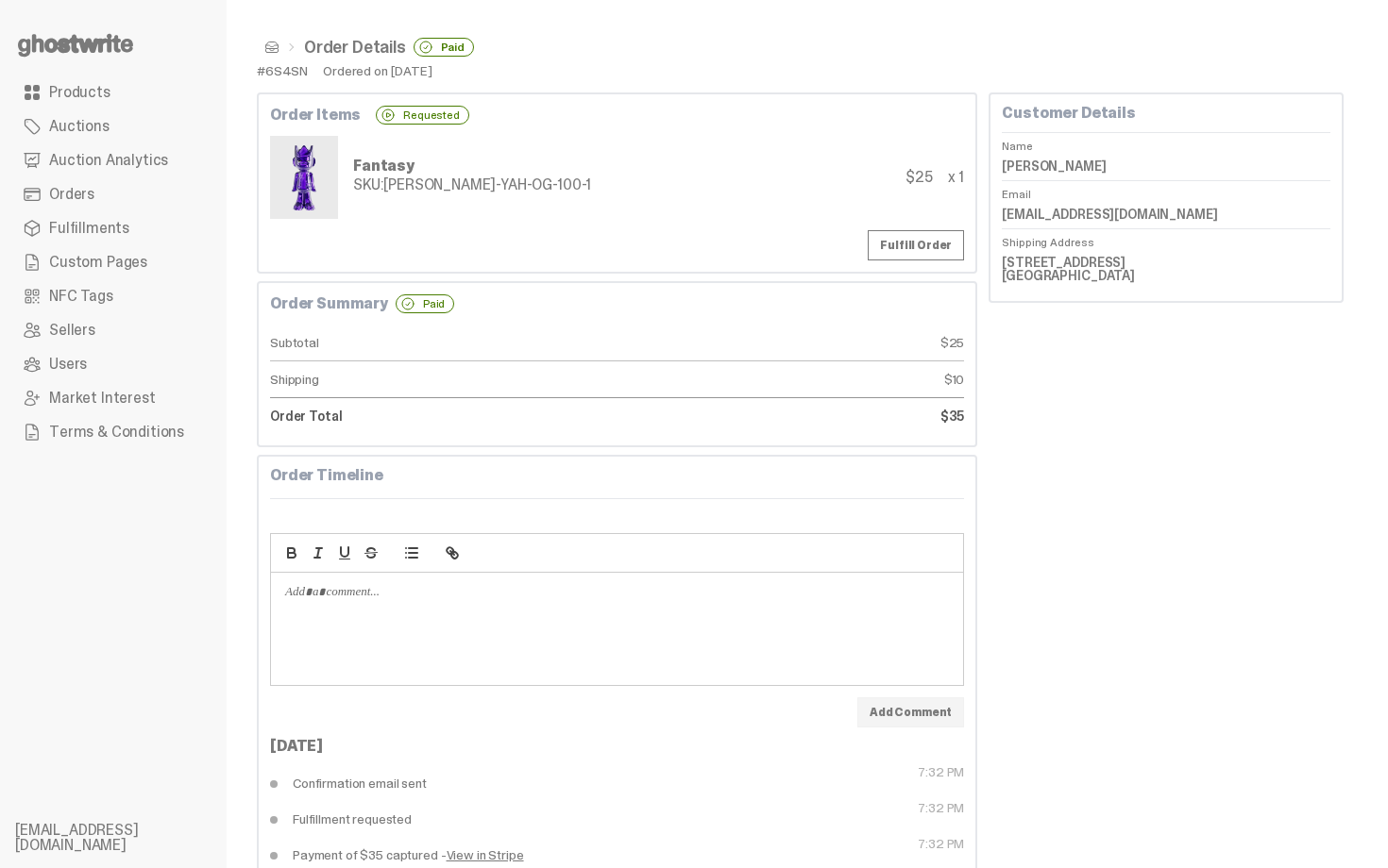
click at [275, 49] on span at bounding box center [272, 47] width 15 height 15
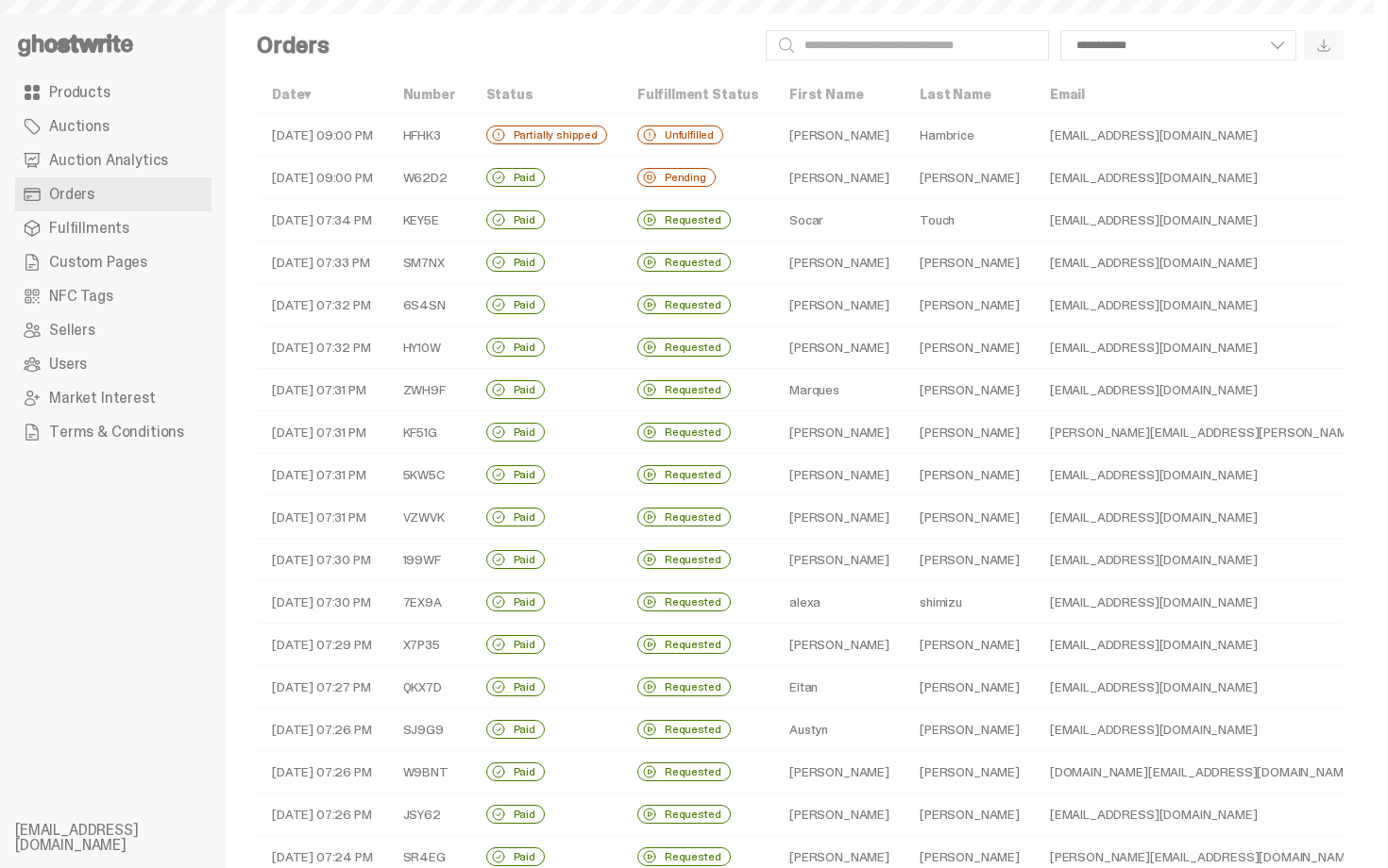
scroll to position [38, 0]
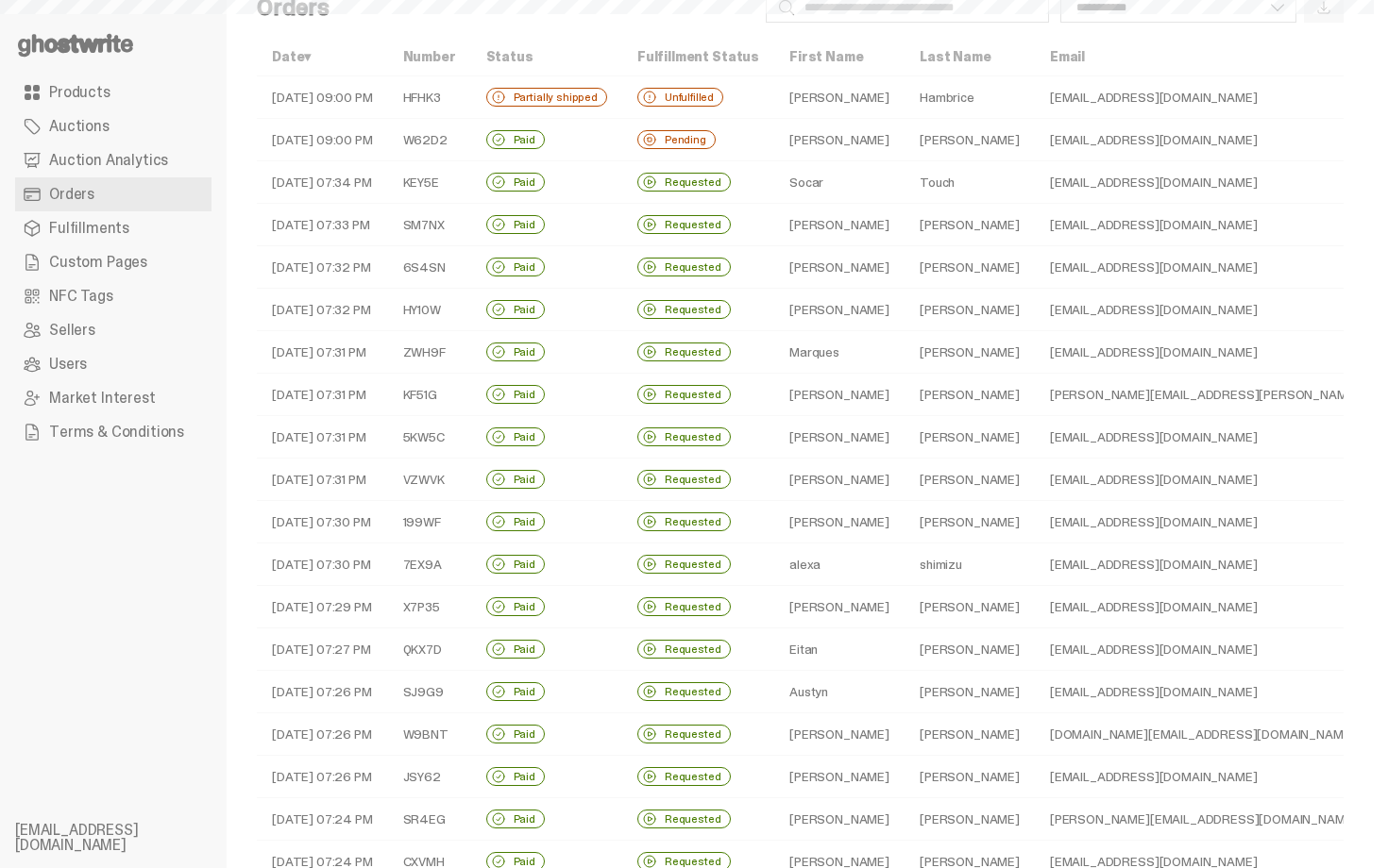
click at [77, 85] on span "Products" at bounding box center [80, 92] width 62 height 15
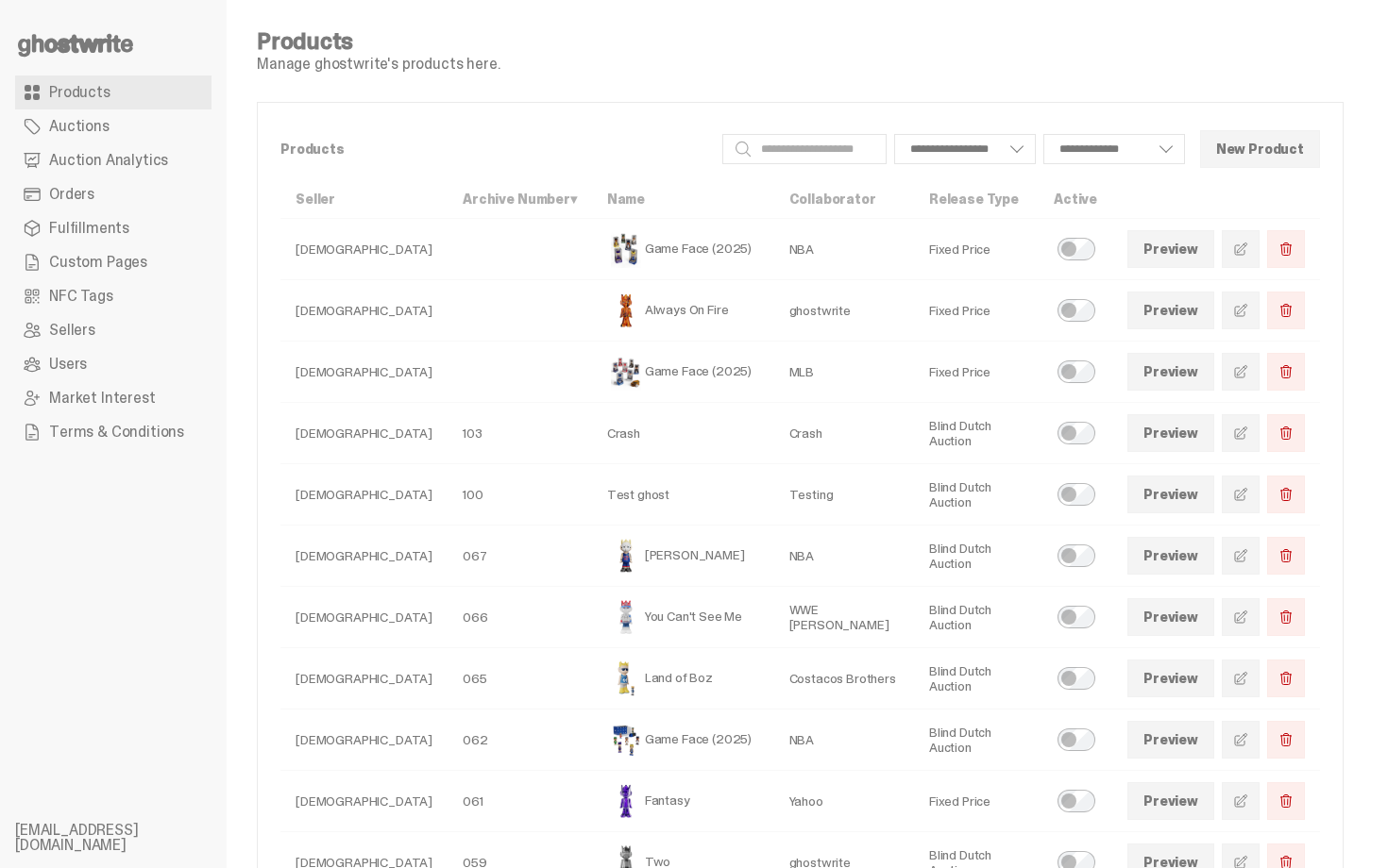
click at [111, 23] on ul "Products Auctions Auction Analytics Orders Fulfillments Custom Pages NFC Tags S…" at bounding box center [113, 434] width 227 height 868
click at [111, 35] on use at bounding box center [75, 45] width 115 height 23
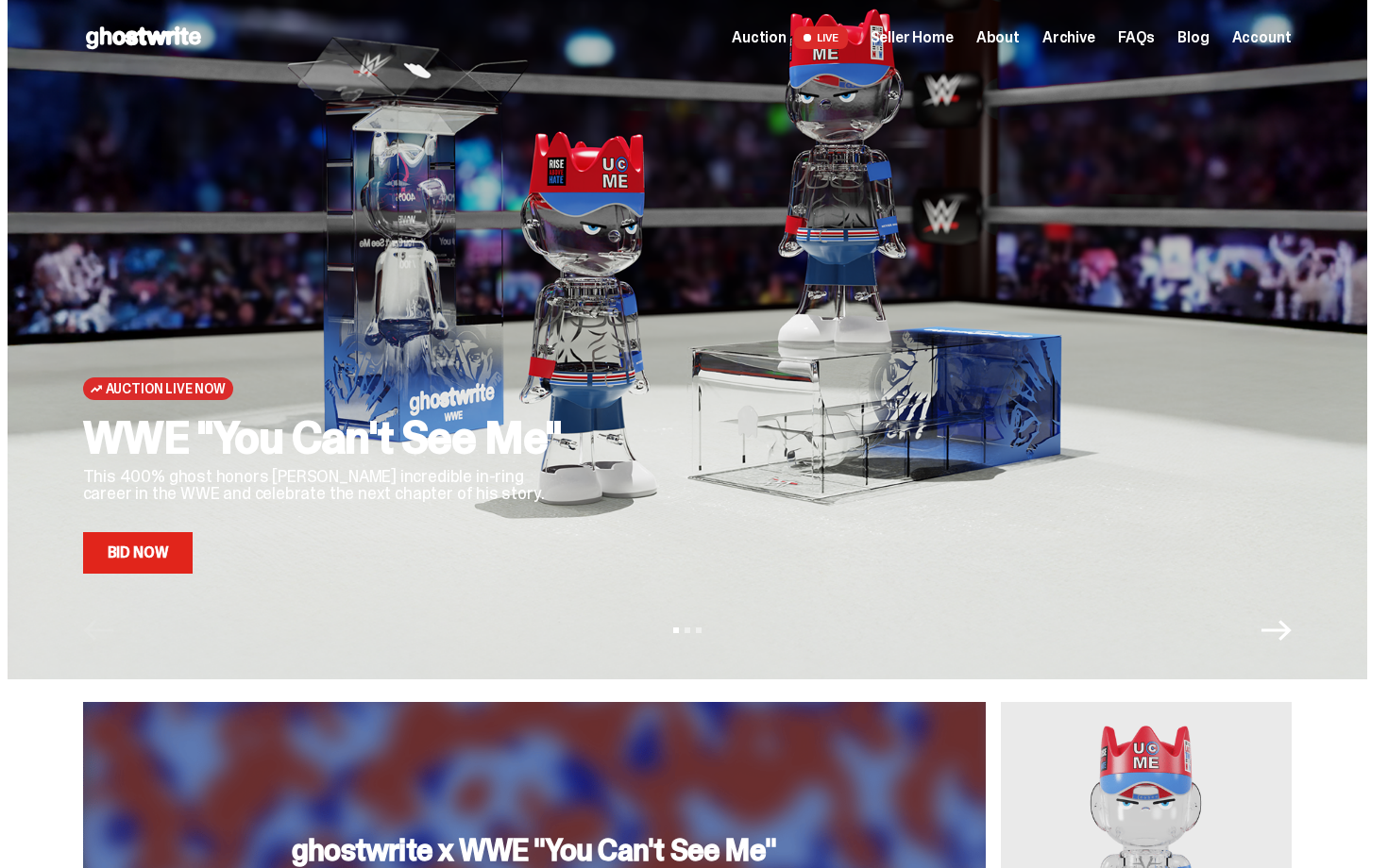
click at [157, 549] on link "Bid Now" at bounding box center [138, 552] width 111 height 41
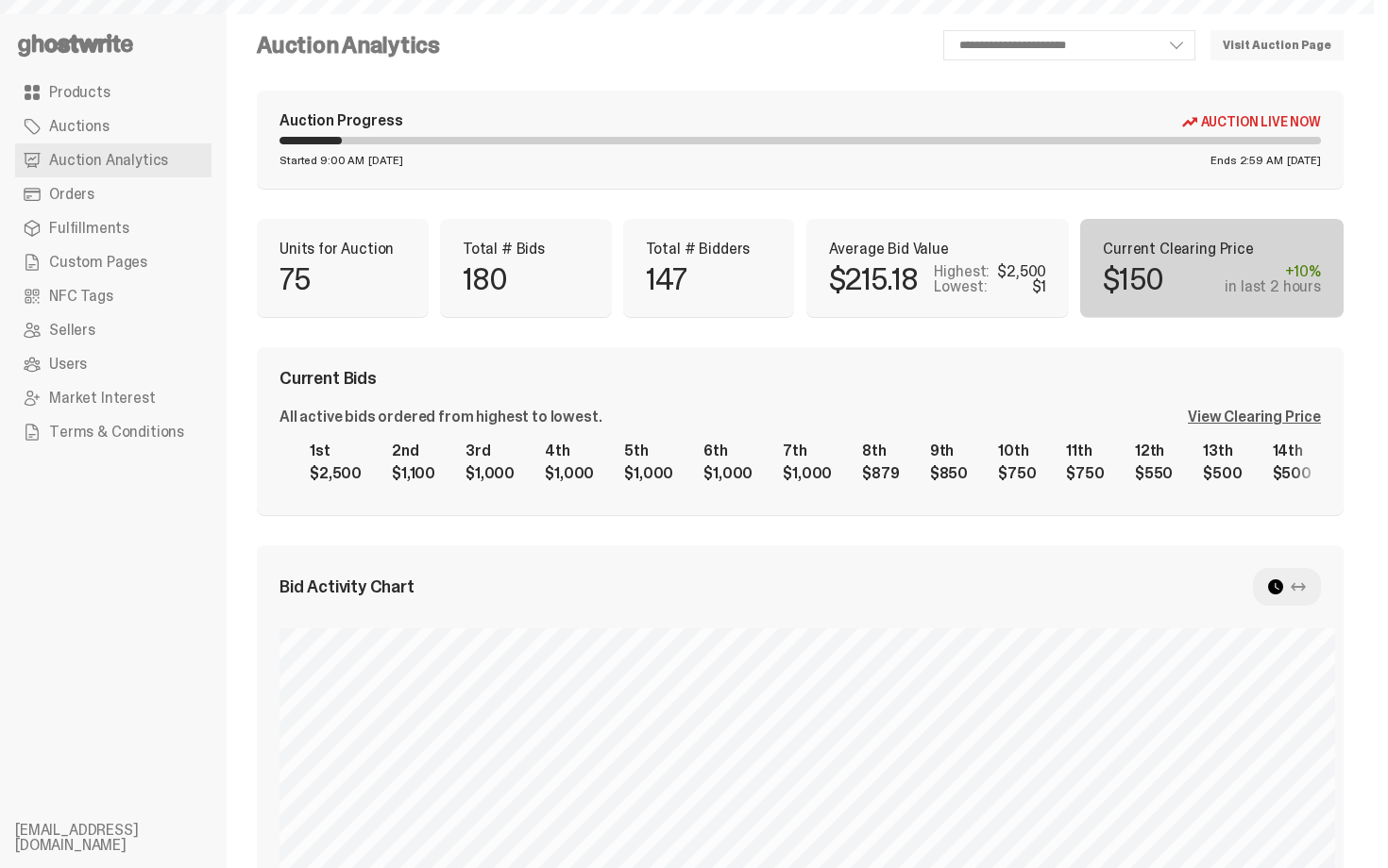
scroll to position [85, 0]
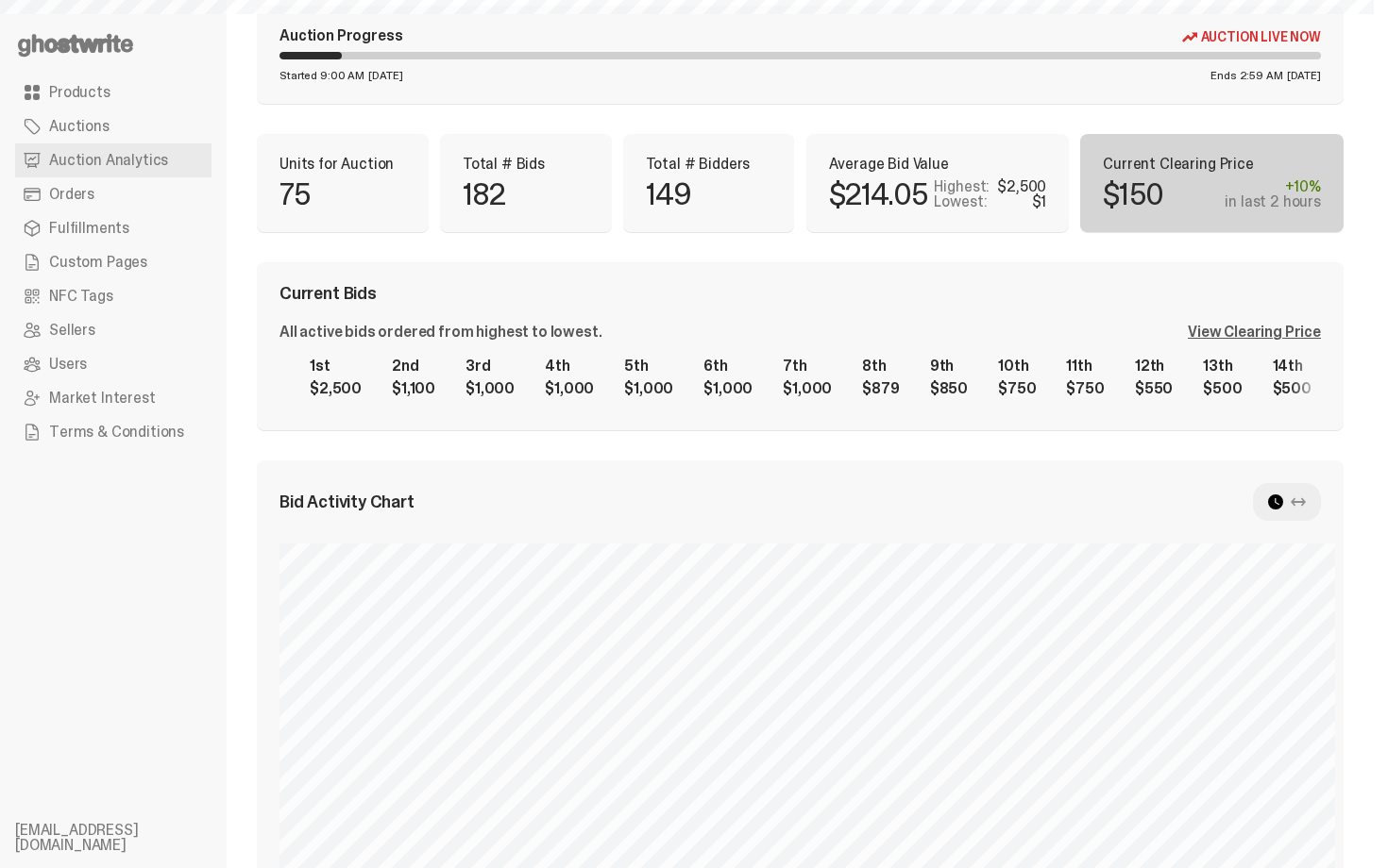
select select "**"
click at [1133, 234] on div "**********" at bounding box center [799, 769] width 1086 height 1647
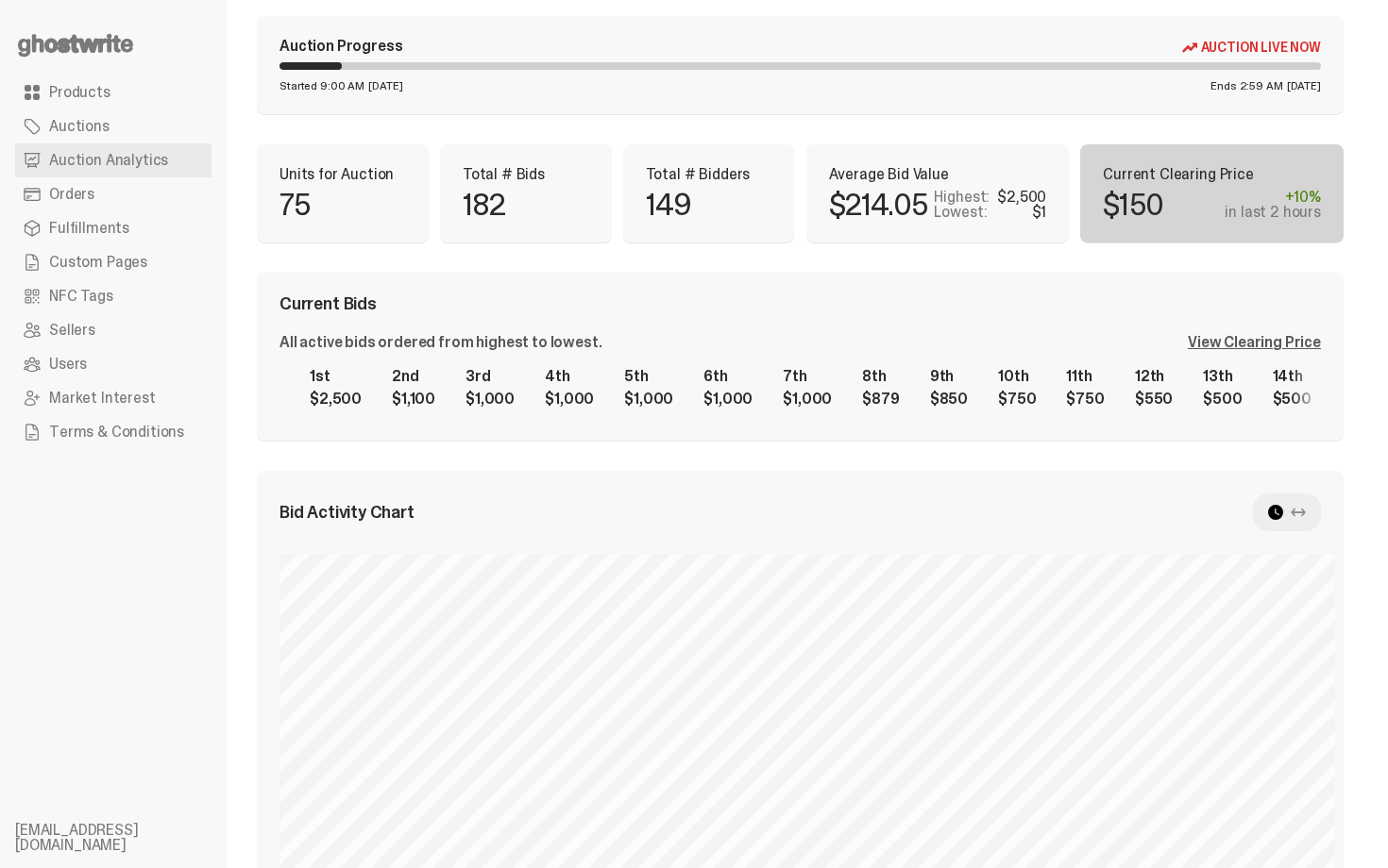
scroll to position [10, 0]
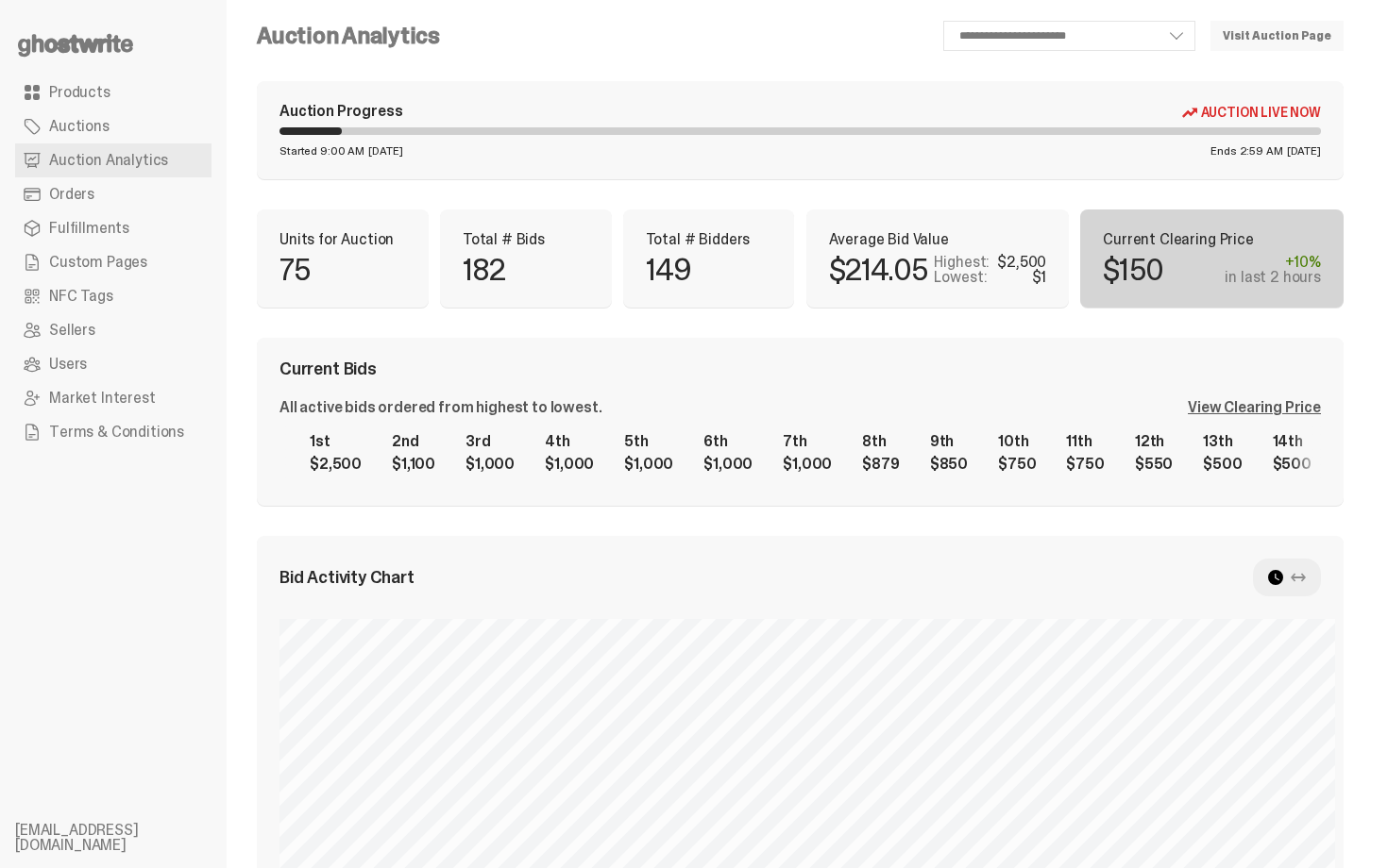
click at [1043, 341] on div "Current Bids All active bids ordered from highest to lowest. View Clearing Pric…" at bounding box center [799, 422] width 1086 height 168
select select "**"
click at [938, 209] on div "Average Bid Value $213.94 Highest: $2,500 Lowest: $1" at bounding box center [937, 258] width 263 height 98
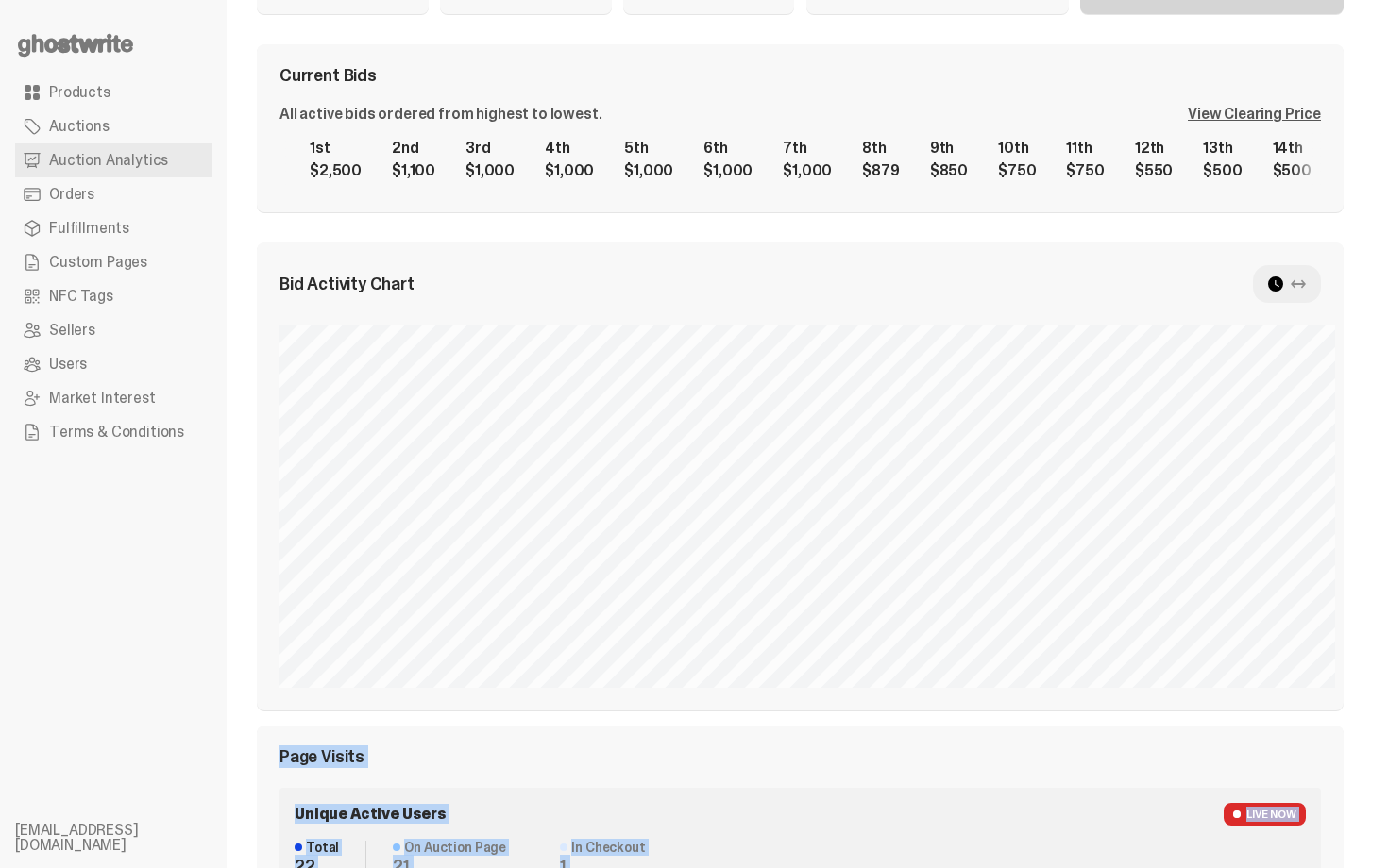
scroll to position [301, 0]
drag, startPoint x: 1387, startPoint y: 507, endPoint x: 1387, endPoint y: 252, distance: 255.0
click at [1374, 252] on html "**********" at bounding box center [686, 133] width 1374 height 868
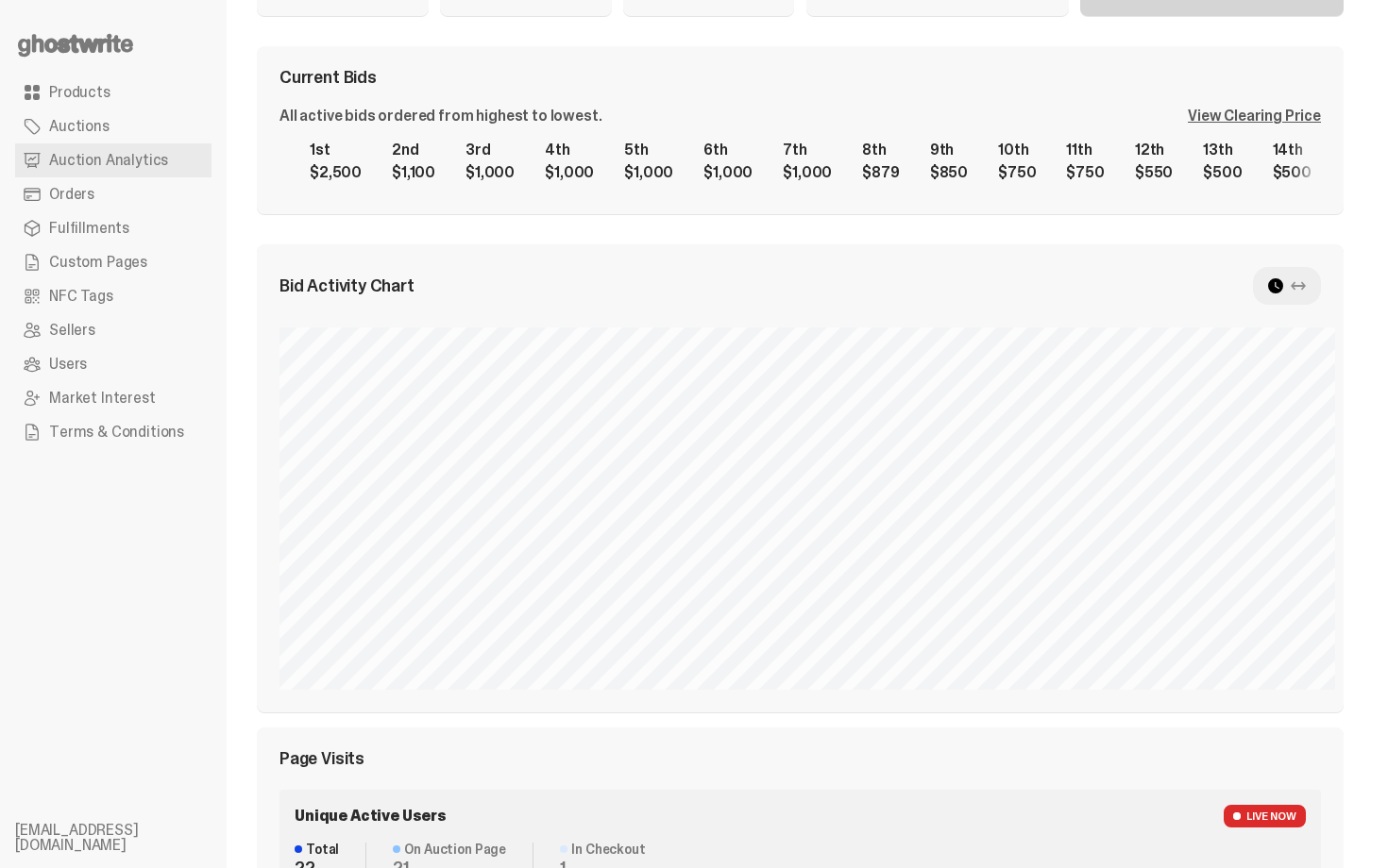
click at [1246, 115] on div "View Clearing Price" at bounding box center [1254, 117] width 133 height 15
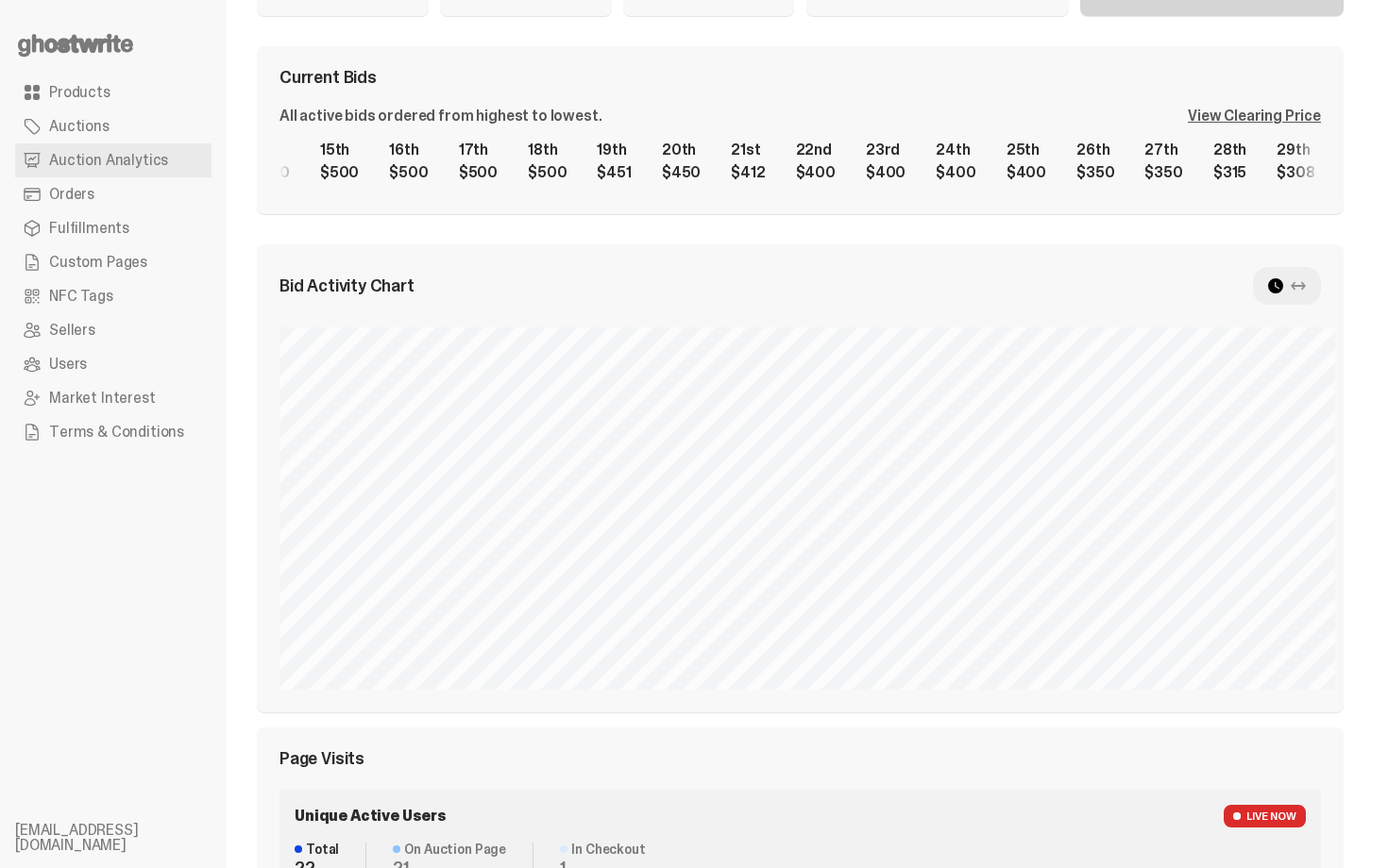
scroll to position [0, 3387]
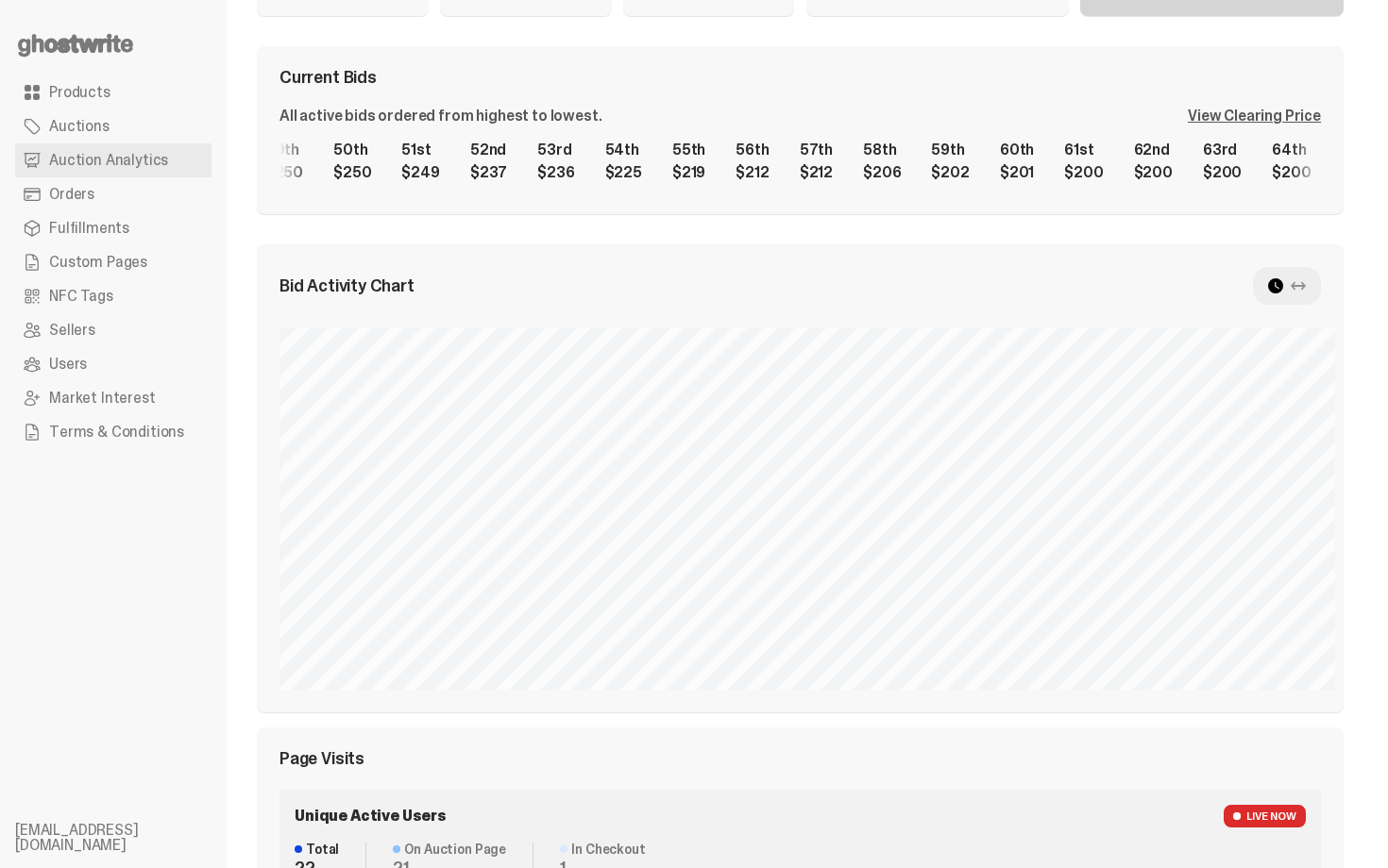
click at [1216, 77] on div "Current Bids" at bounding box center [800, 77] width 1041 height 17
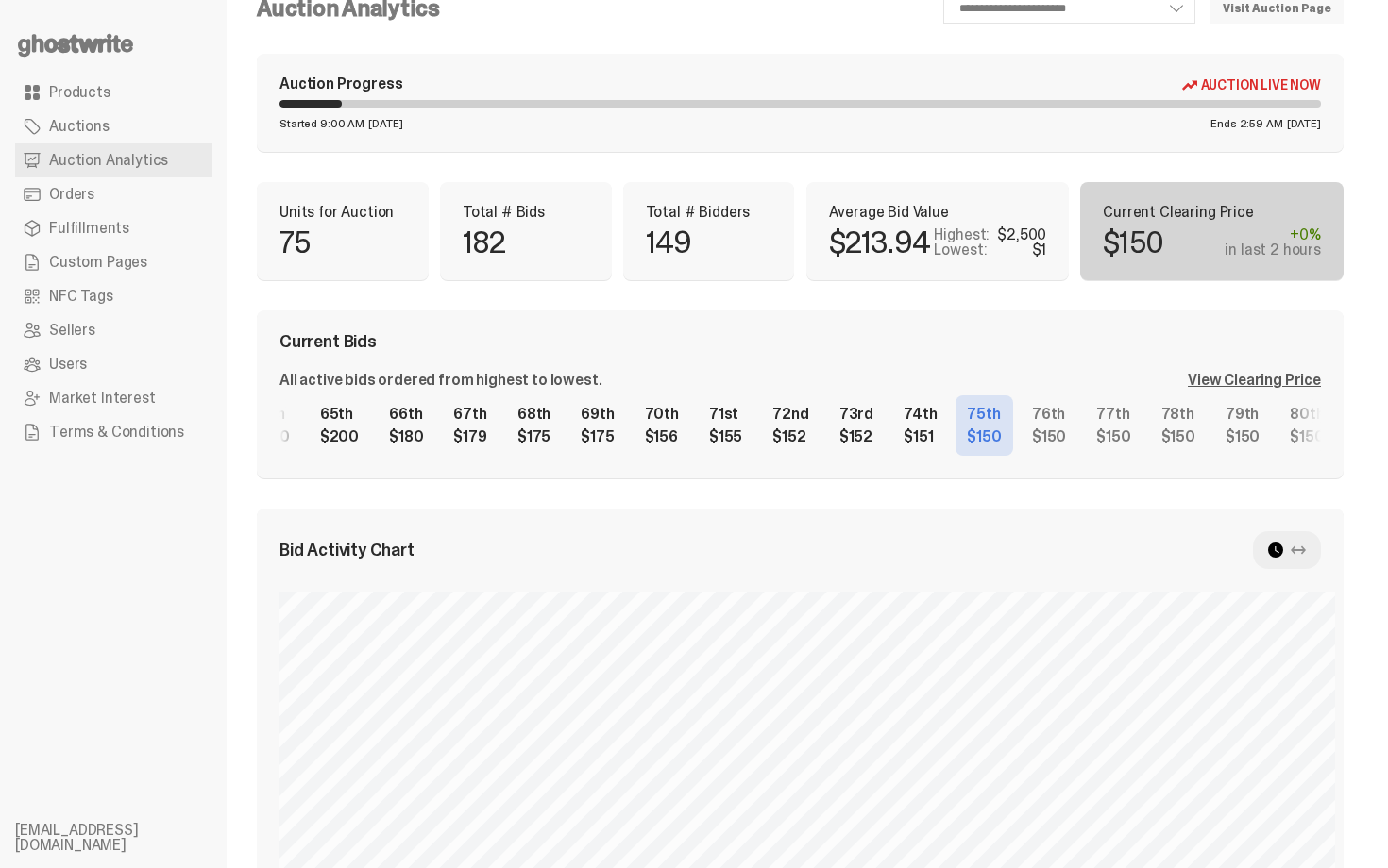
scroll to position [0, 4084]
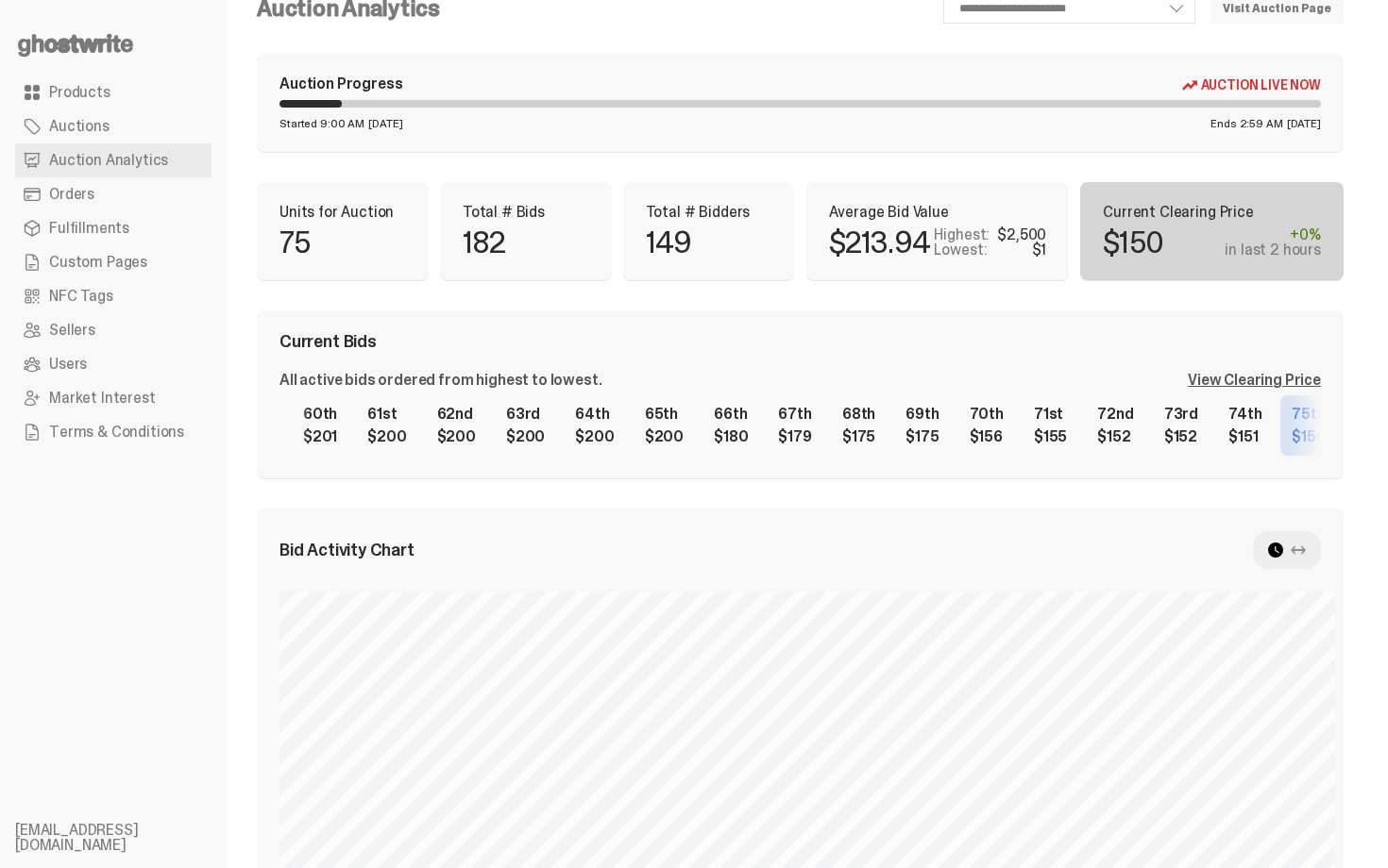
click at [704, 426] on div "1st $2,500 2nd $1,100 3rd $1,000 4th $1,000 5th $1,000 6th $1,000 7th $1,000 8t…" at bounding box center [800, 425] width 1041 height 61
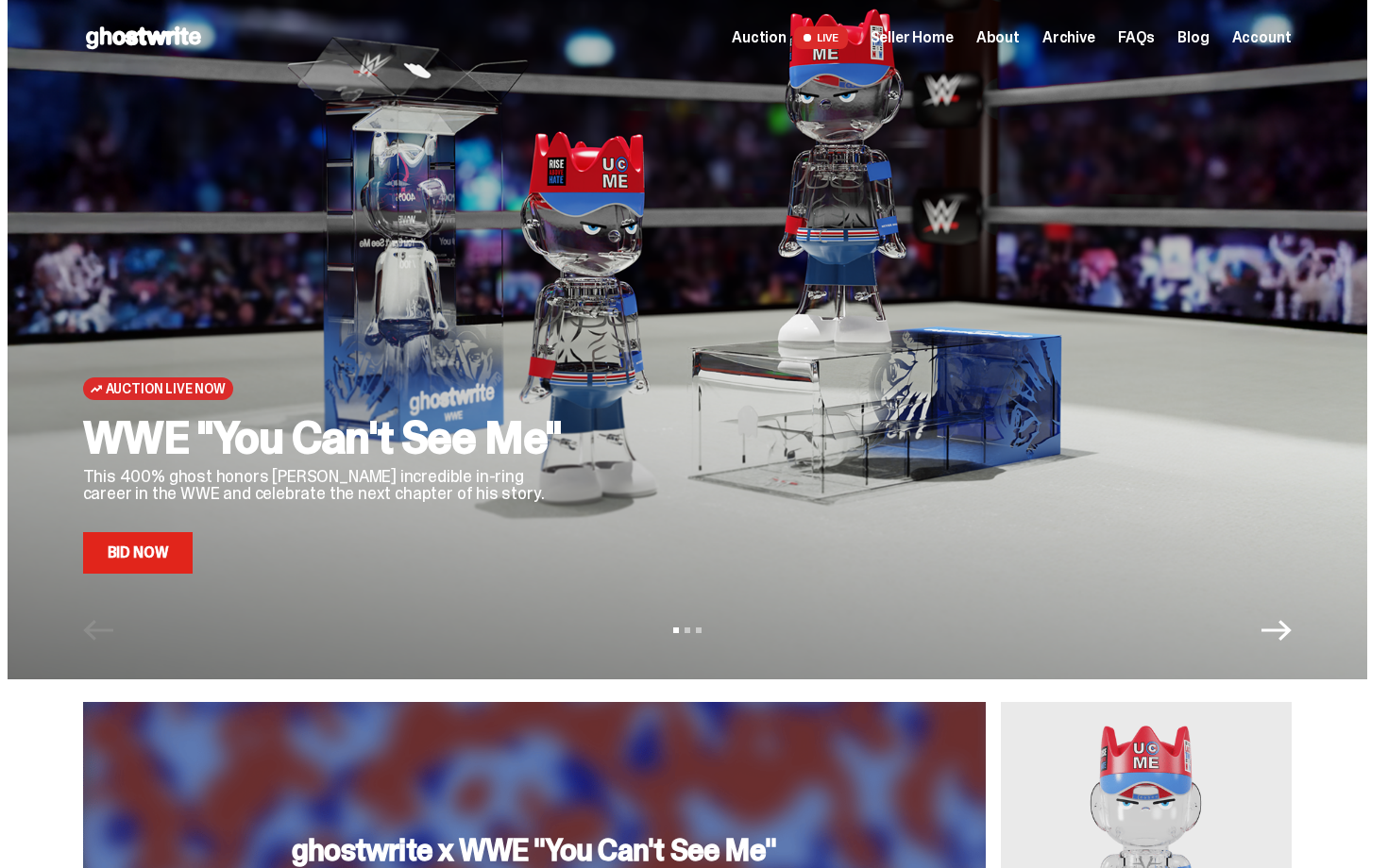
click at [934, 40] on span "Seller Home" at bounding box center [912, 38] width 83 height 15
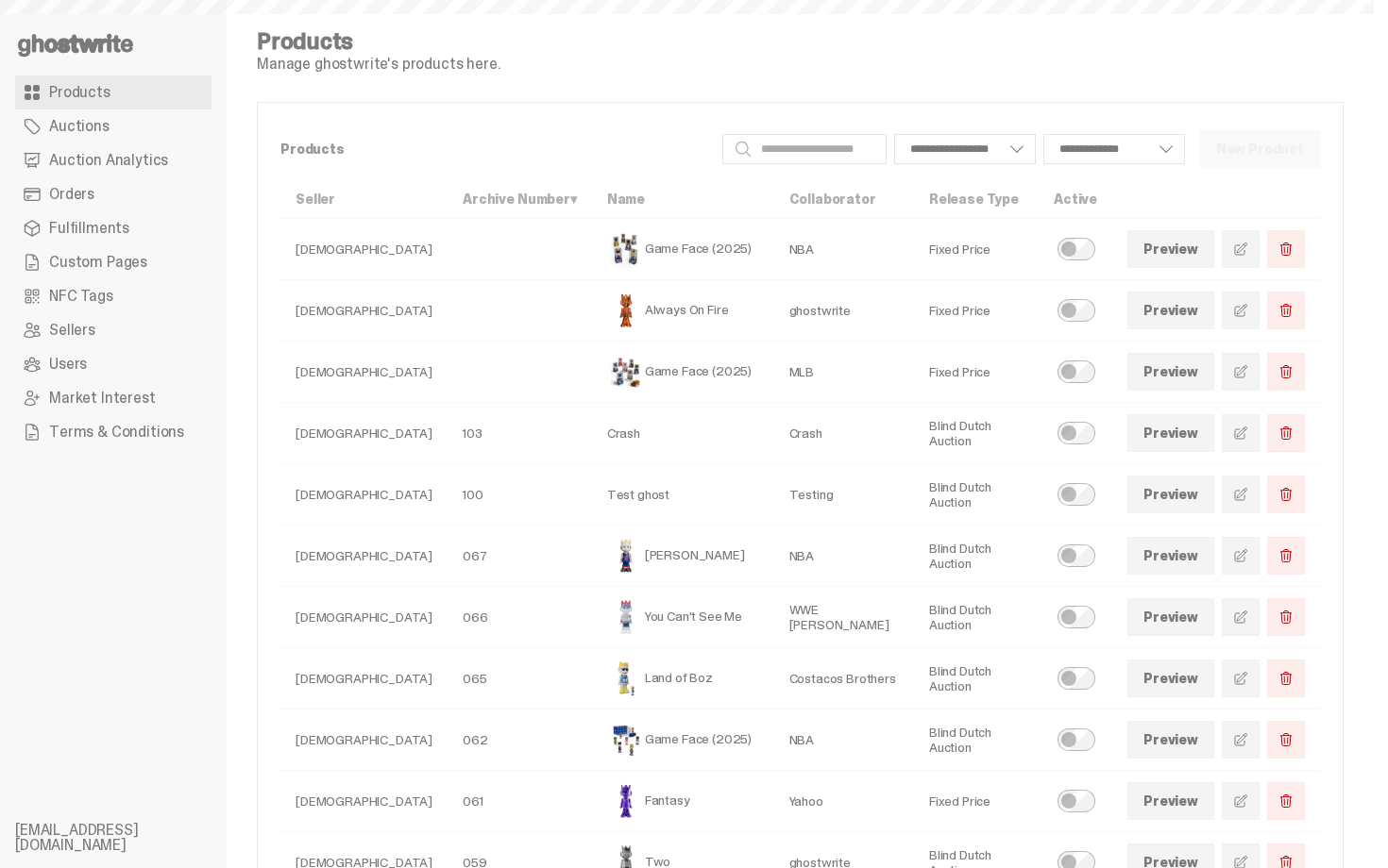
select select
click at [155, 168] on span "Auction Analytics" at bounding box center [108, 161] width 119 height 15
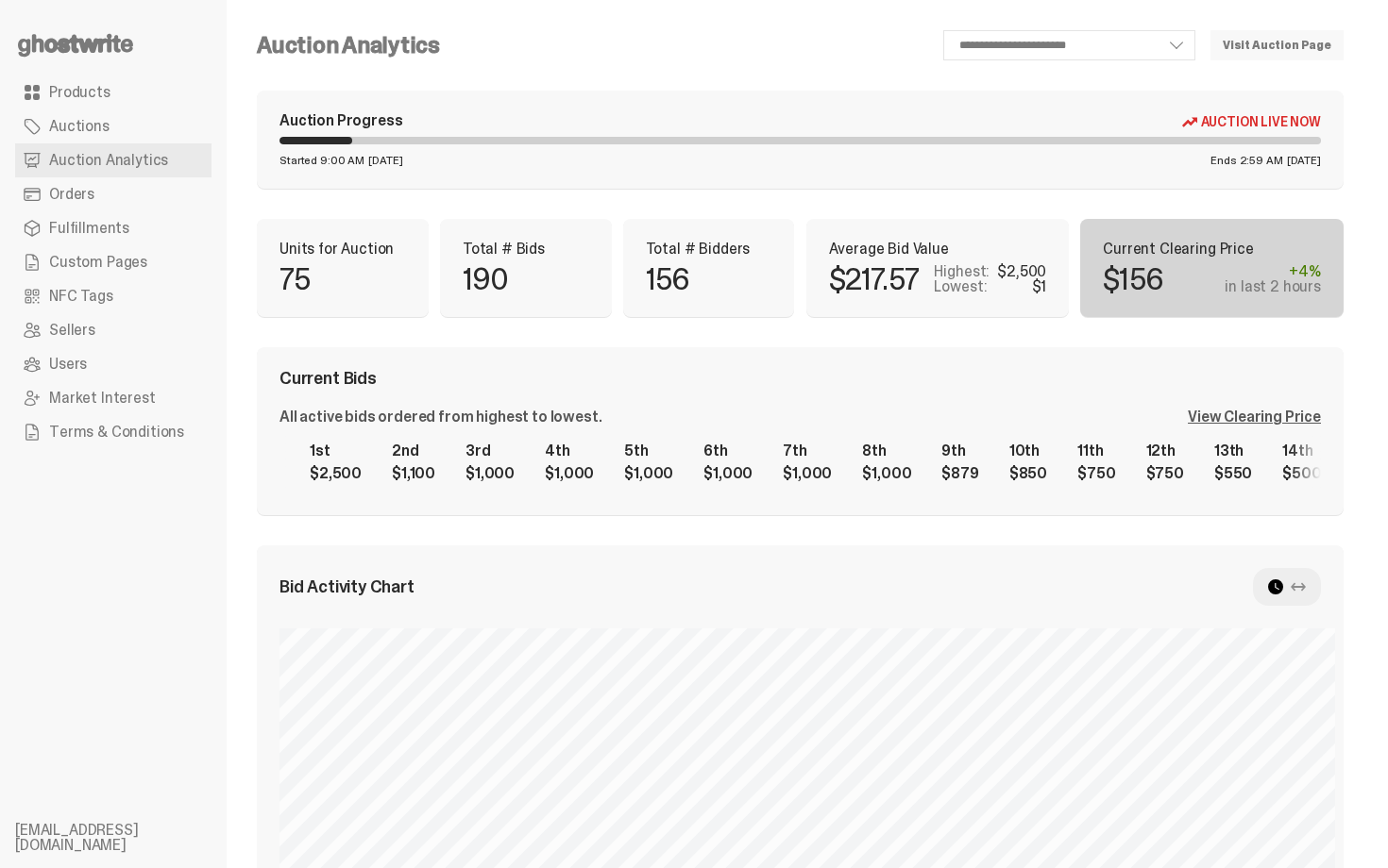
click at [832, 323] on div "**********" at bounding box center [799, 854] width 1086 height 1647
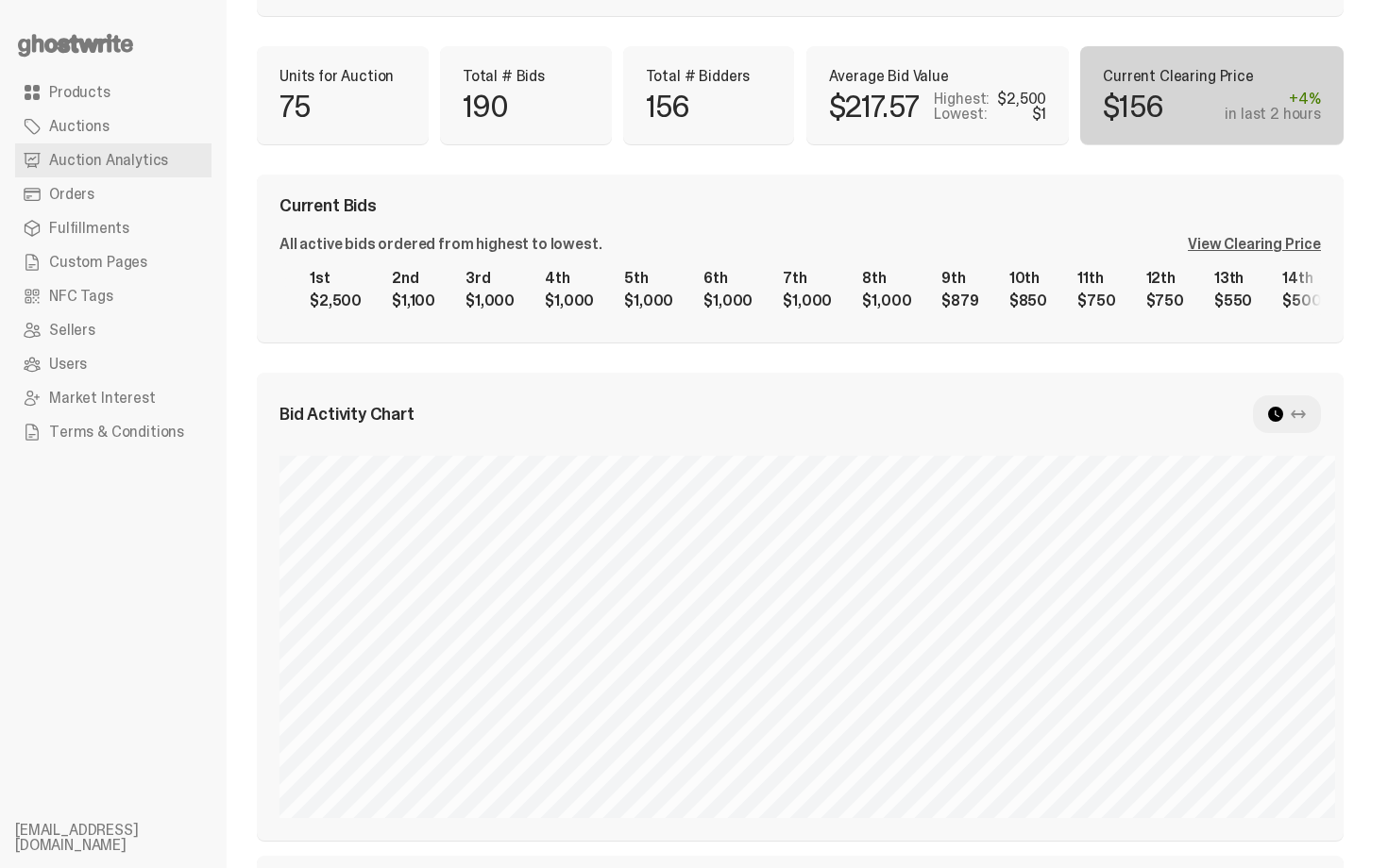
scroll to position [160, 0]
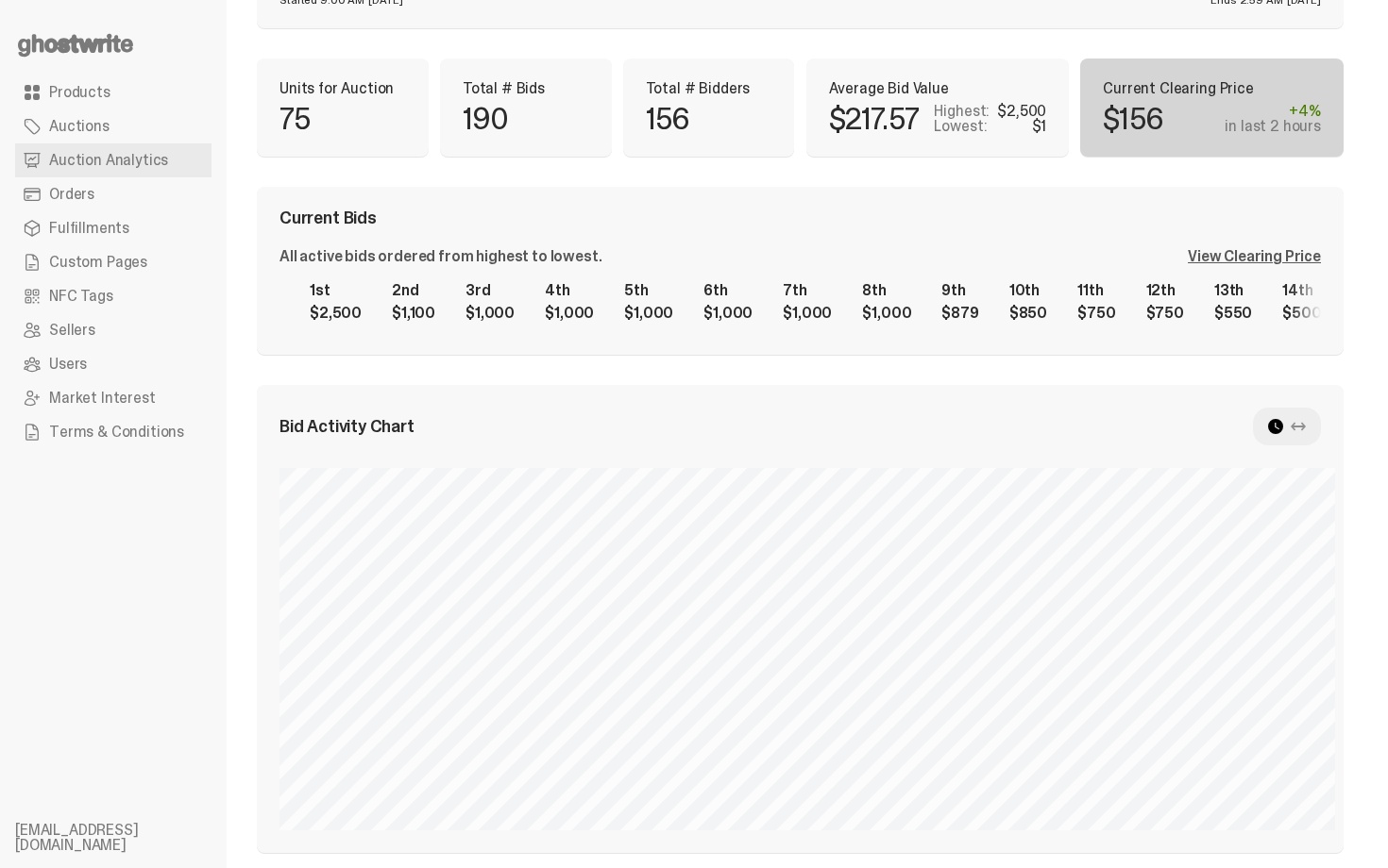
click at [1306, 261] on div "View Clearing Price" at bounding box center [1254, 257] width 133 height 15
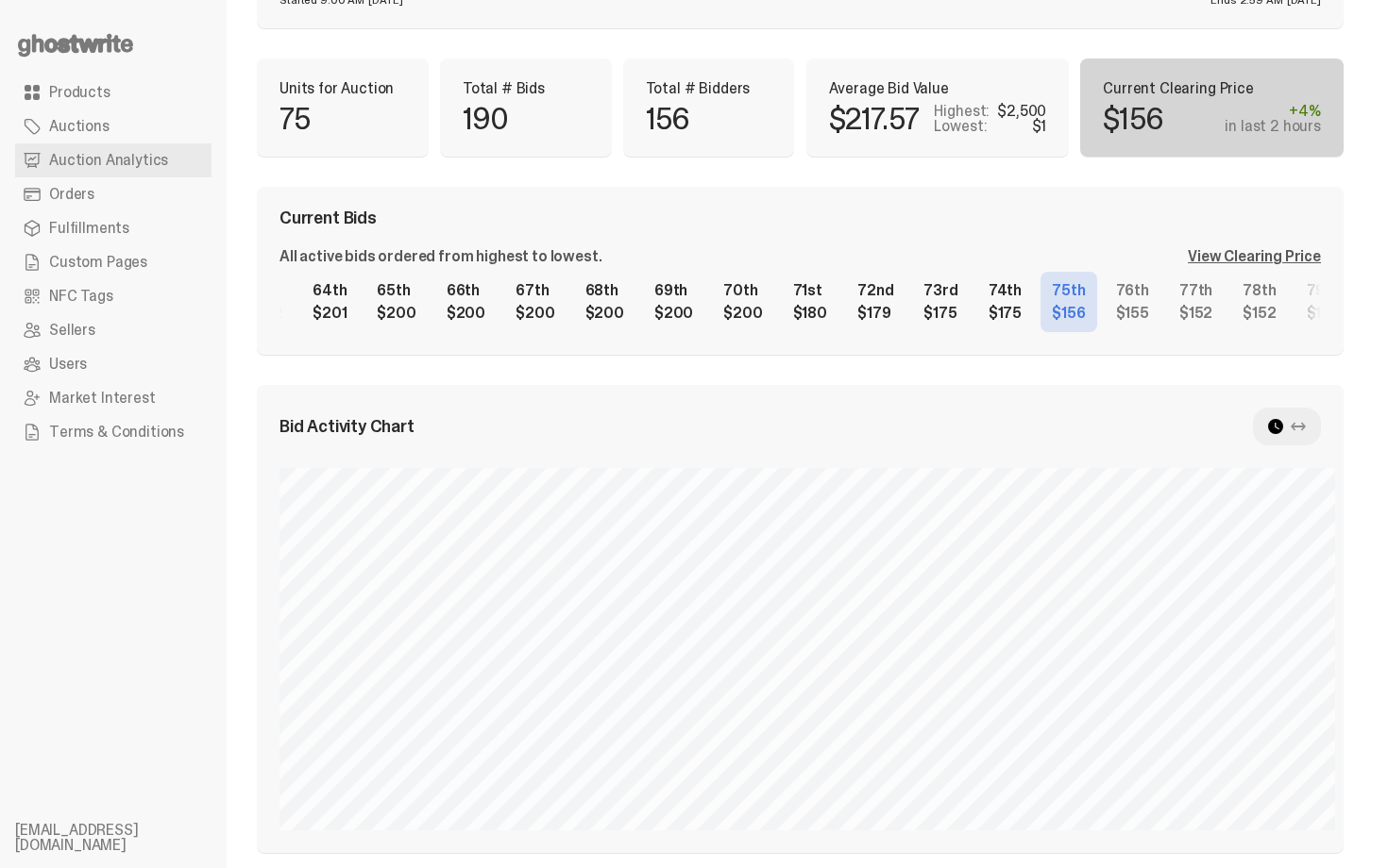
click at [725, 314] on div "1st $2,500 2nd $1,100 3rd $1,000 4th $1,000 5th $1,000 6th $1,000 7th $1,000 8t…" at bounding box center [800, 302] width 1041 height 61
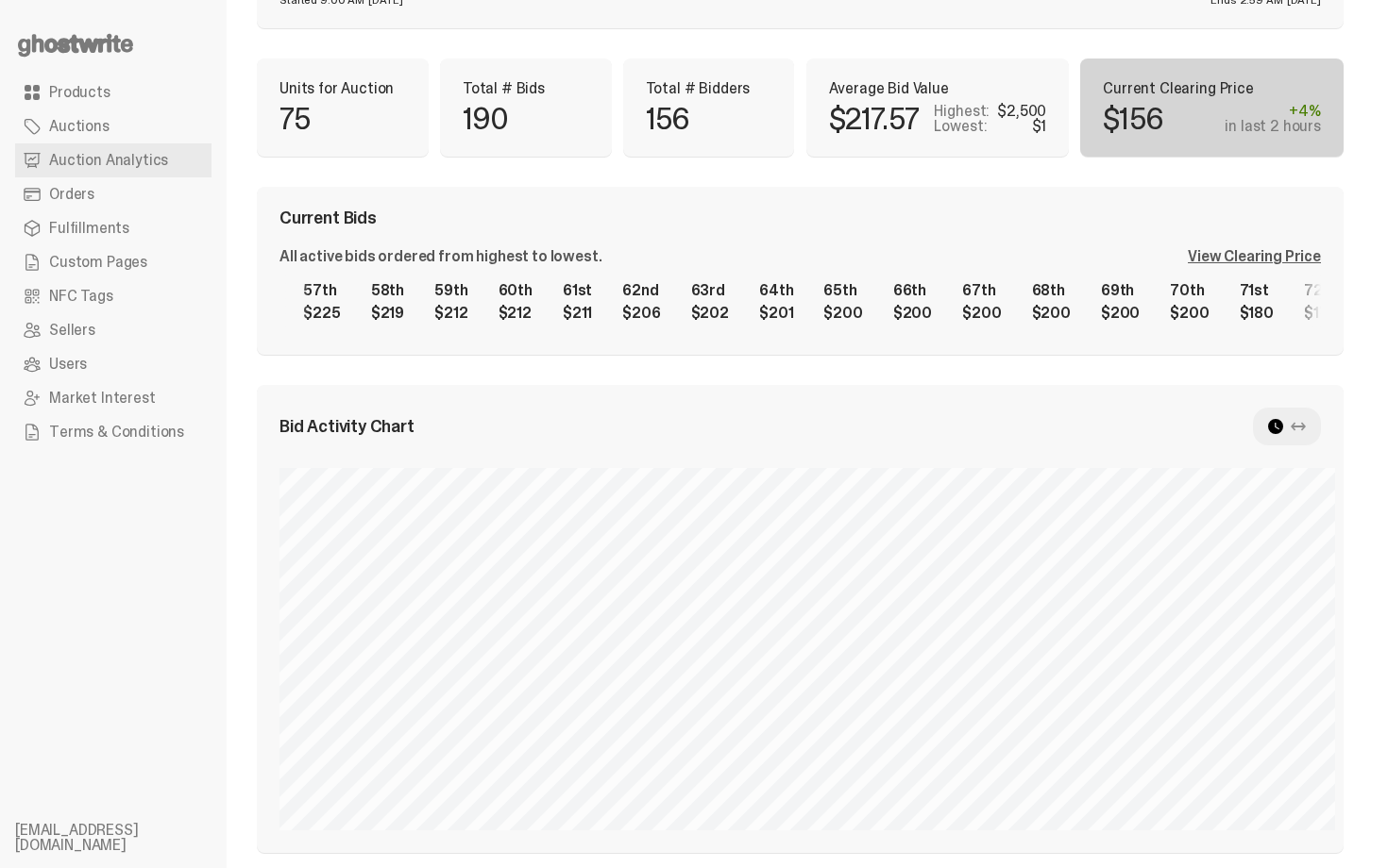
scroll to position [0, 3902]
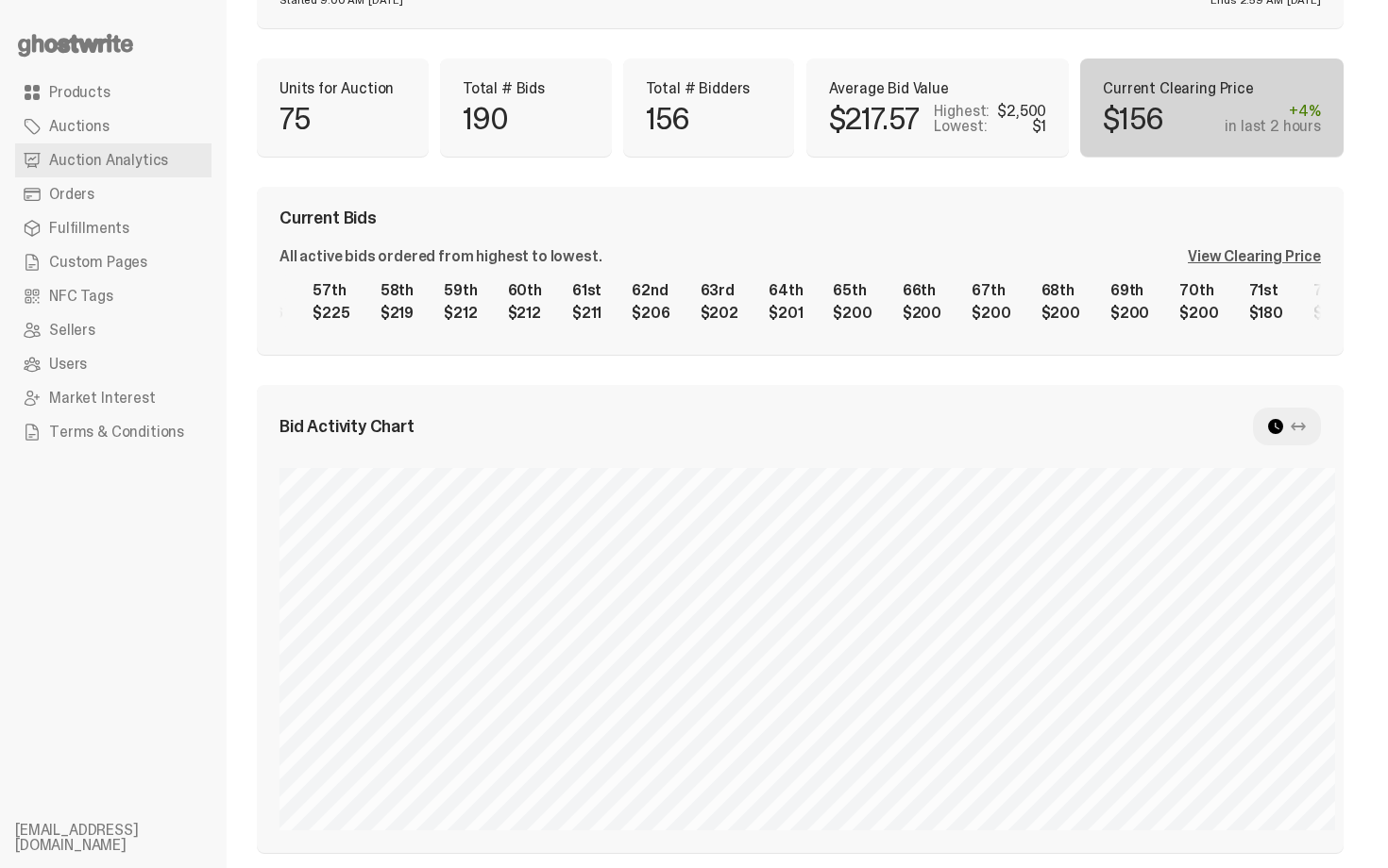
click at [1181, 312] on div "1st $2,500 2nd $1,100 3rd $1,000 4th $1,000 5th $1,000 6th $1,000 7th $1,000 8t…" at bounding box center [800, 302] width 1041 height 61
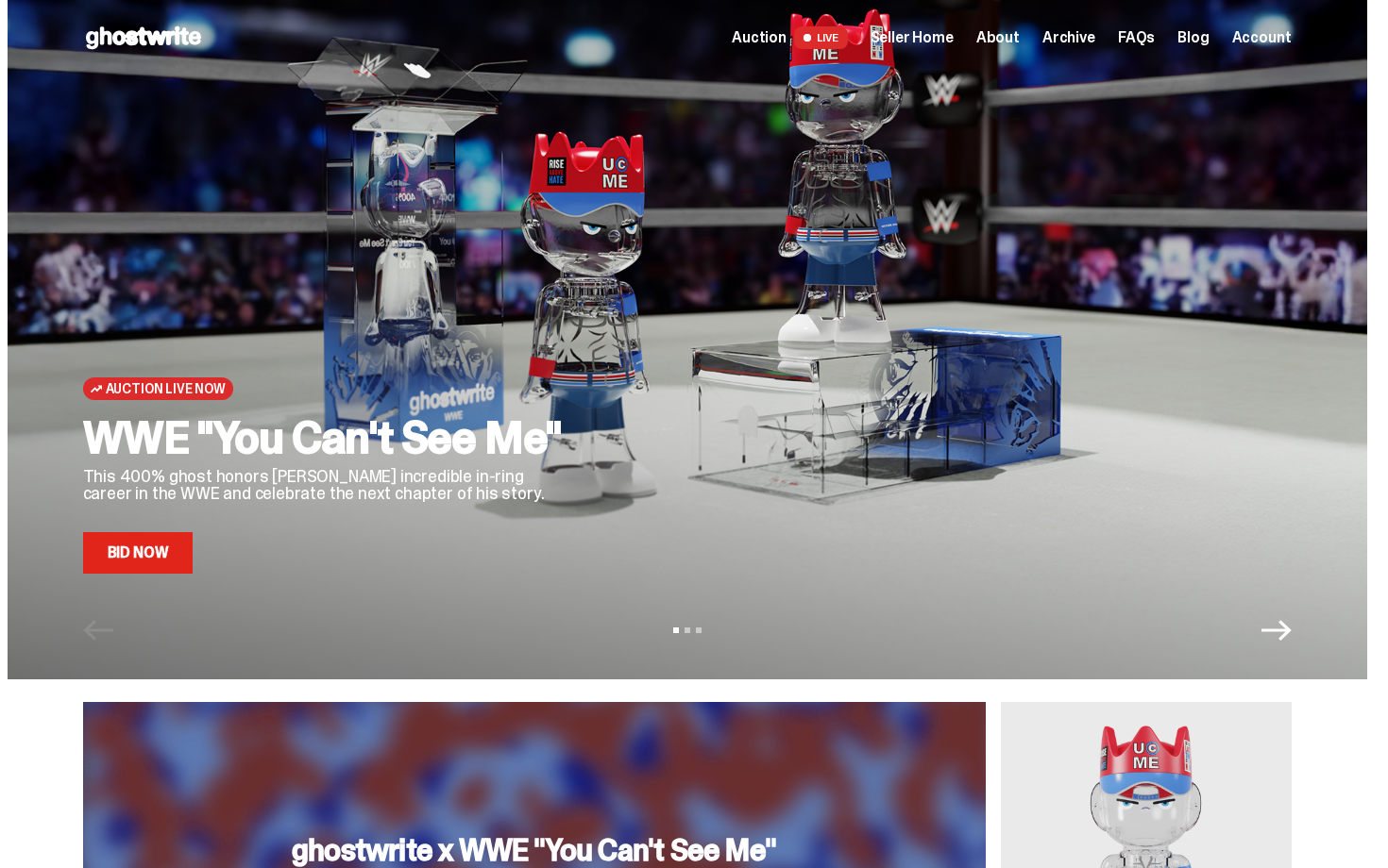
click at [143, 560] on link "Bid Now" at bounding box center [138, 552] width 111 height 41
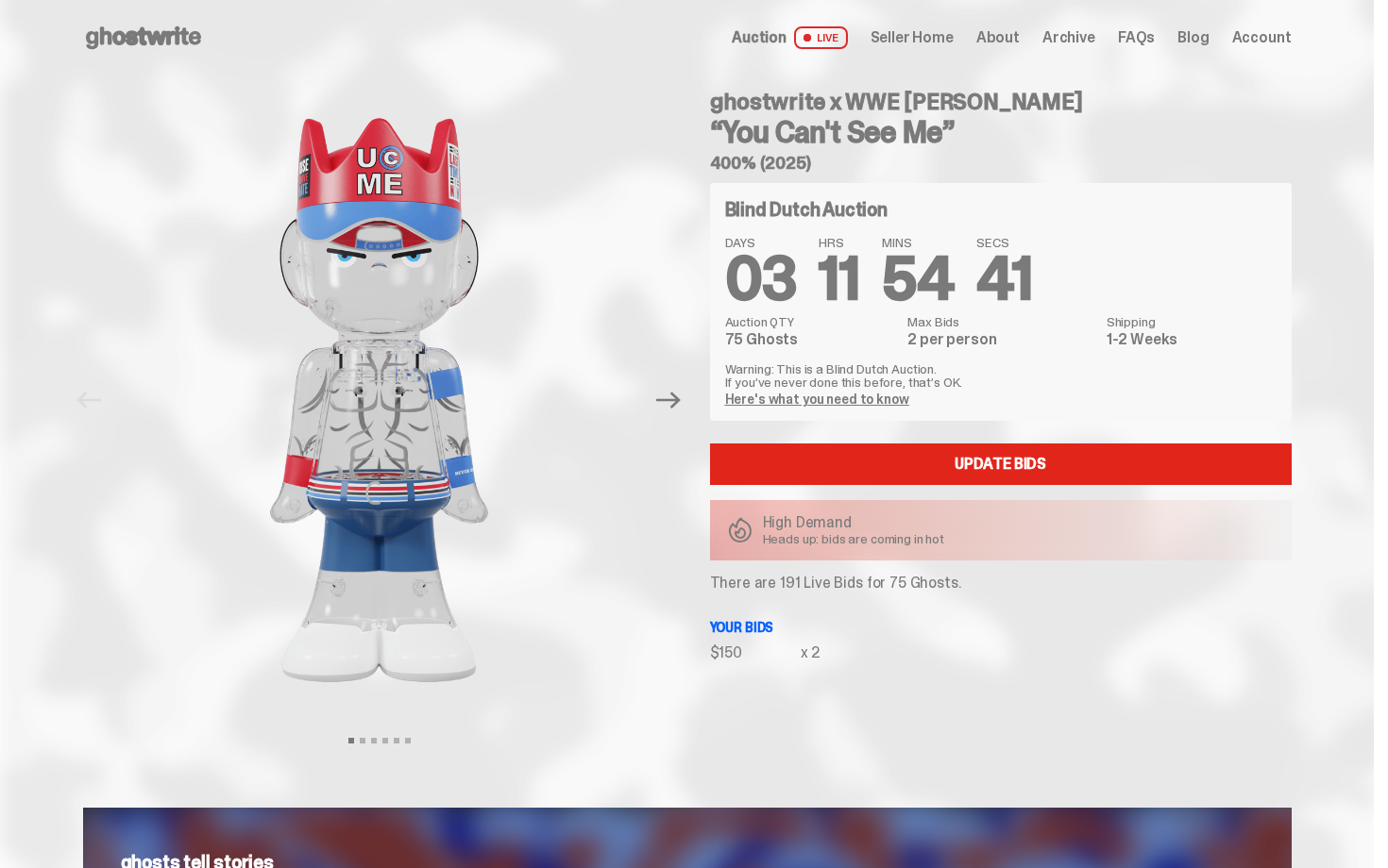
click at [912, 240] on span "54" at bounding box center [918, 278] width 71 height 78
click at [952, 38] on span "Seller Home" at bounding box center [912, 38] width 83 height 15
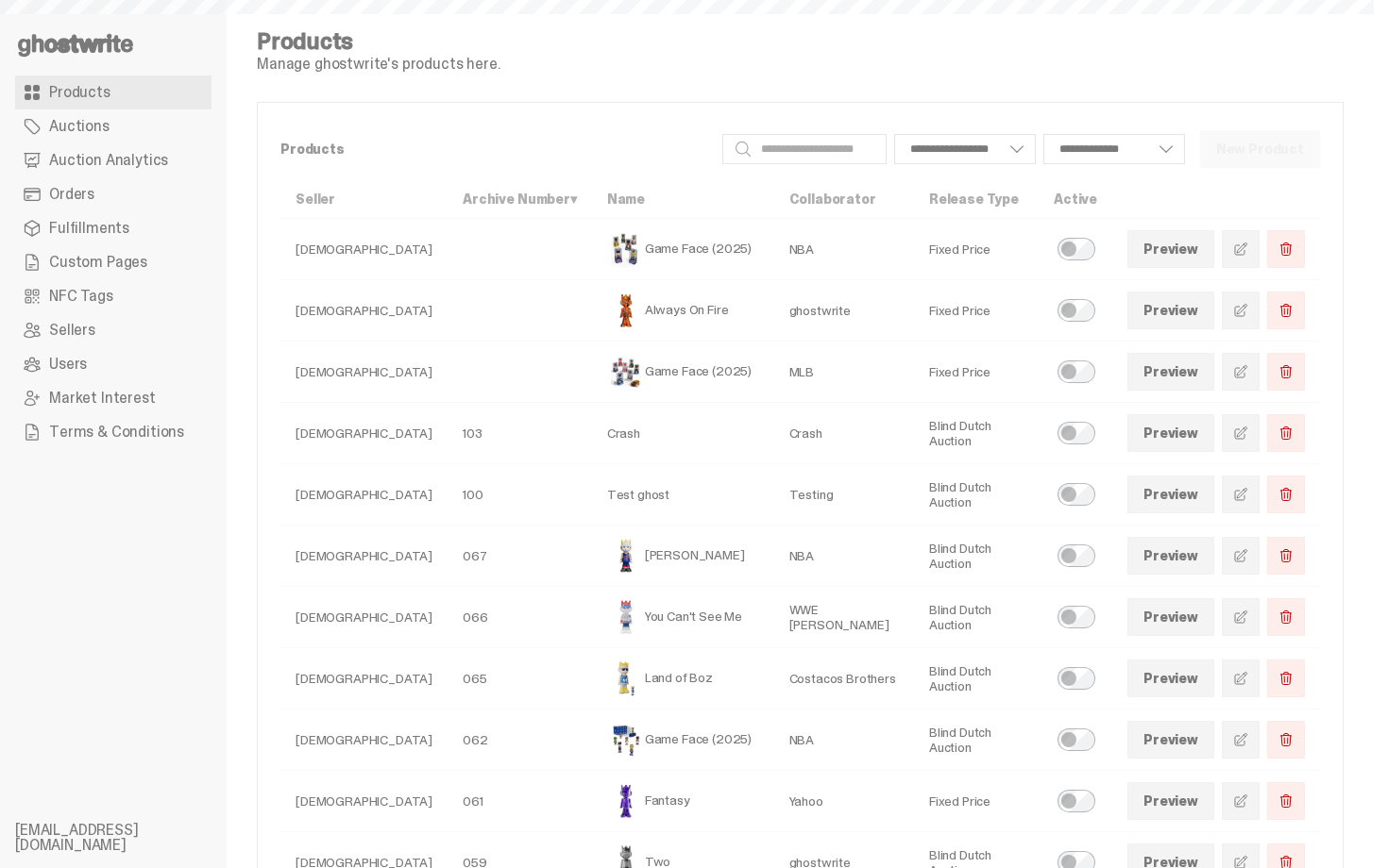
select select
click at [151, 164] on span "Auction Analytics" at bounding box center [108, 161] width 119 height 15
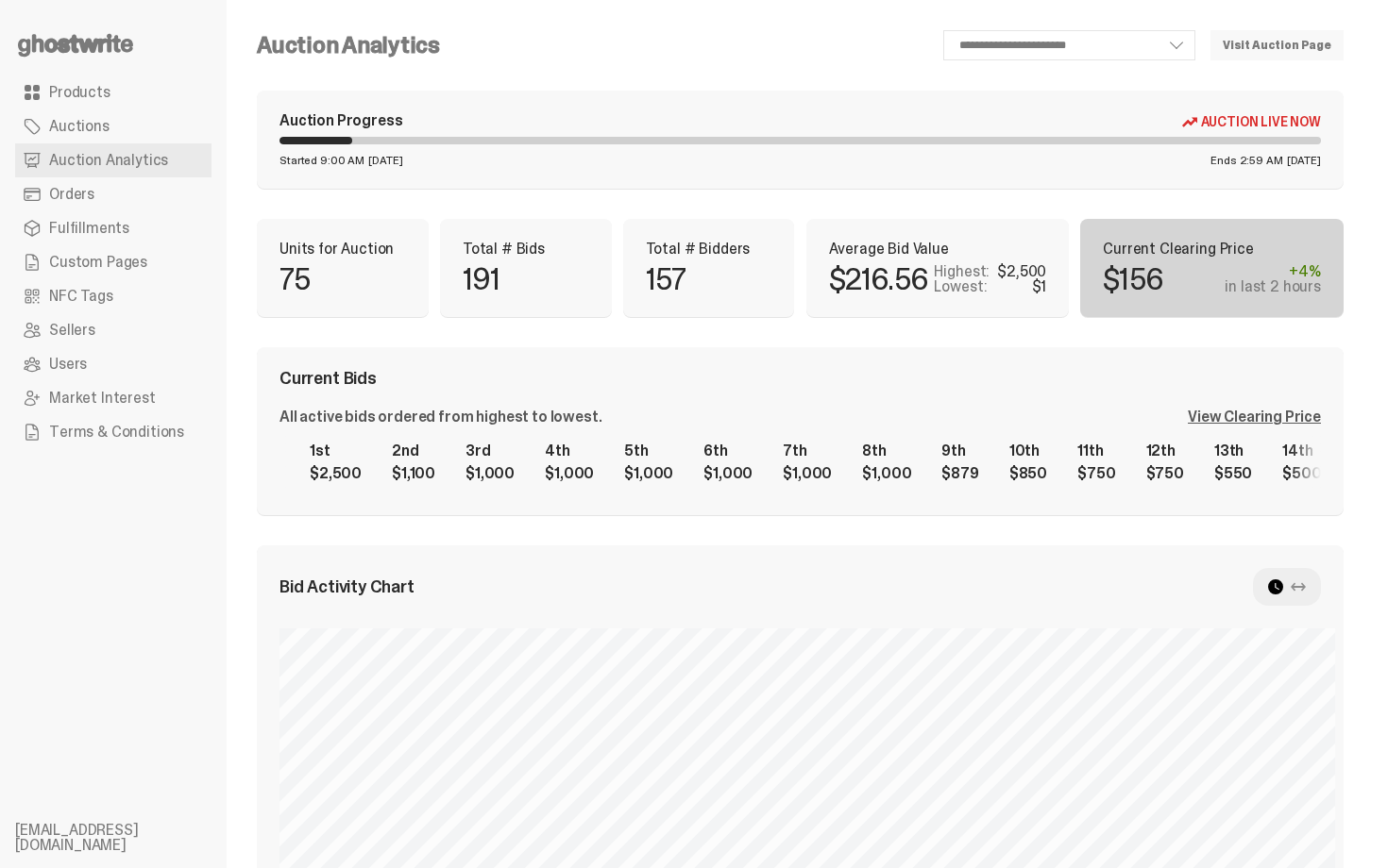
click at [629, 306] on div "Total # Bidders 157" at bounding box center [708, 268] width 172 height 98
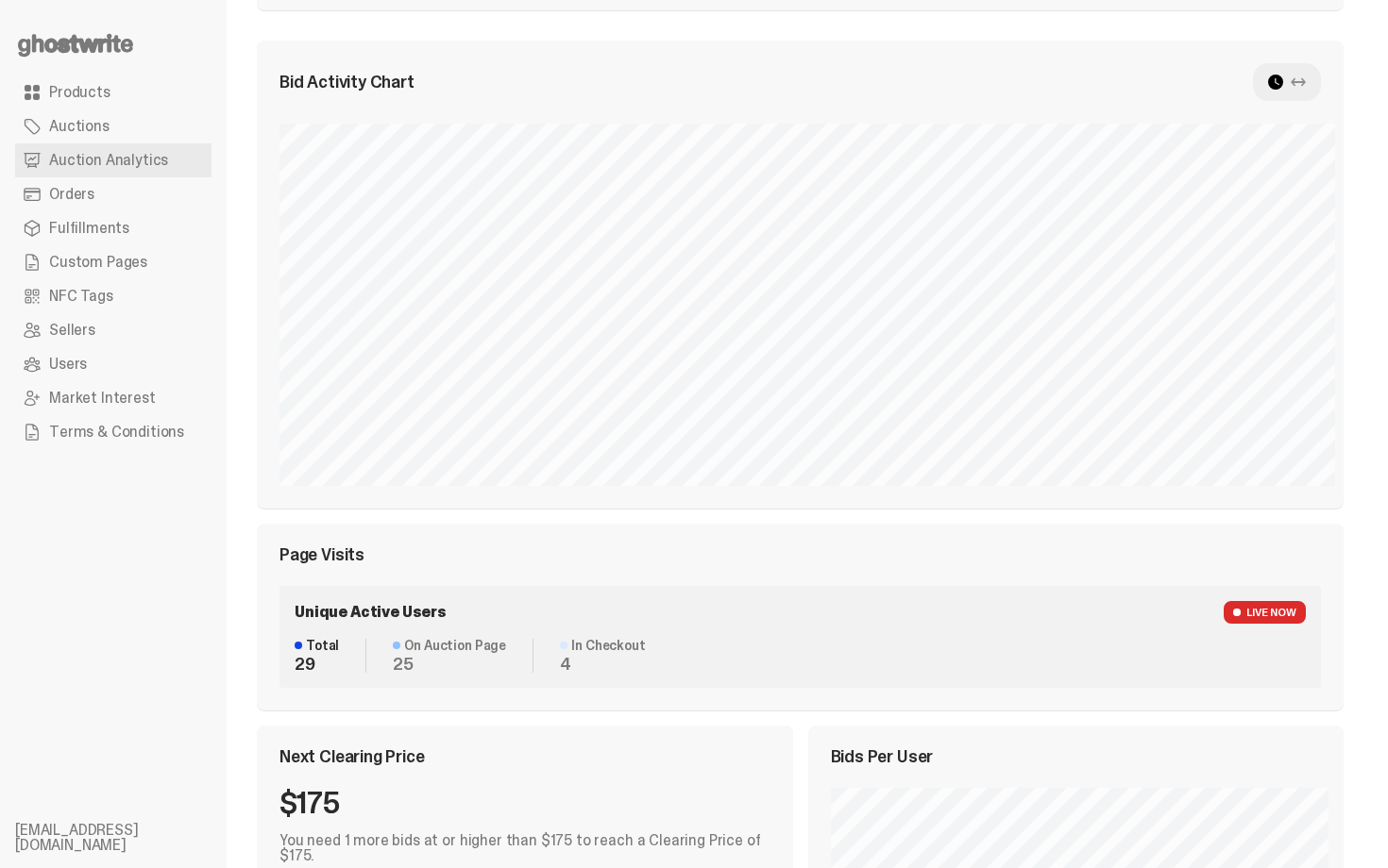
scroll to position [500, 0]
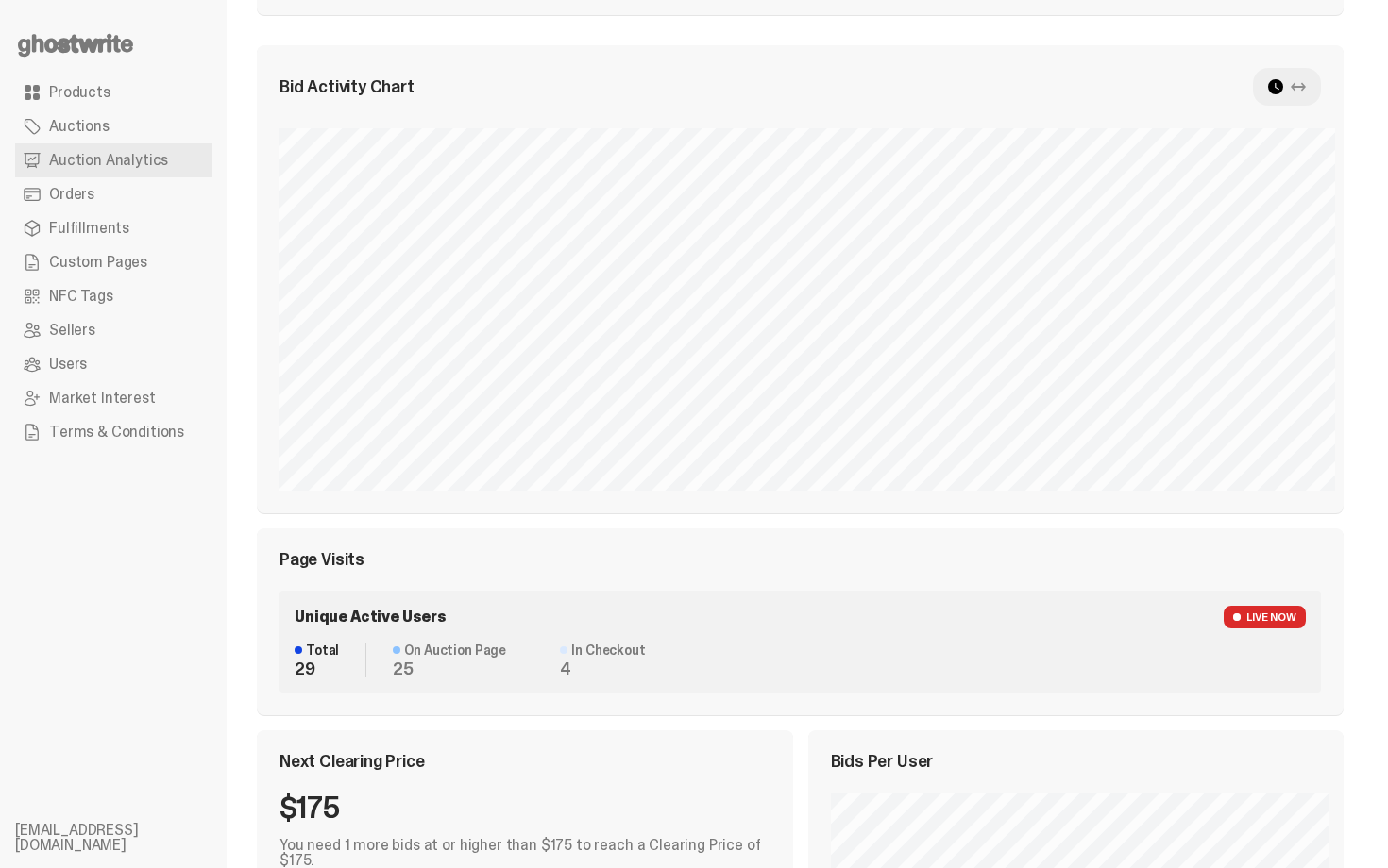
click at [130, 358] on link "Users" at bounding box center [114, 363] width 197 height 34
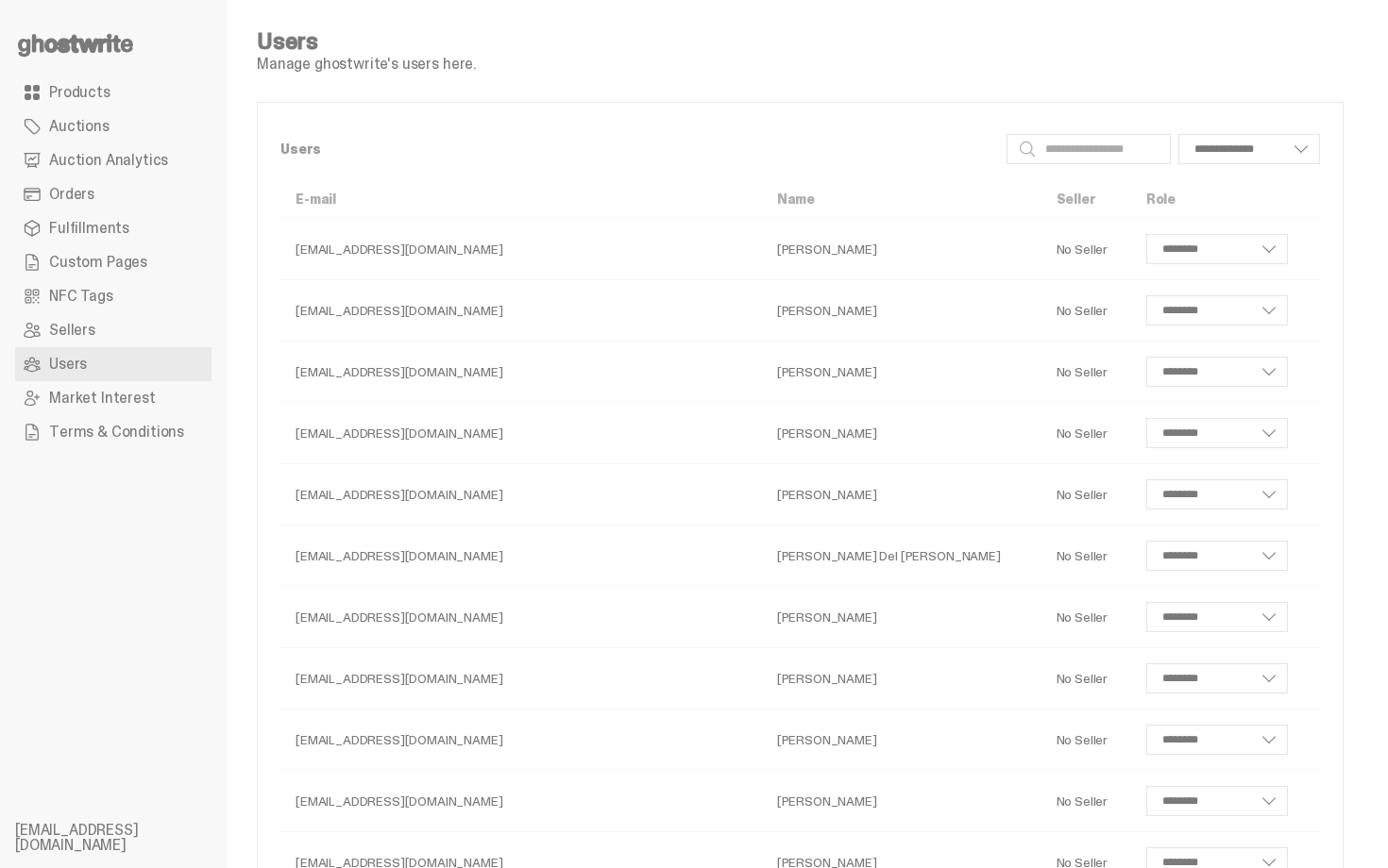
click at [492, 131] on div "**********" at bounding box center [800, 148] width 1039 height 47
click at [1085, 147] on input "Search" at bounding box center [1088, 148] width 164 height 30
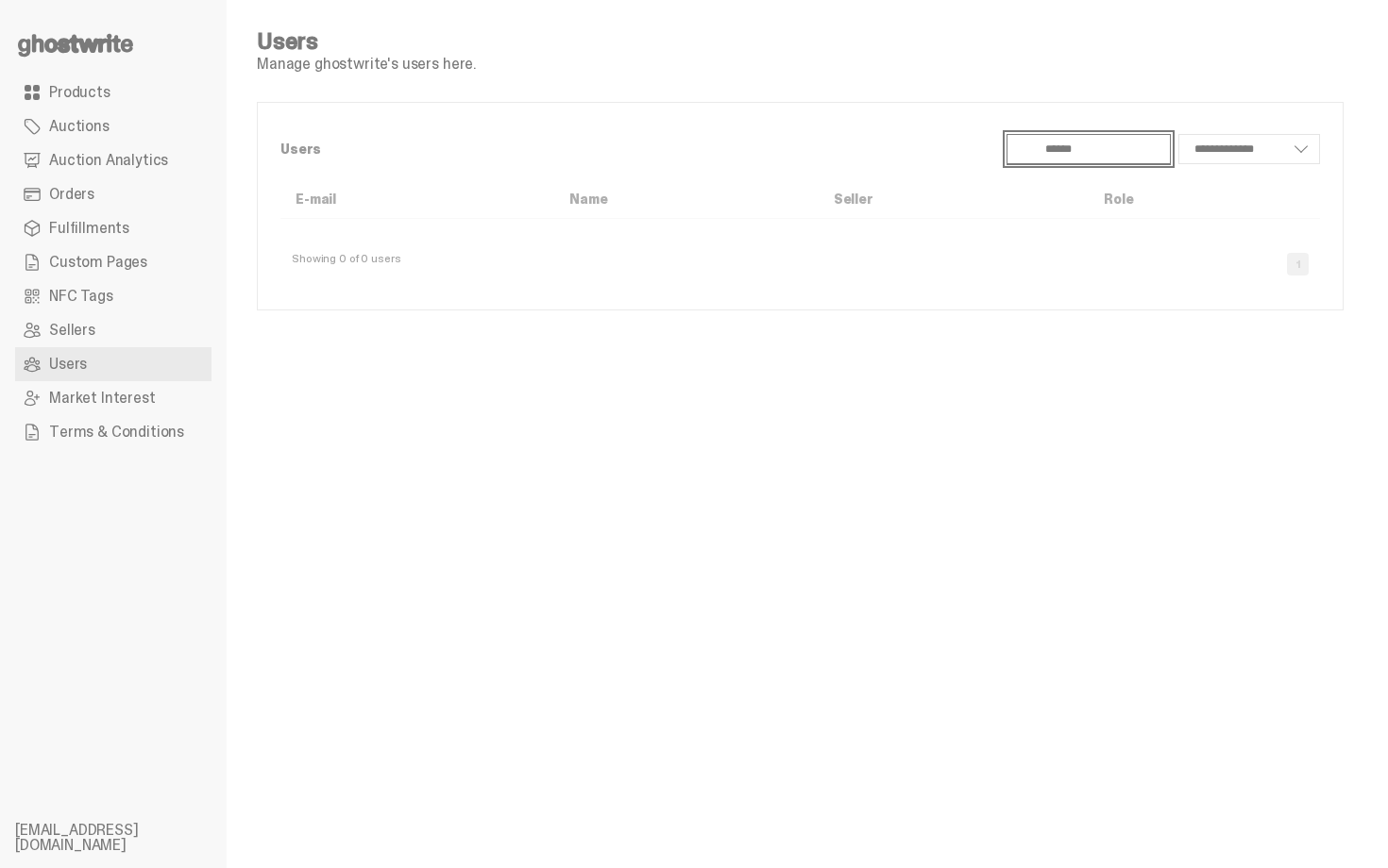
type input "******"
click at [1086, 146] on input "******" at bounding box center [1088, 148] width 164 height 30
type input "****"
